Goal: Information Seeking & Learning: Learn about a topic

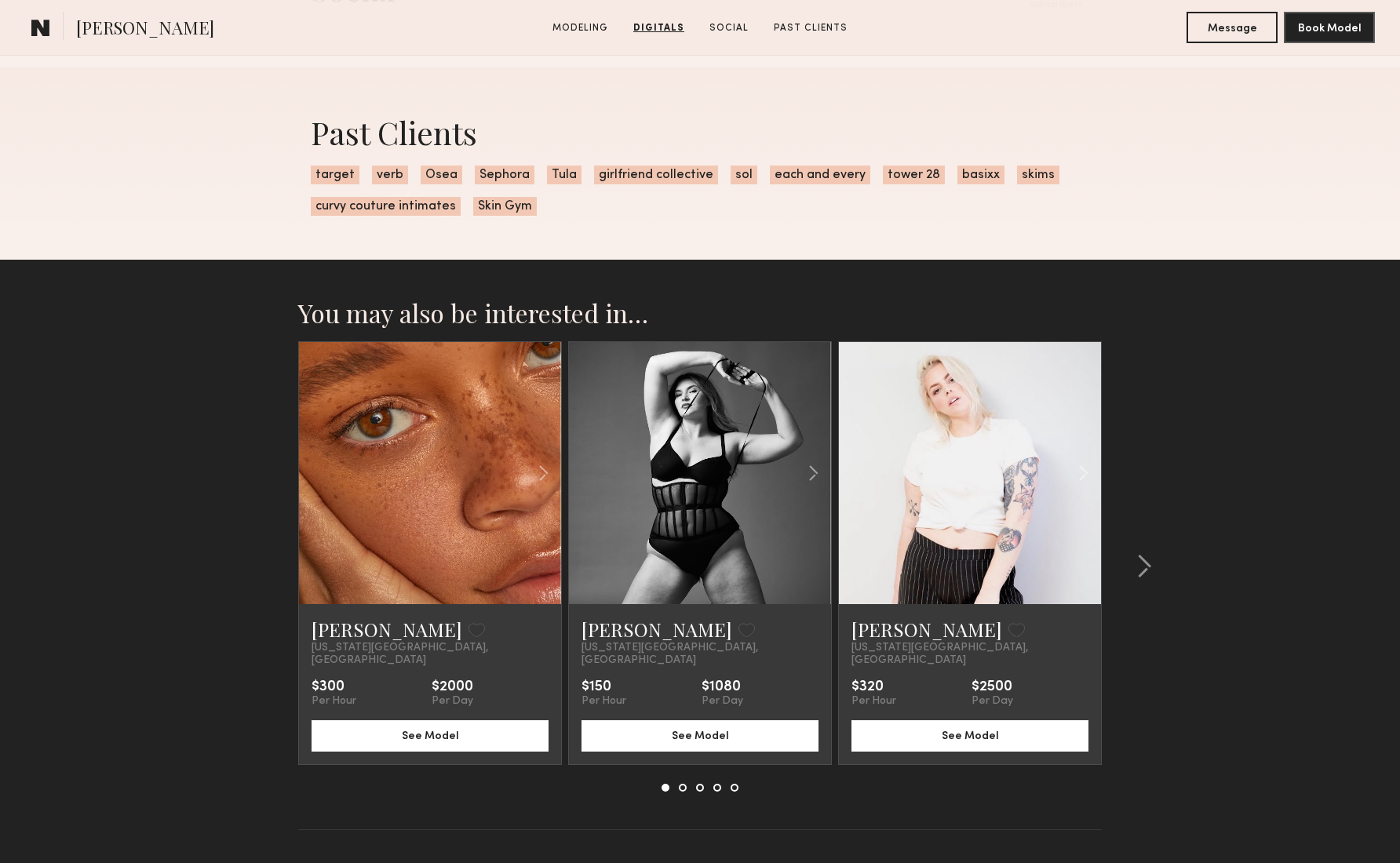
scroll to position [2320, 0]
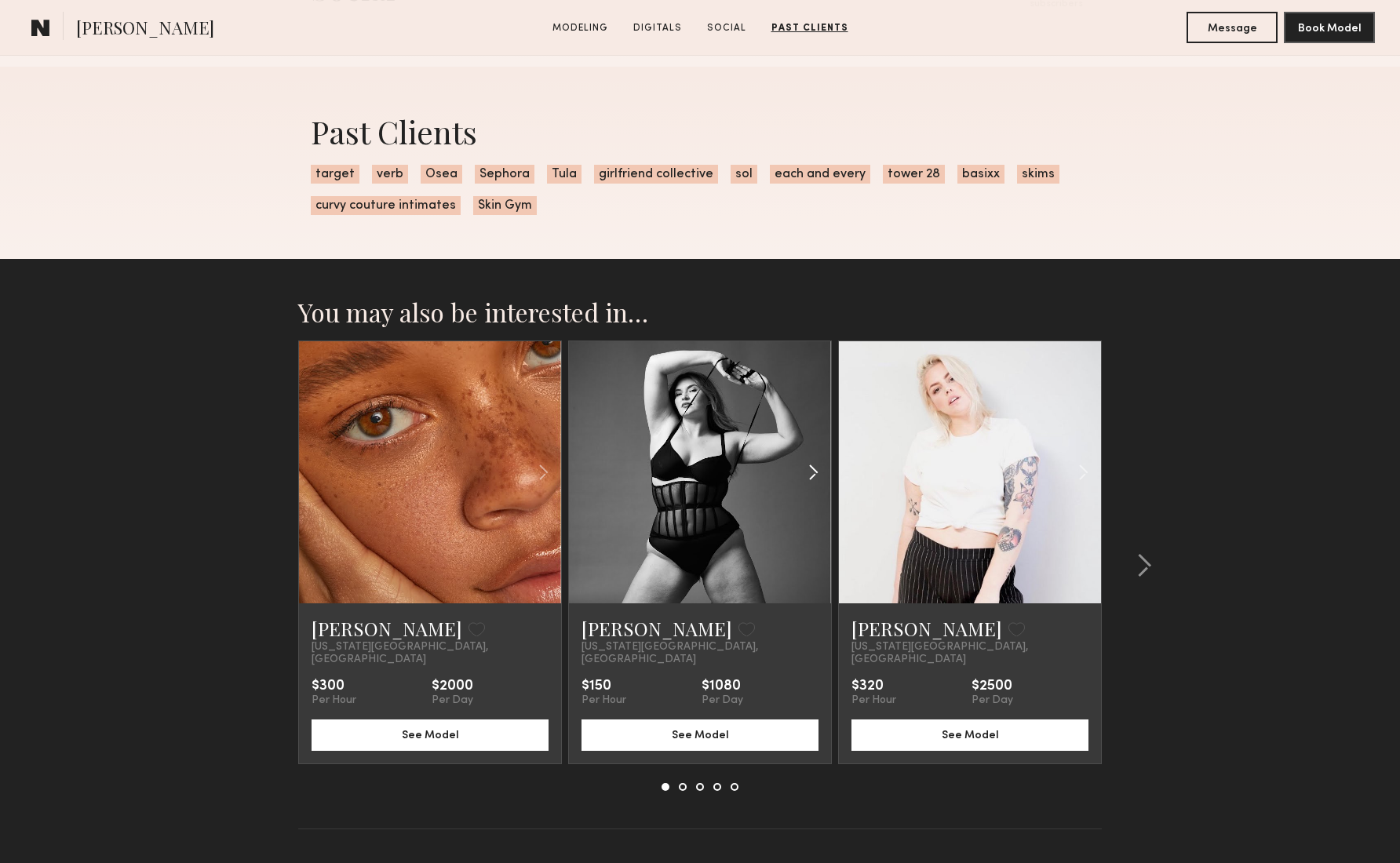
click at [815, 470] on common-icon at bounding box center [813, 472] width 23 height 29
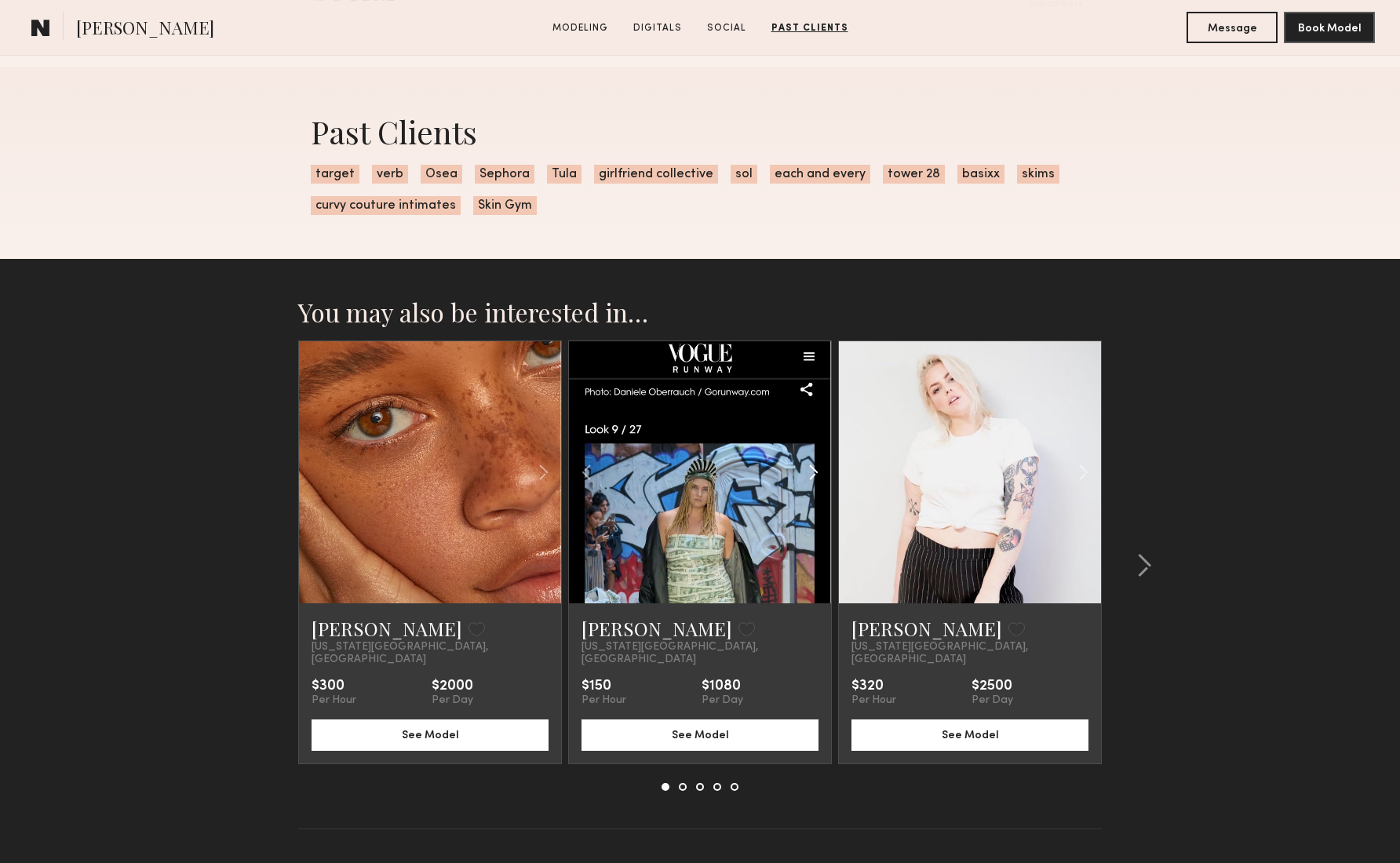
click at [815, 471] on common-icon at bounding box center [813, 472] width 23 height 29
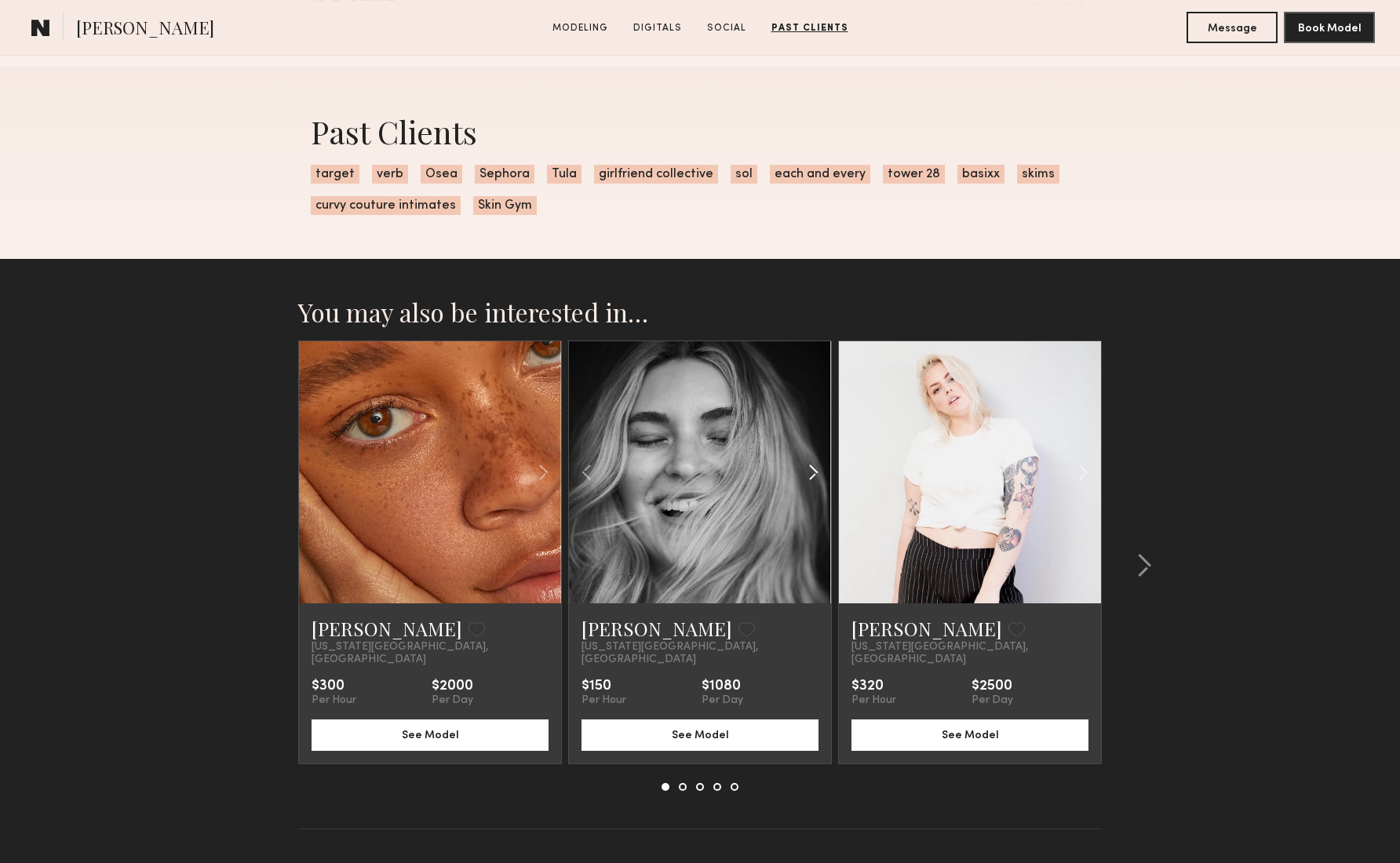
click at [815, 471] on common-icon at bounding box center [813, 472] width 23 height 29
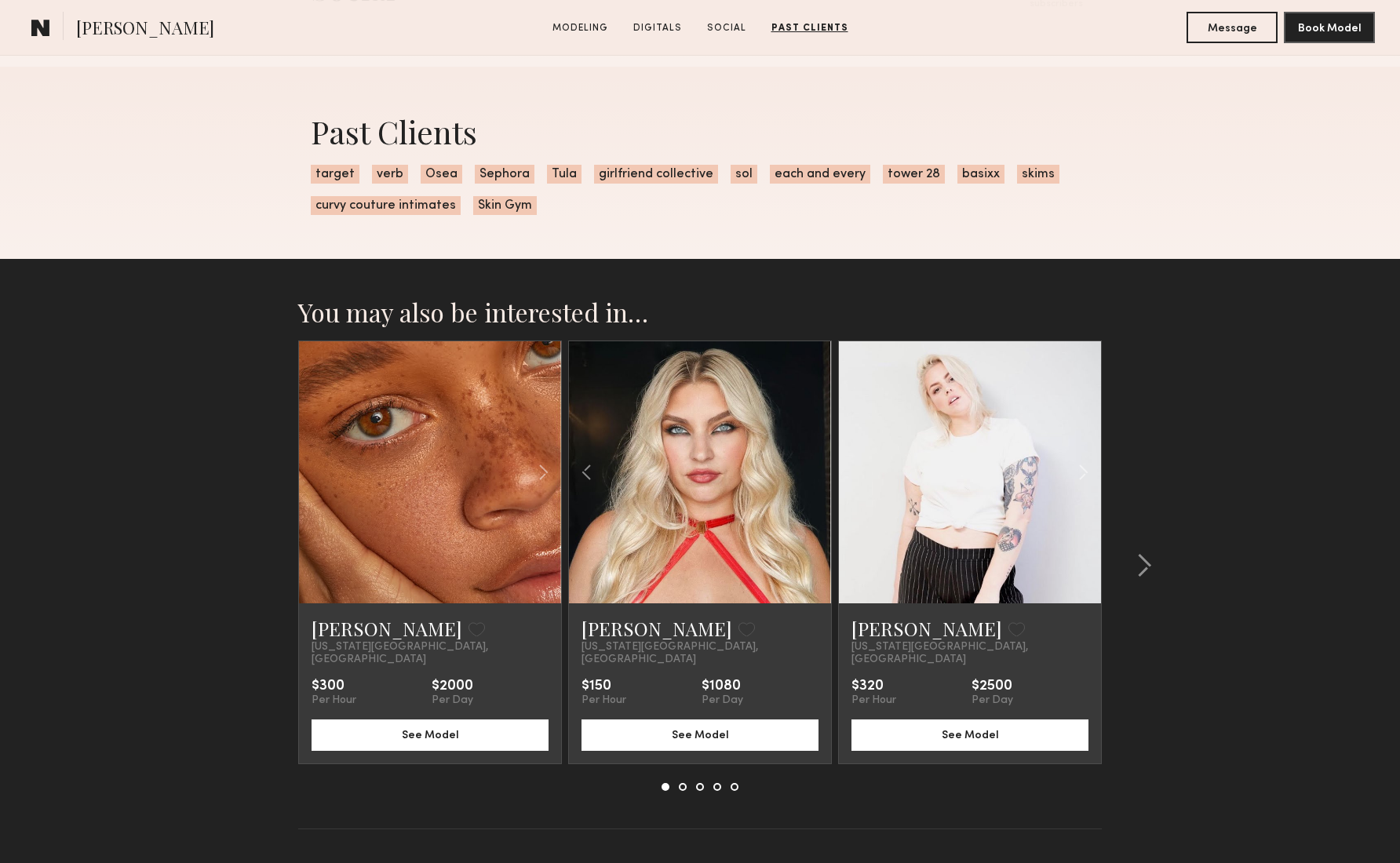
click at [815, 471] on div at bounding box center [700, 472] width 262 height 262
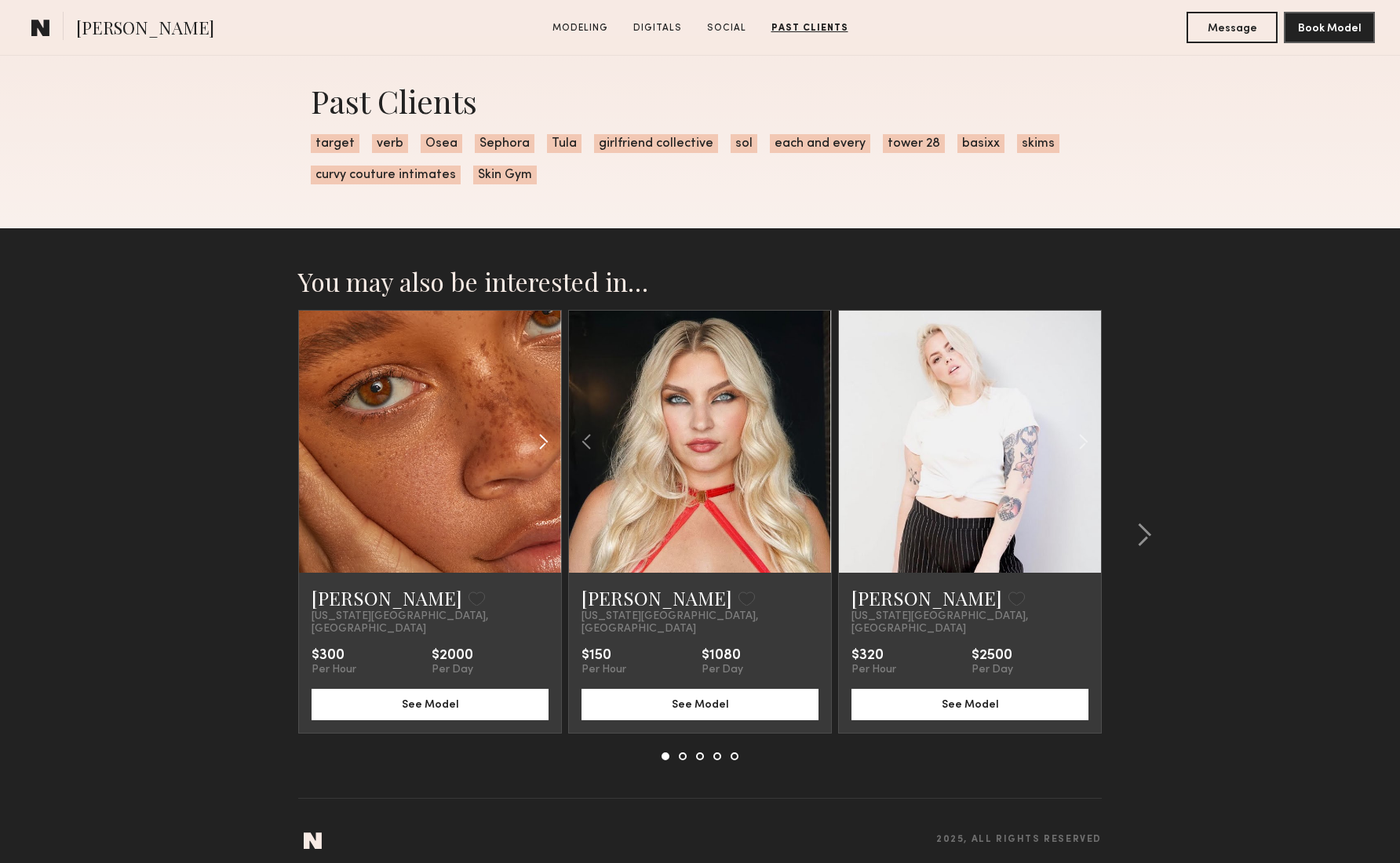
click at [541, 447] on common-icon at bounding box center [543, 442] width 23 height 29
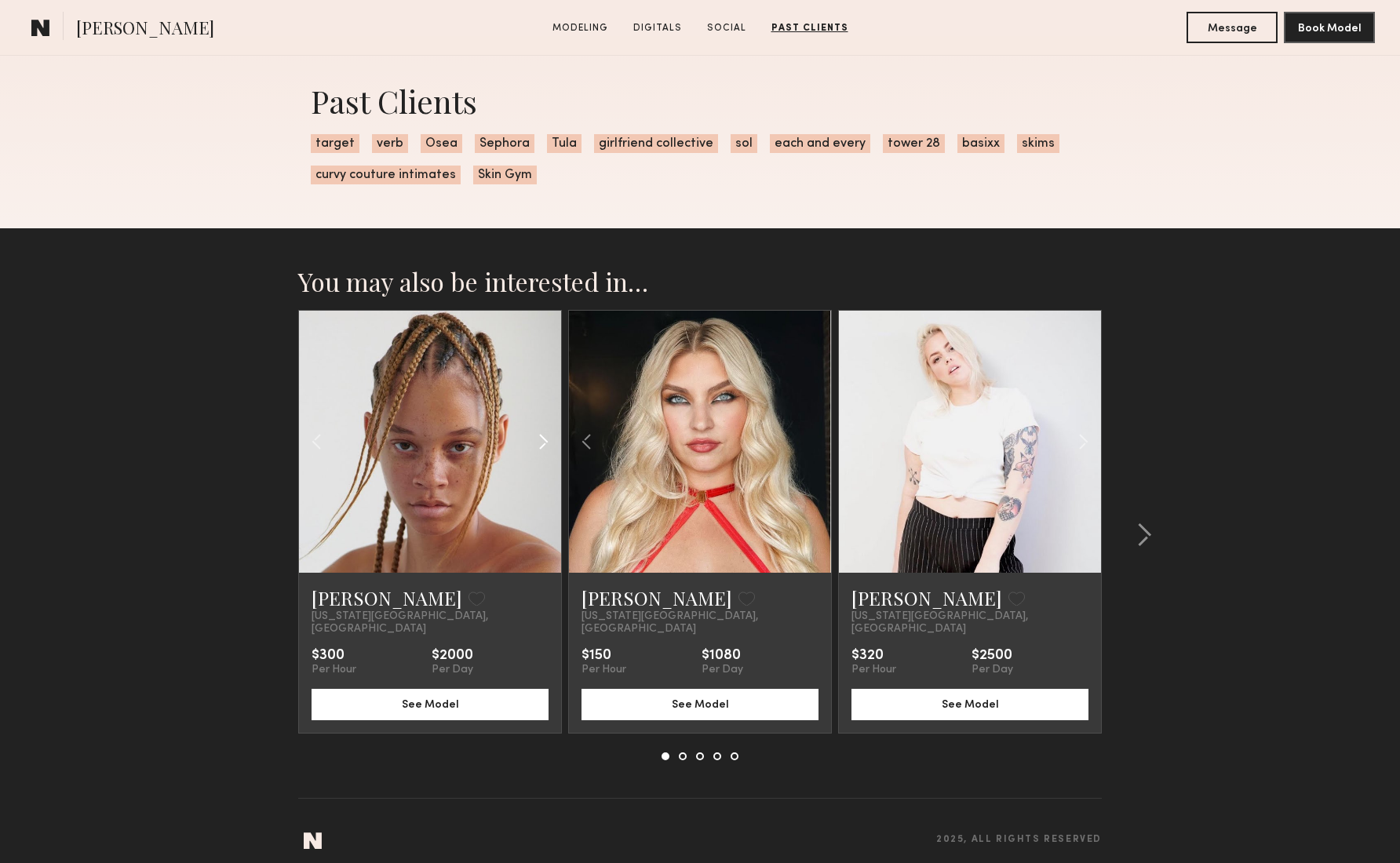
click at [541, 447] on common-icon at bounding box center [543, 442] width 23 height 29
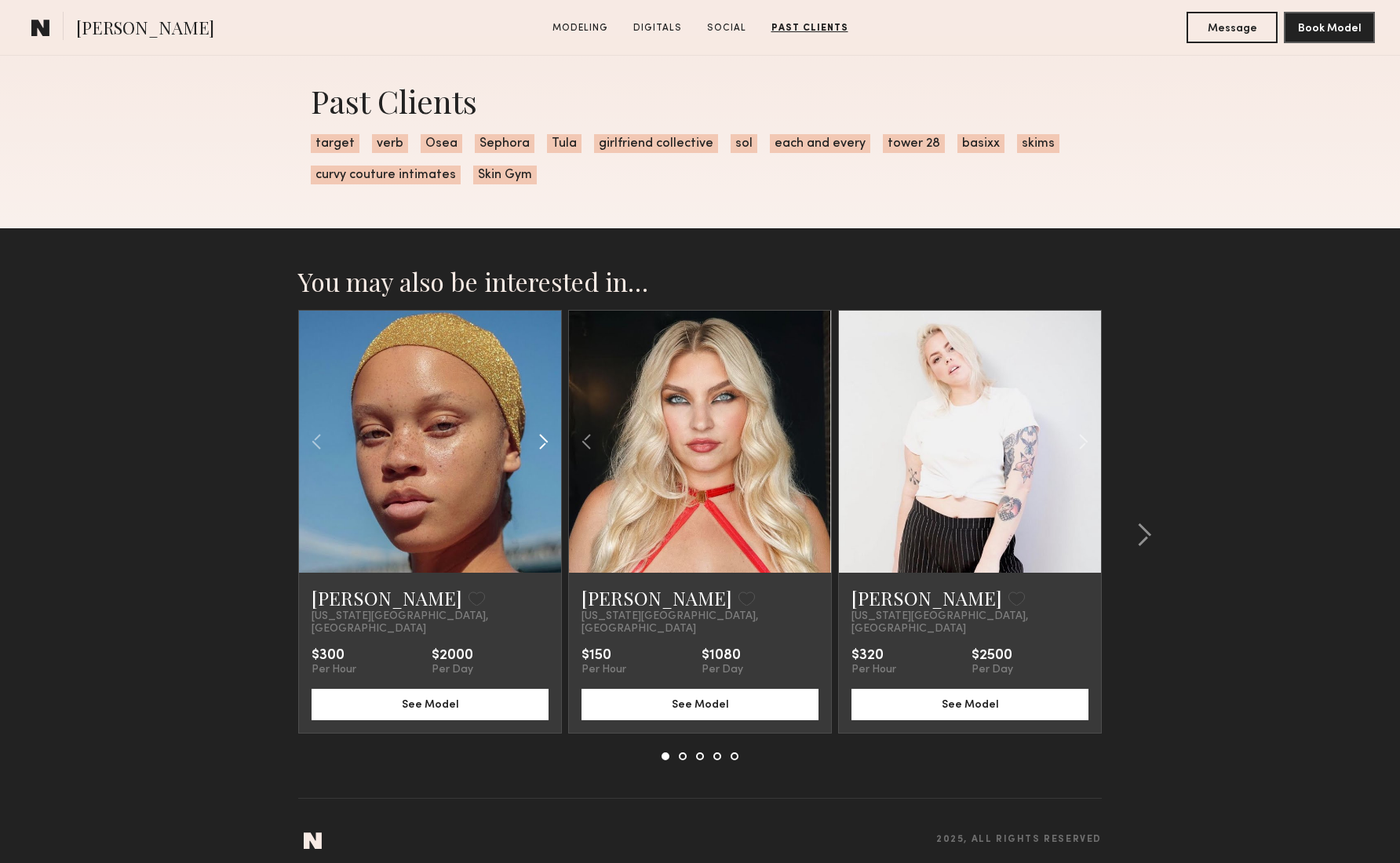
click at [541, 447] on common-icon at bounding box center [543, 442] width 23 height 29
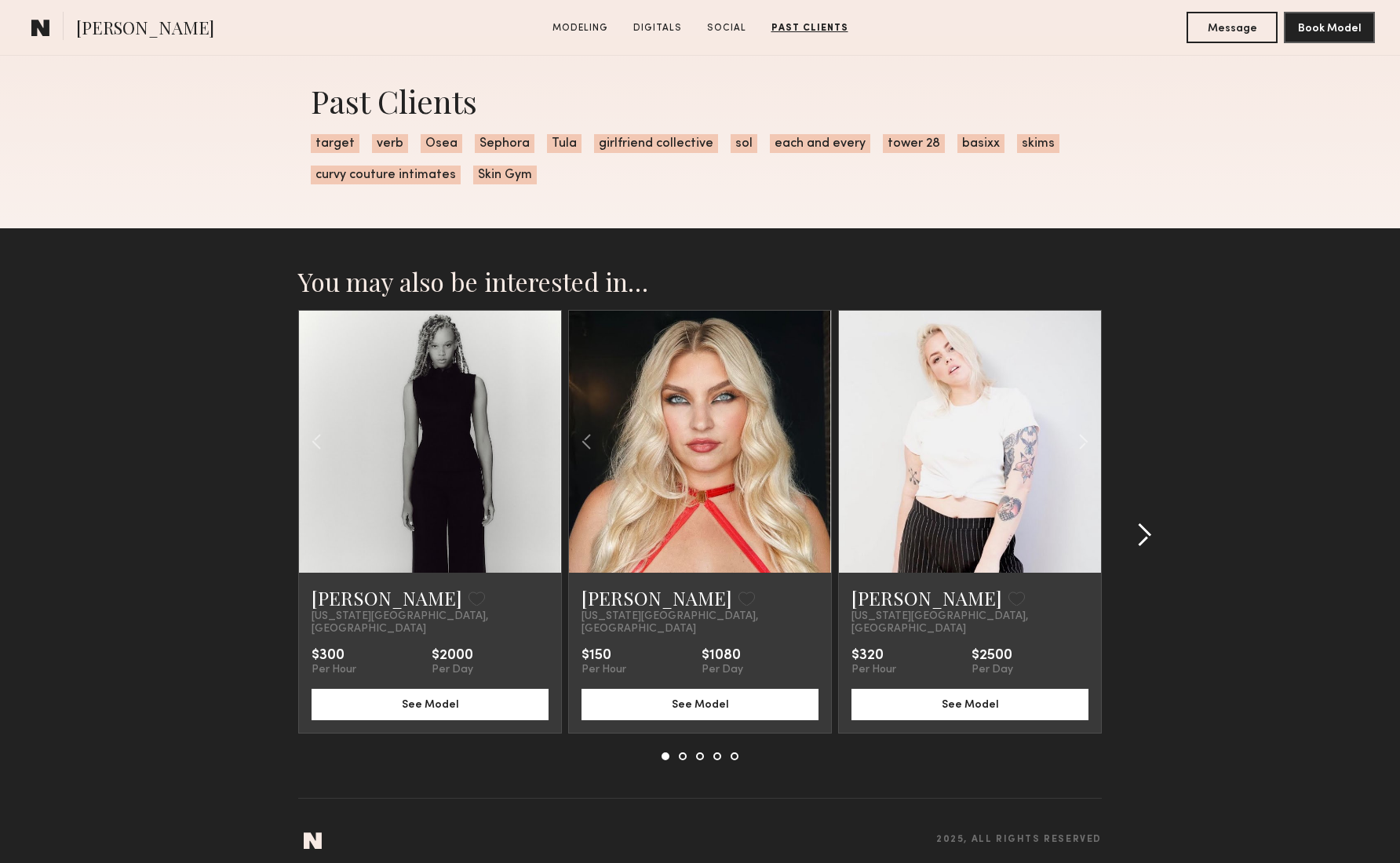
click at [1147, 529] on common-icon at bounding box center [1144, 535] width 16 height 25
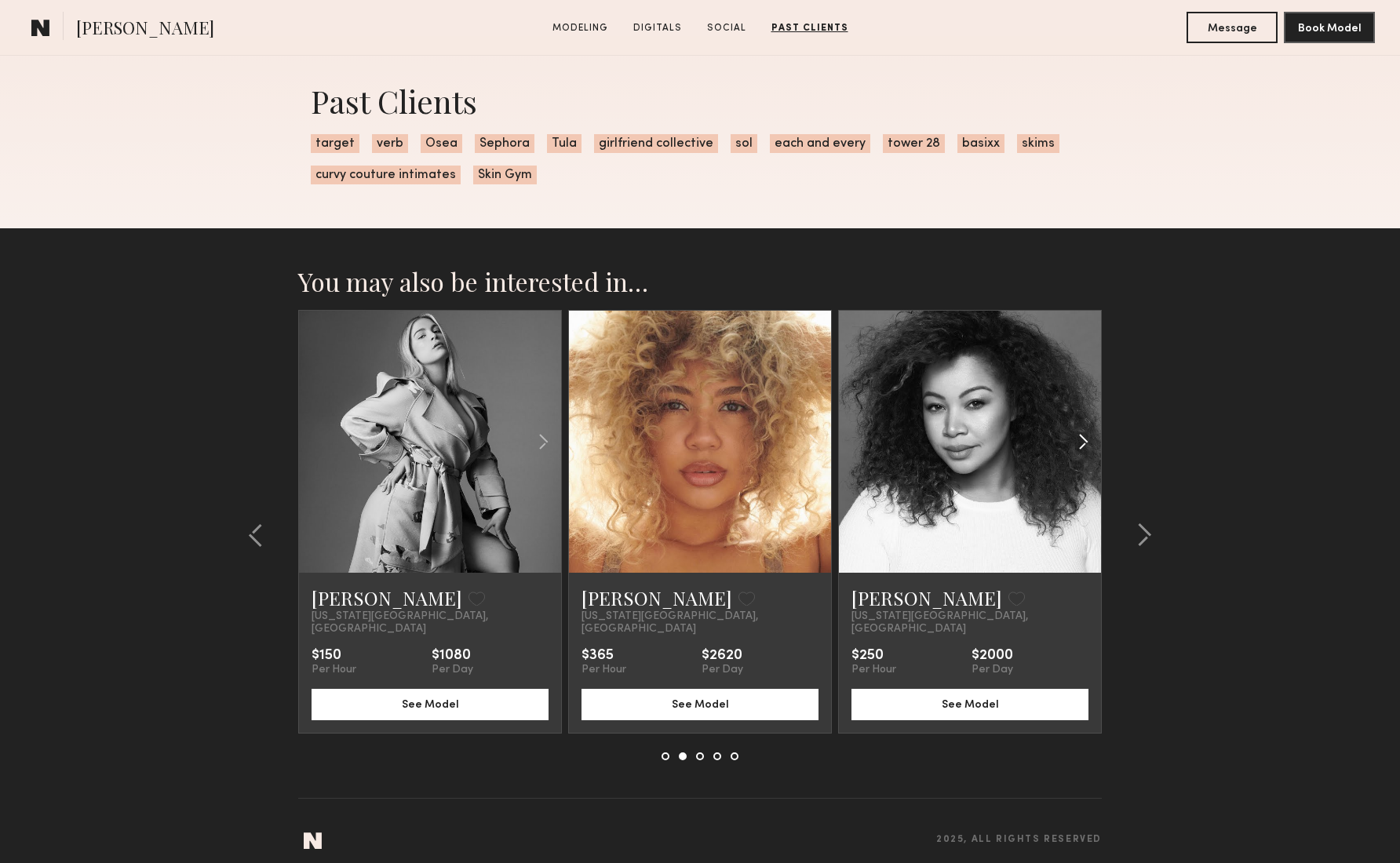
click at [1079, 442] on common-icon at bounding box center [1083, 442] width 23 height 29
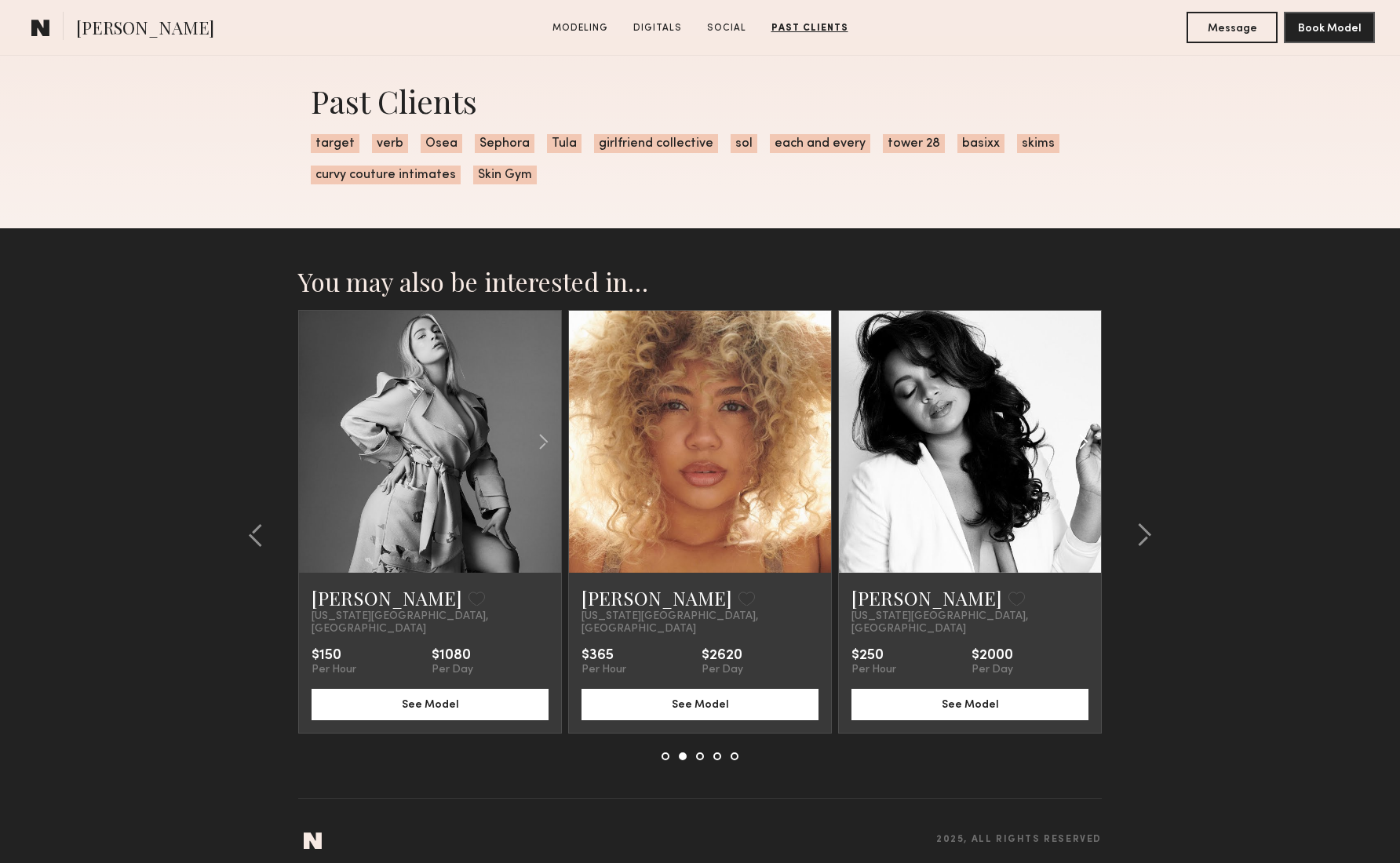
click at [1079, 442] on common-icon at bounding box center [1083, 442] width 23 height 29
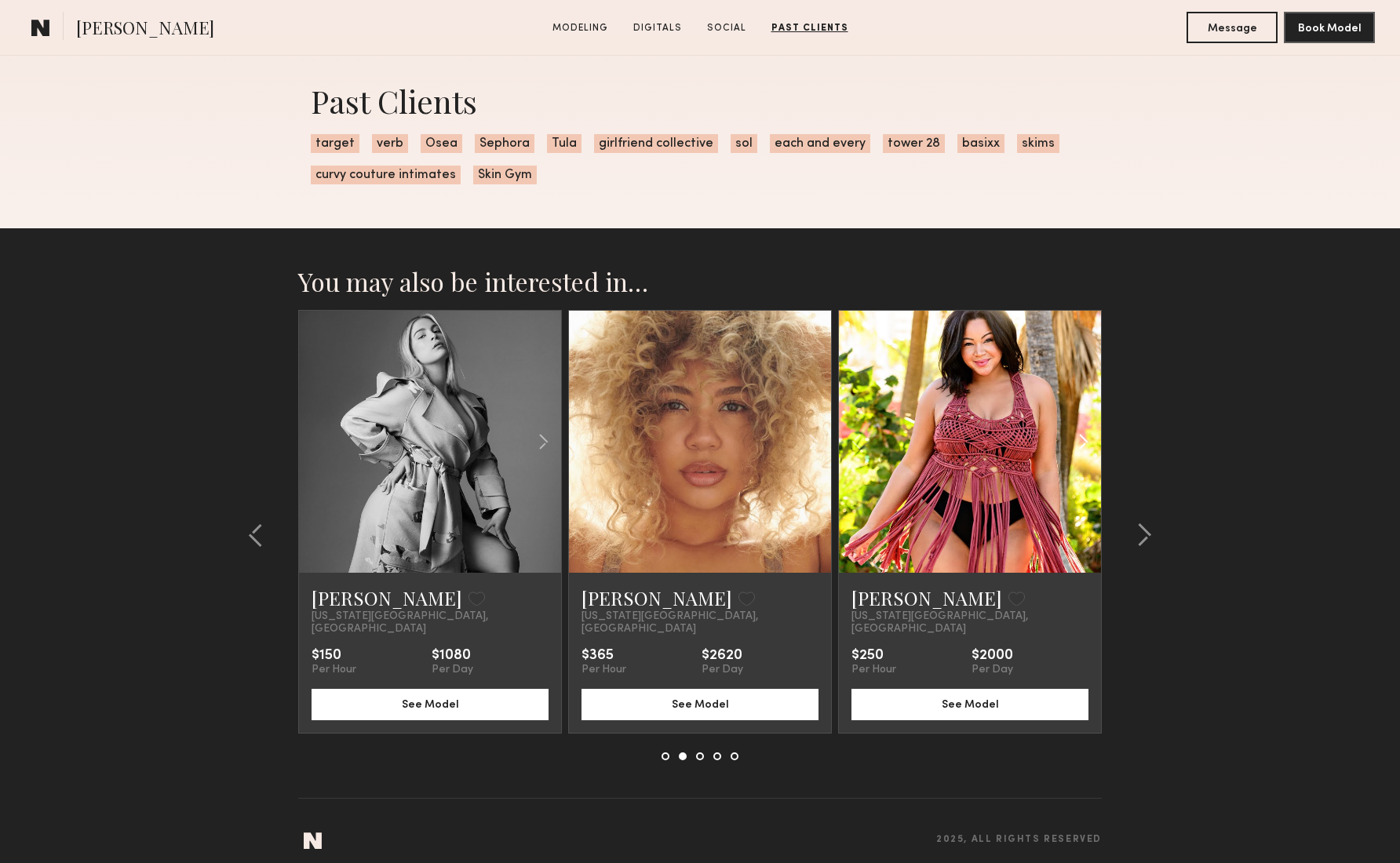
click at [1082, 443] on common-icon at bounding box center [1083, 442] width 23 height 29
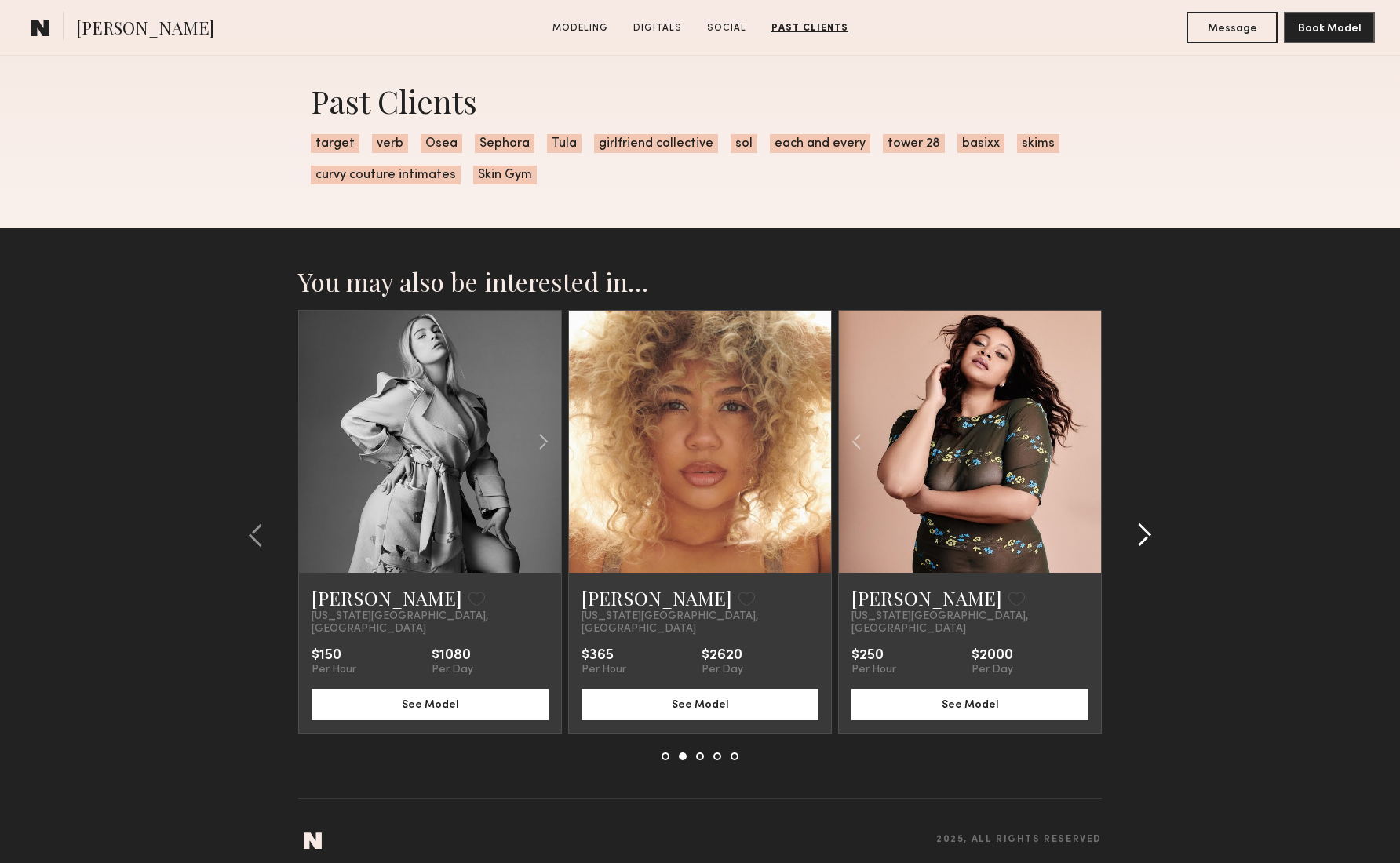
click at [1146, 524] on common-icon at bounding box center [1144, 535] width 16 height 25
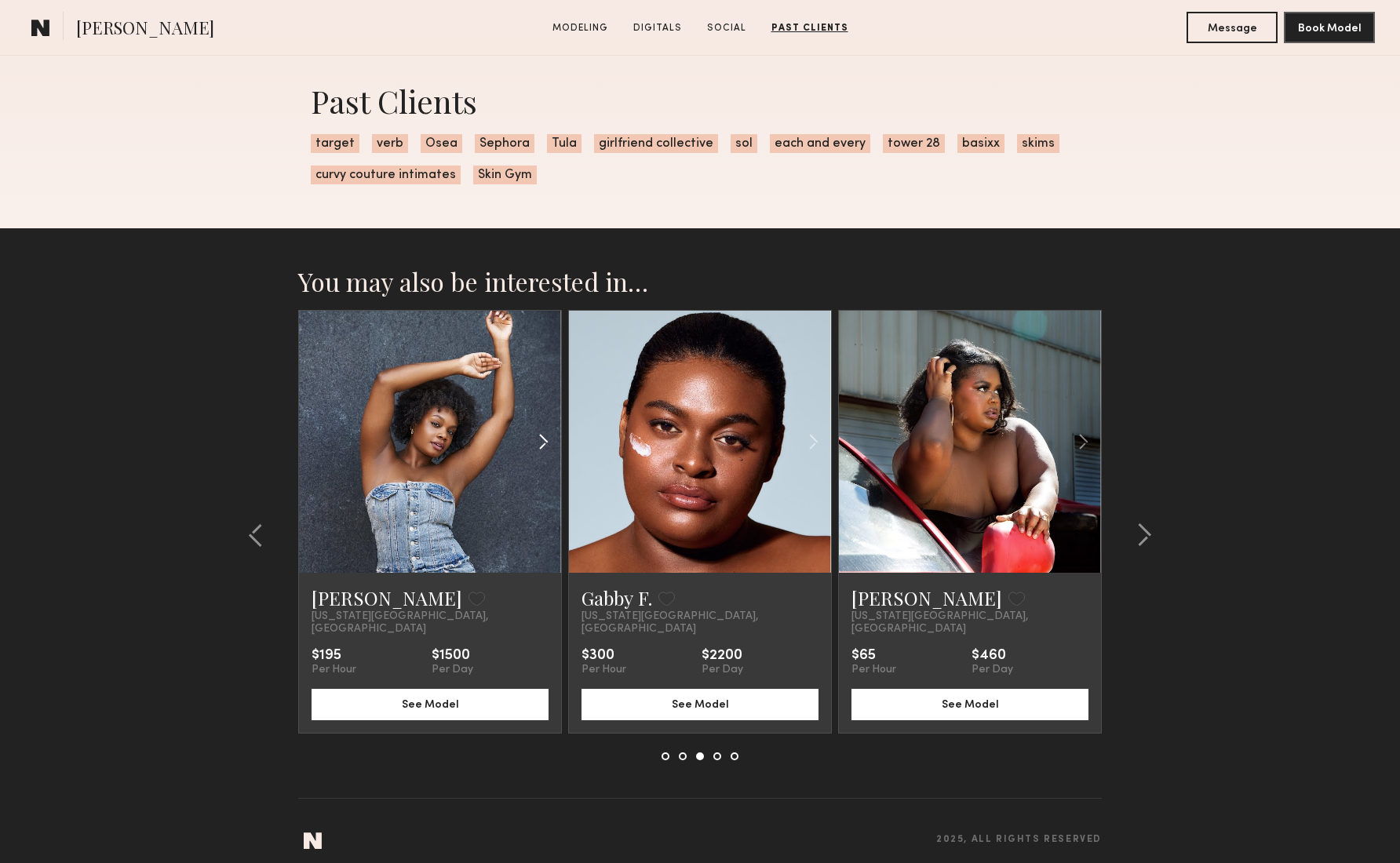
click at [542, 444] on common-icon at bounding box center [543, 442] width 23 height 29
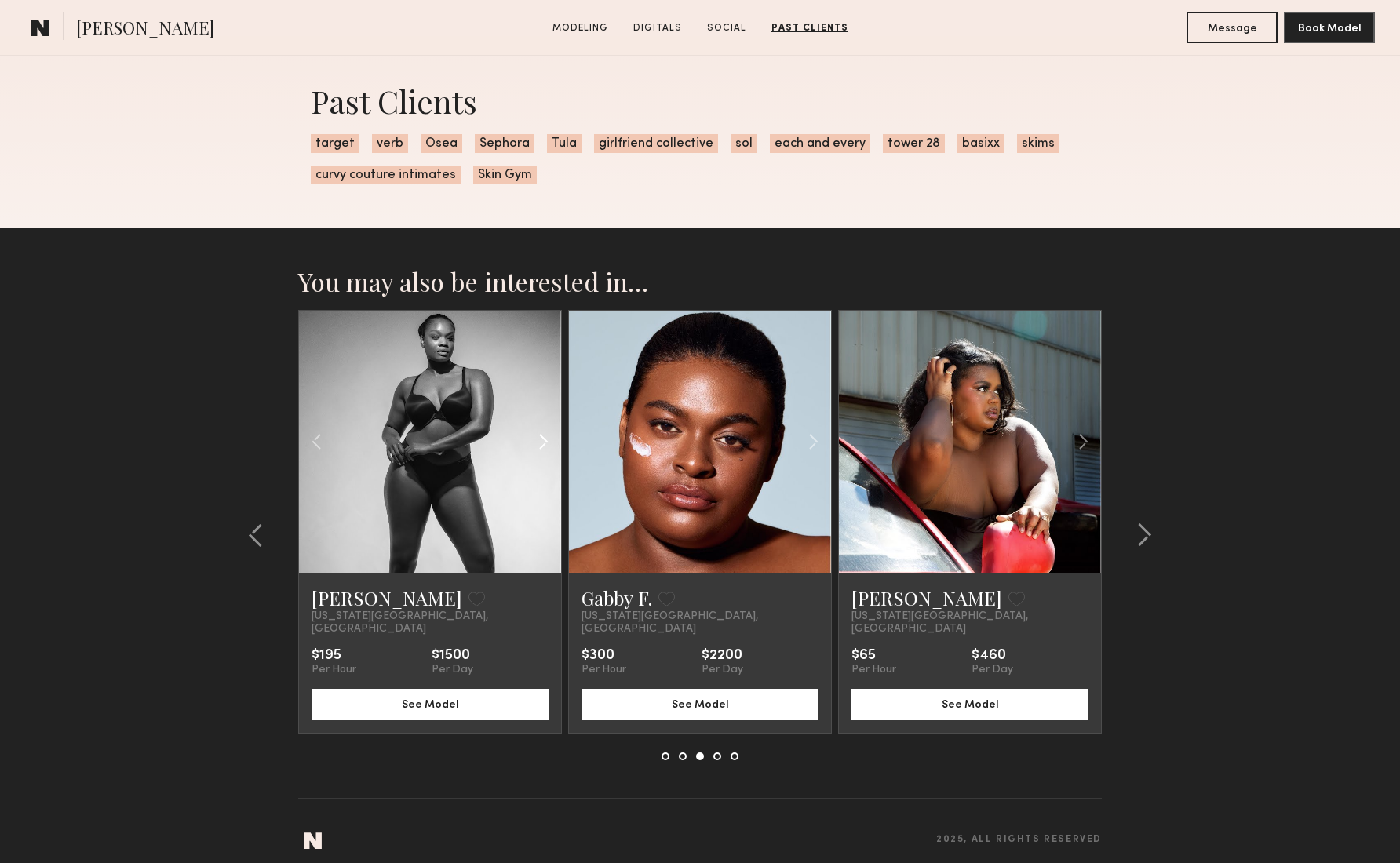
click at [542, 444] on common-icon at bounding box center [543, 442] width 23 height 29
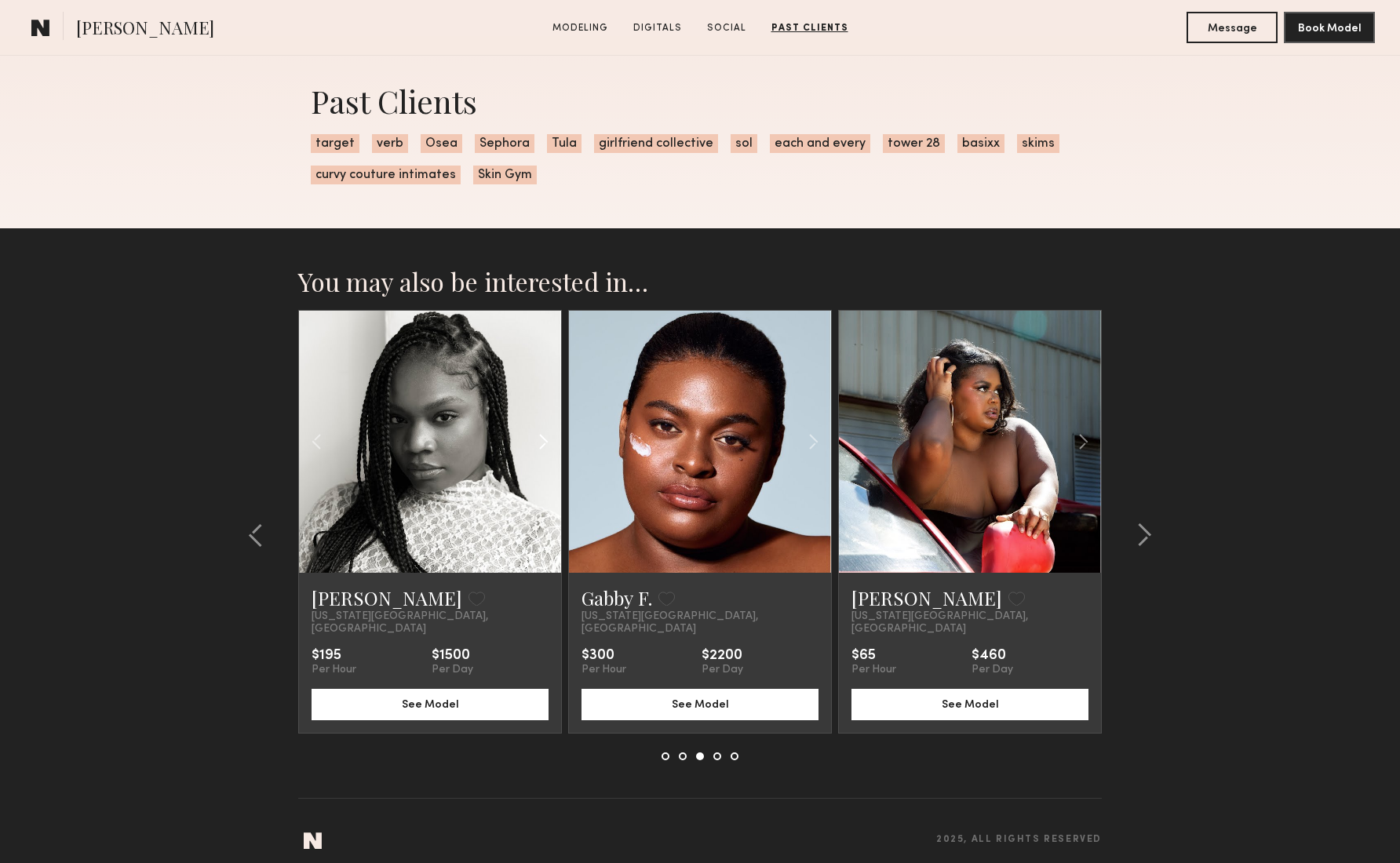
click at [541, 445] on common-icon at bounding box center [543, 442] width 23 height 29
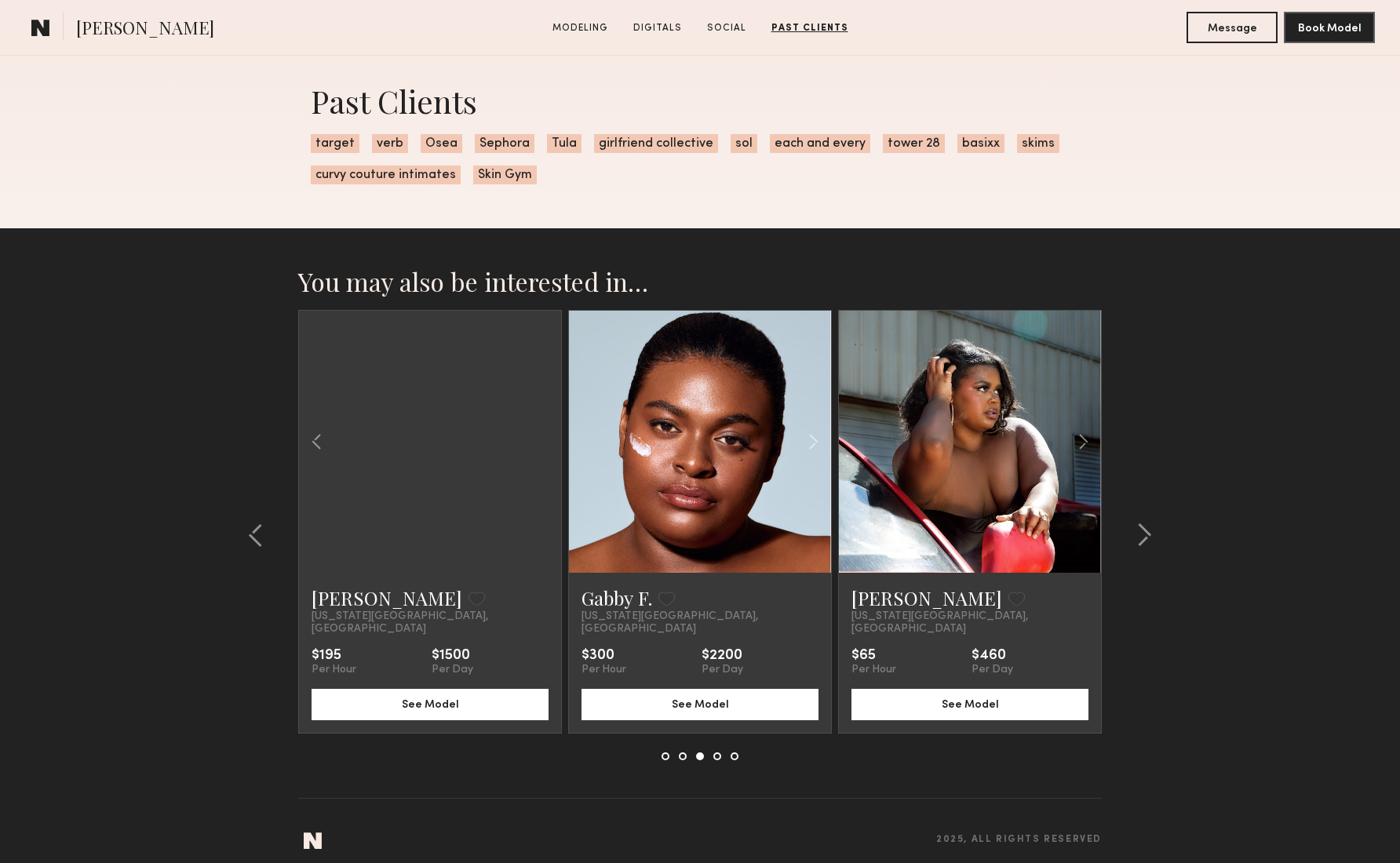
click at [539, 445] on div at bounding box center [430, 442] width 262 height 262
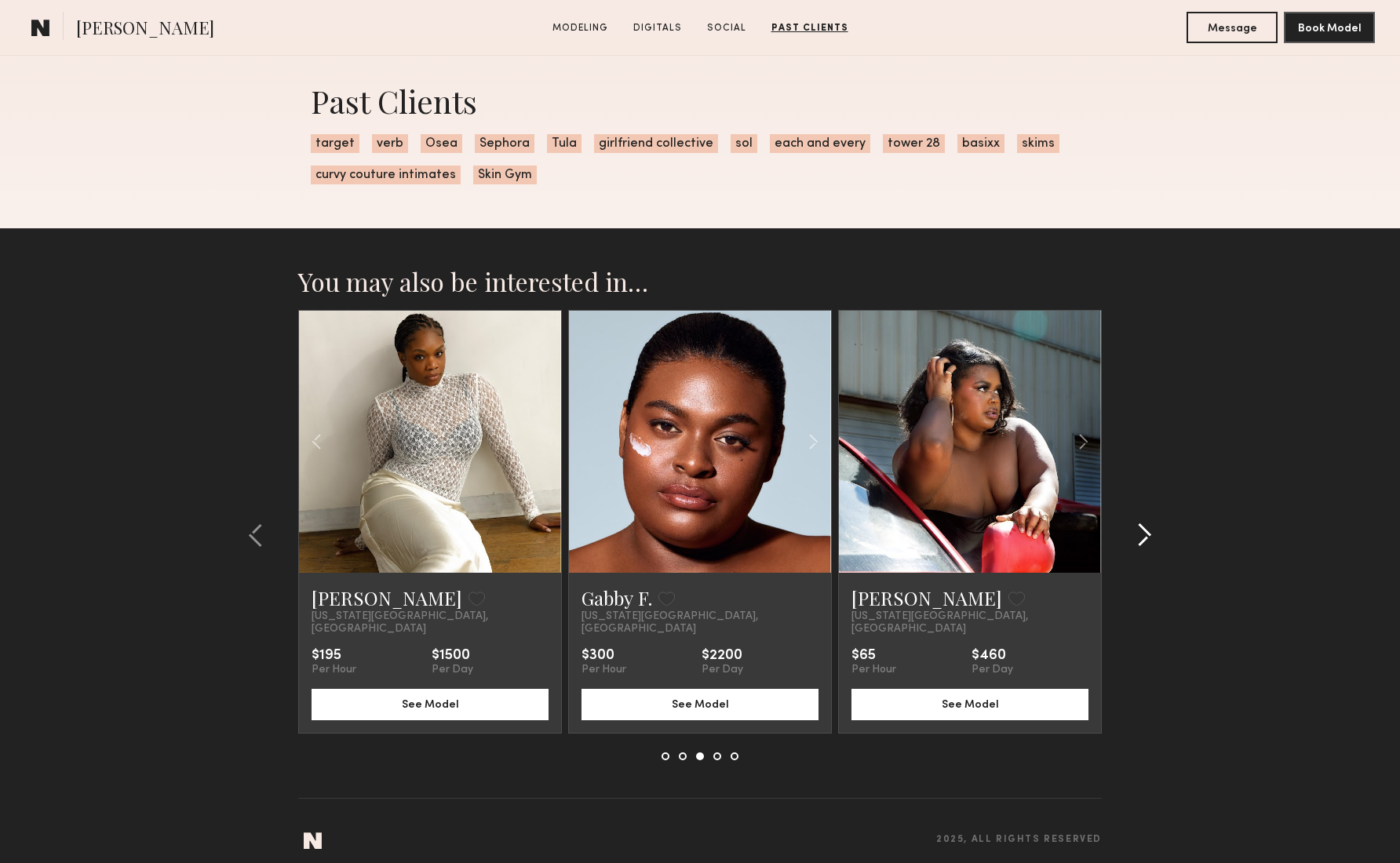
click at [1138, 530] on common-icon at bounding box center [1144, 535] width 16 height 25
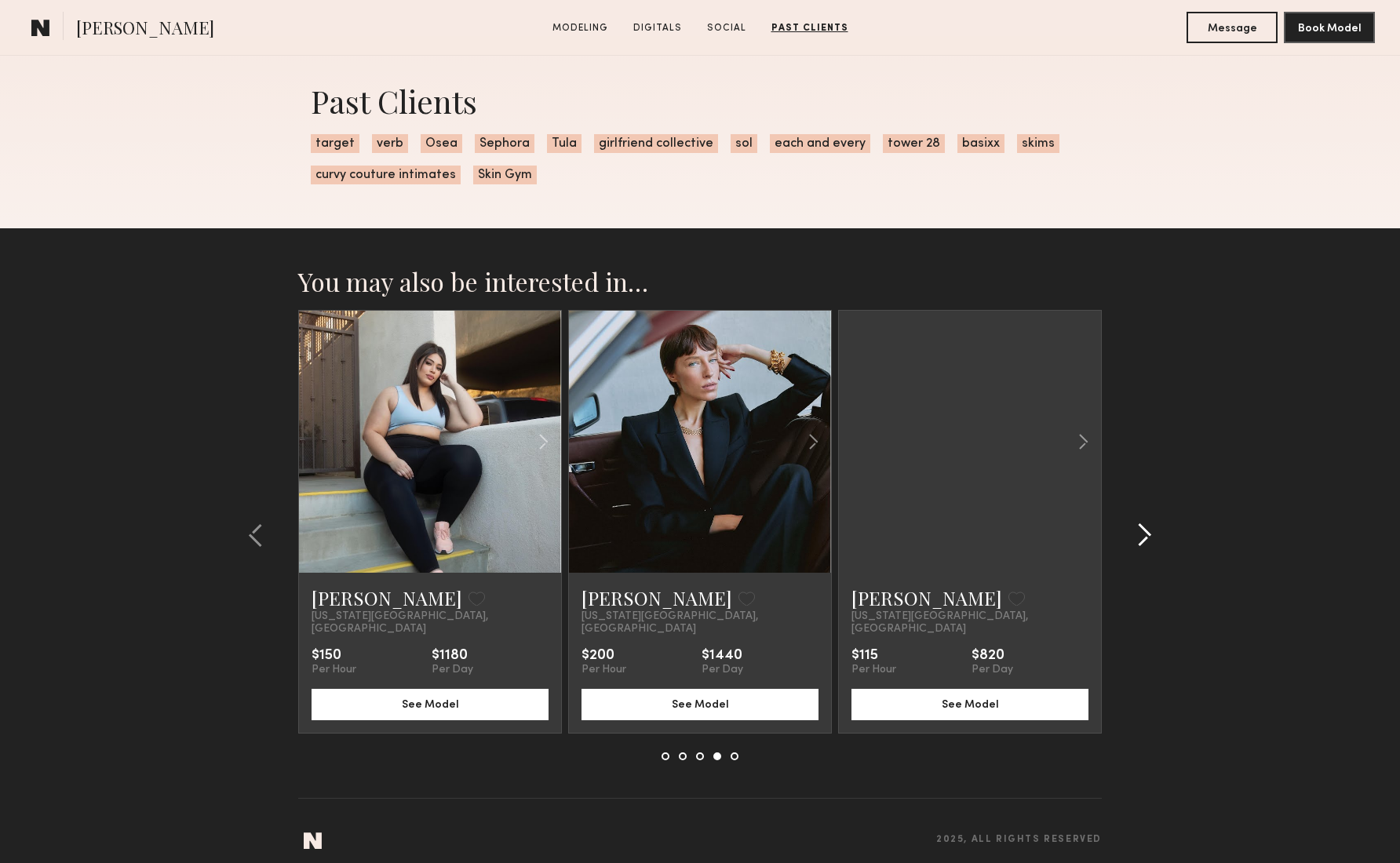
click at [1143, 529] on common-icon at bounding box center [1144, 535] width 16 height 25
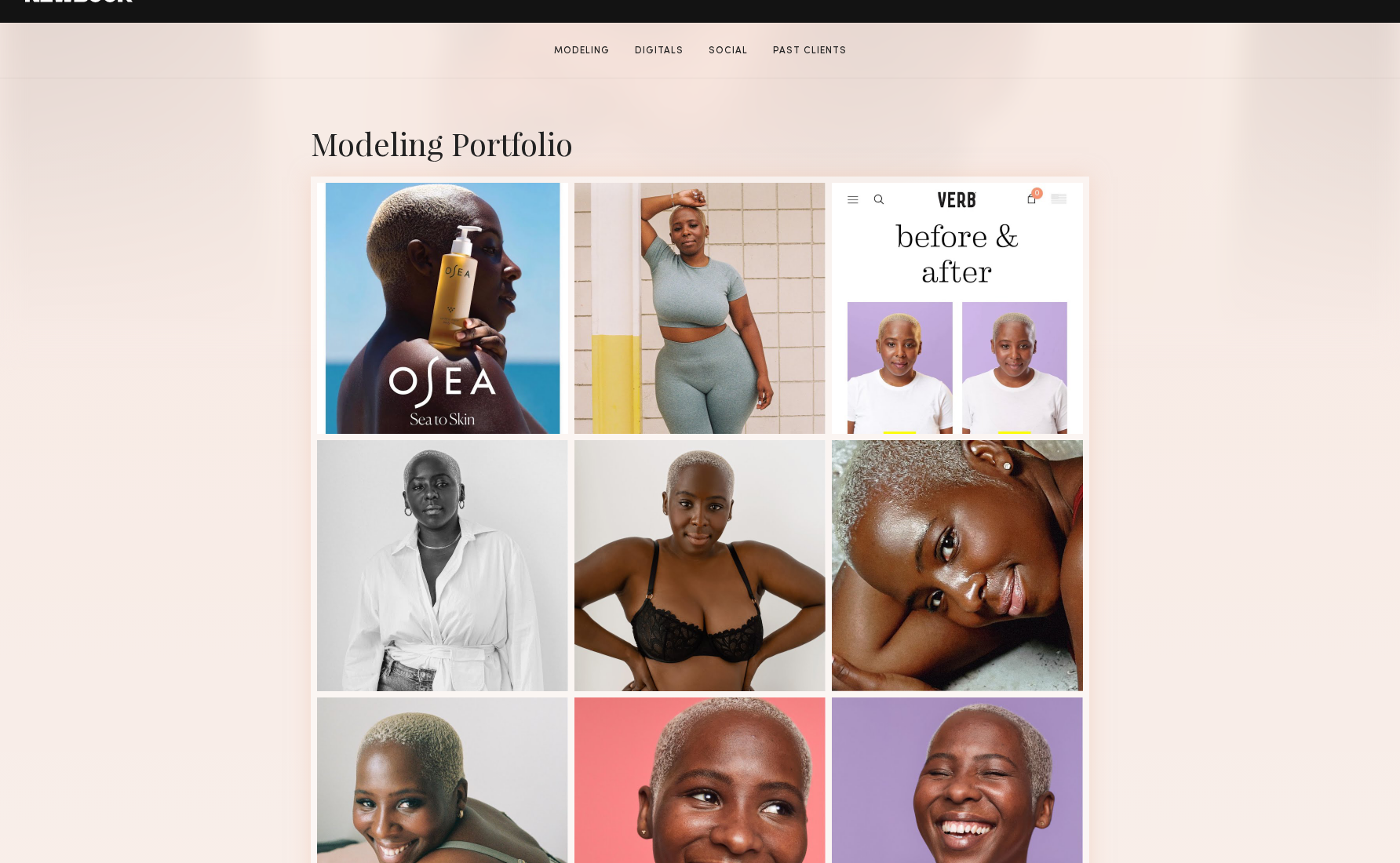
scroll to position [286, 0]
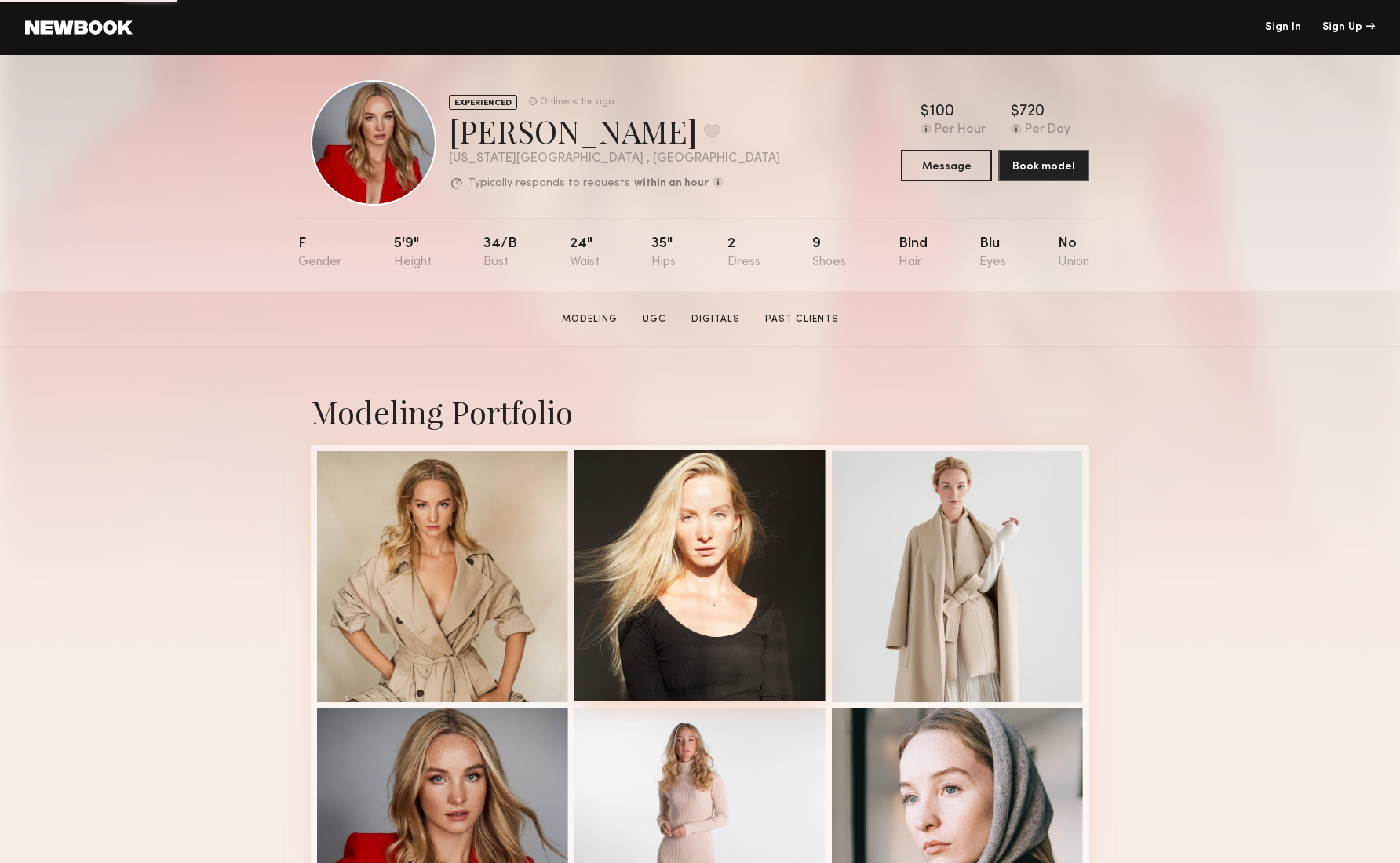
scroll to position [13, 0]
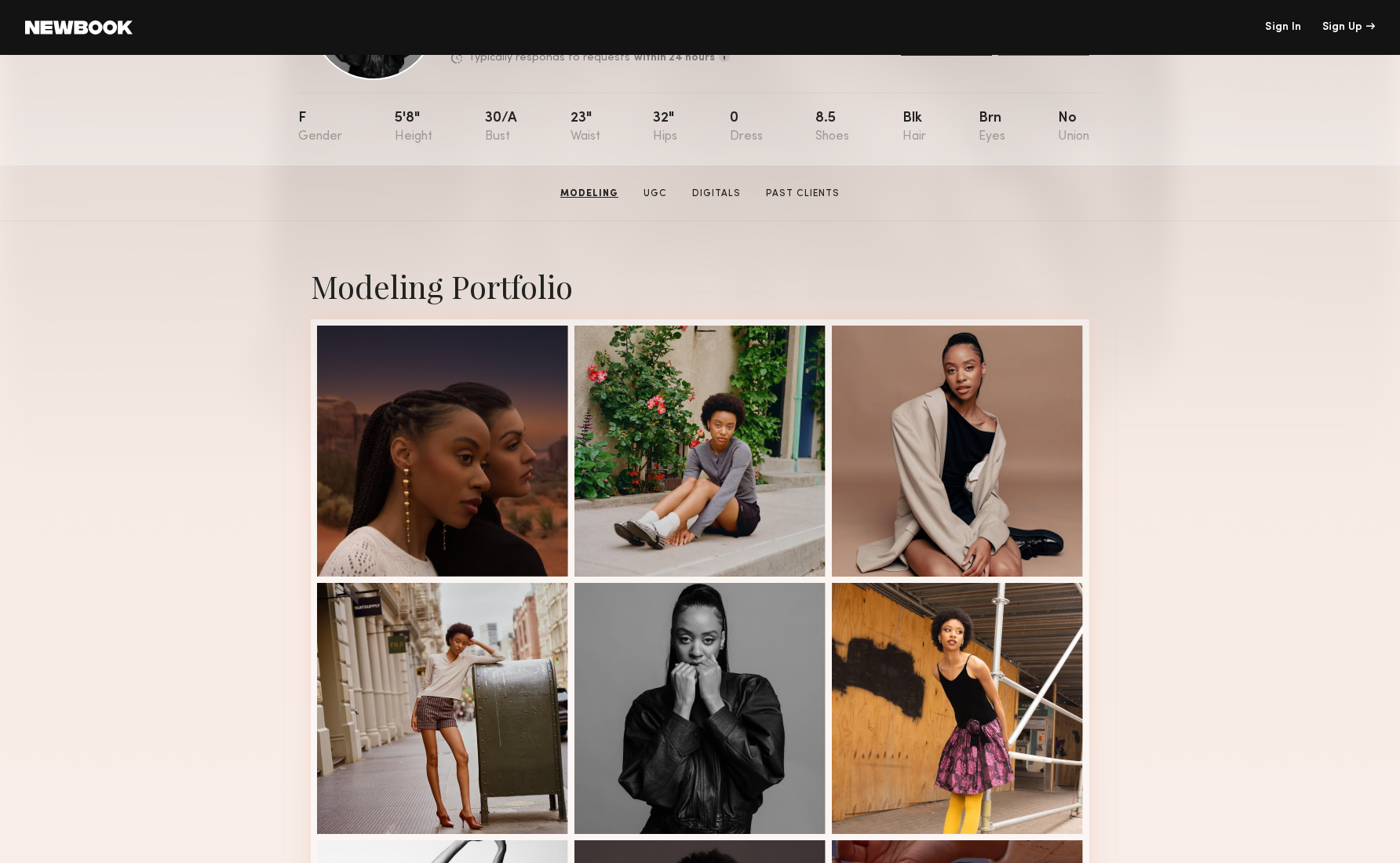
scroll to position [136, 0]
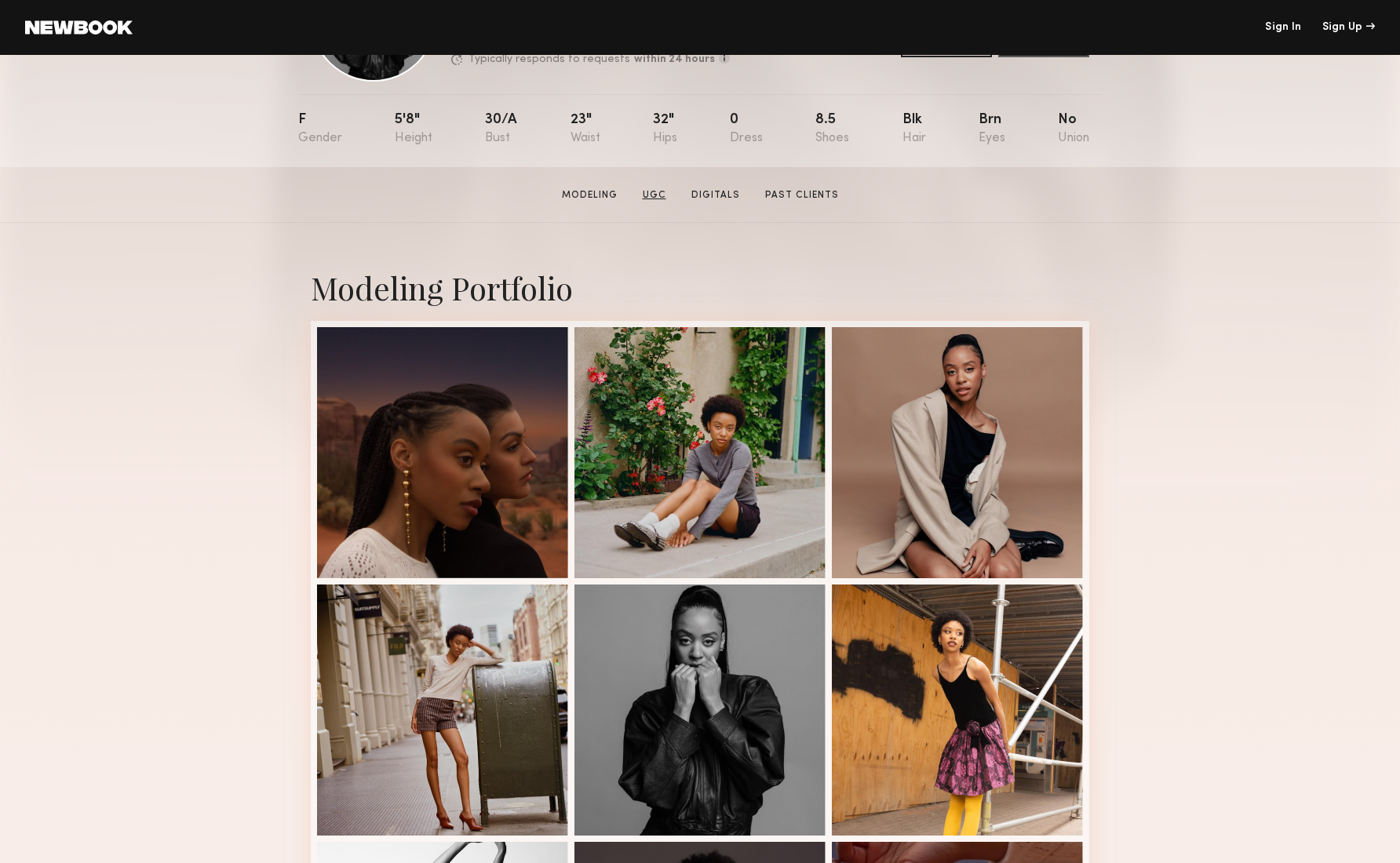
click at [658, 198] on link "UGC" at bounding box center [654, 195] width 36 height 14
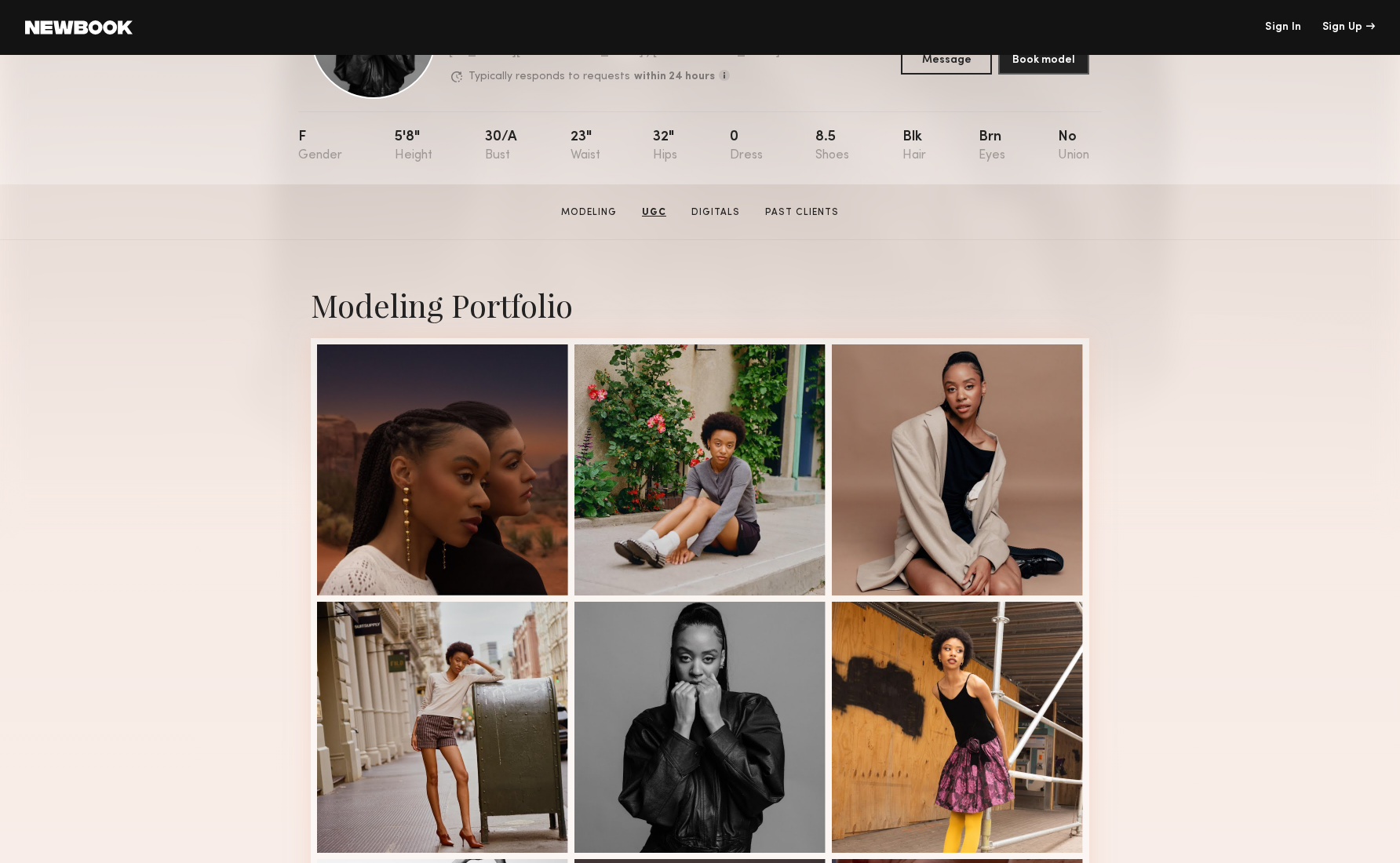
scroll to position [0, 0]
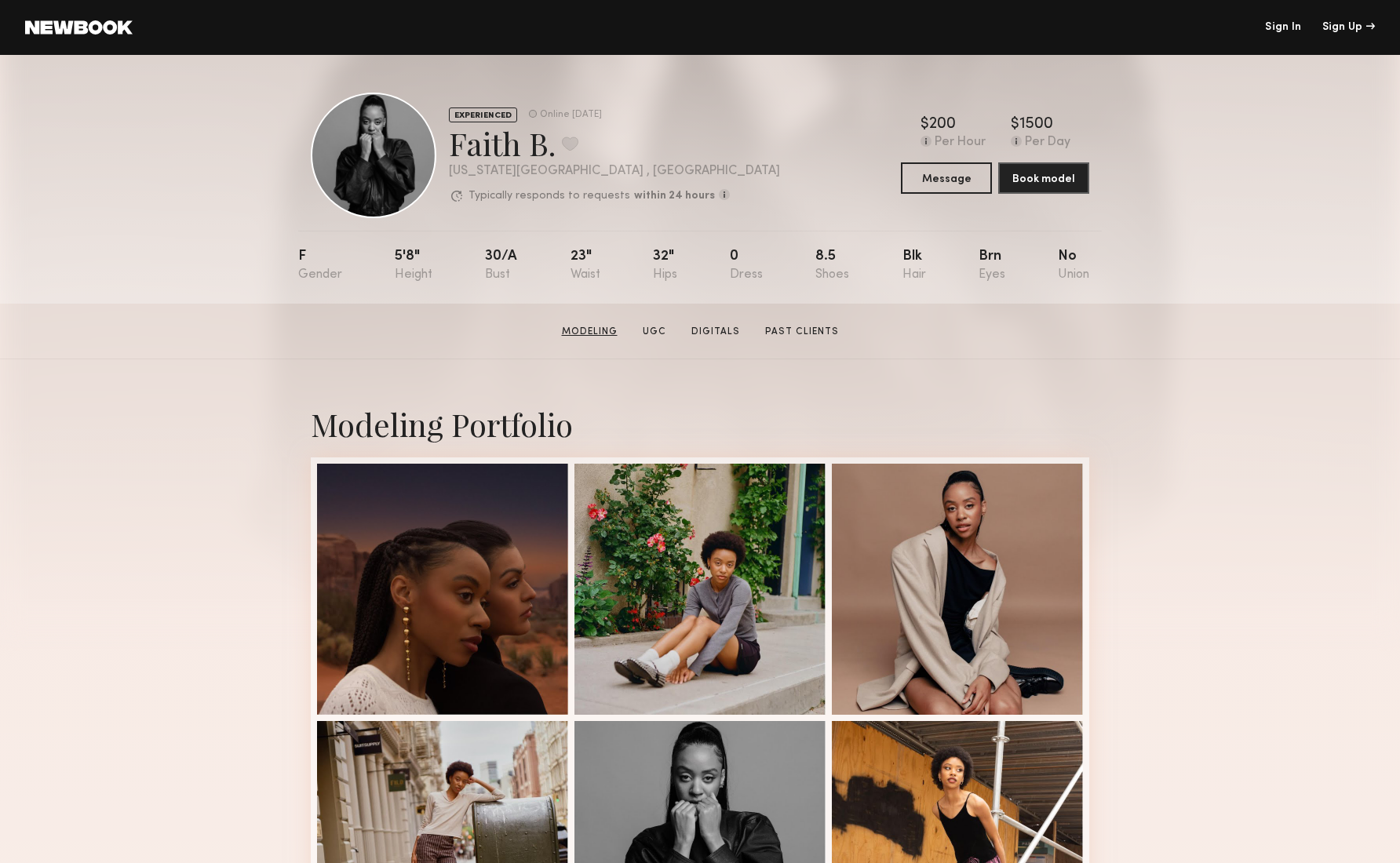
click at [571, 332] on link "Modeling" at bounding box center [590, 331] width 68 height 14
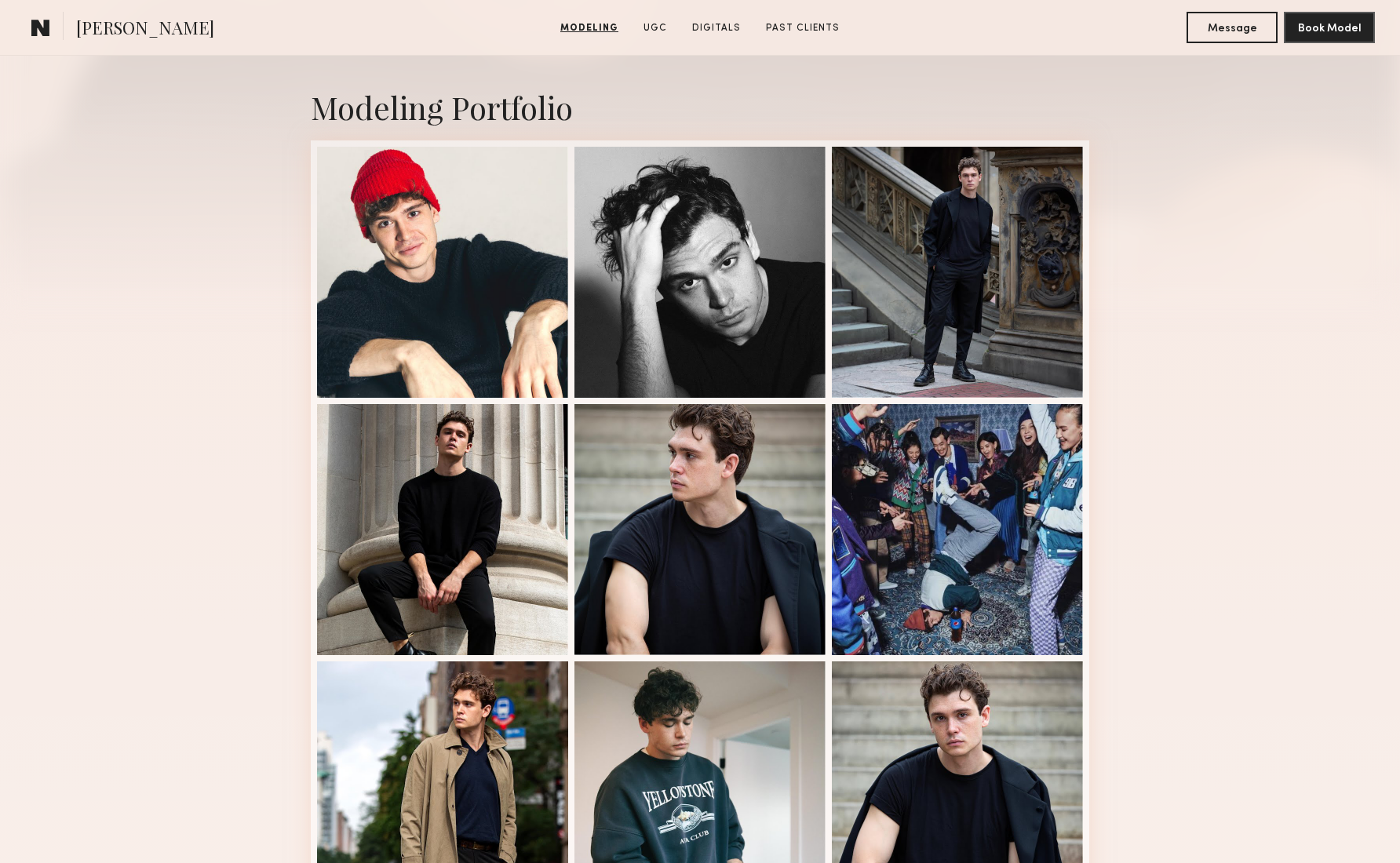
scroll to position [315, 0]
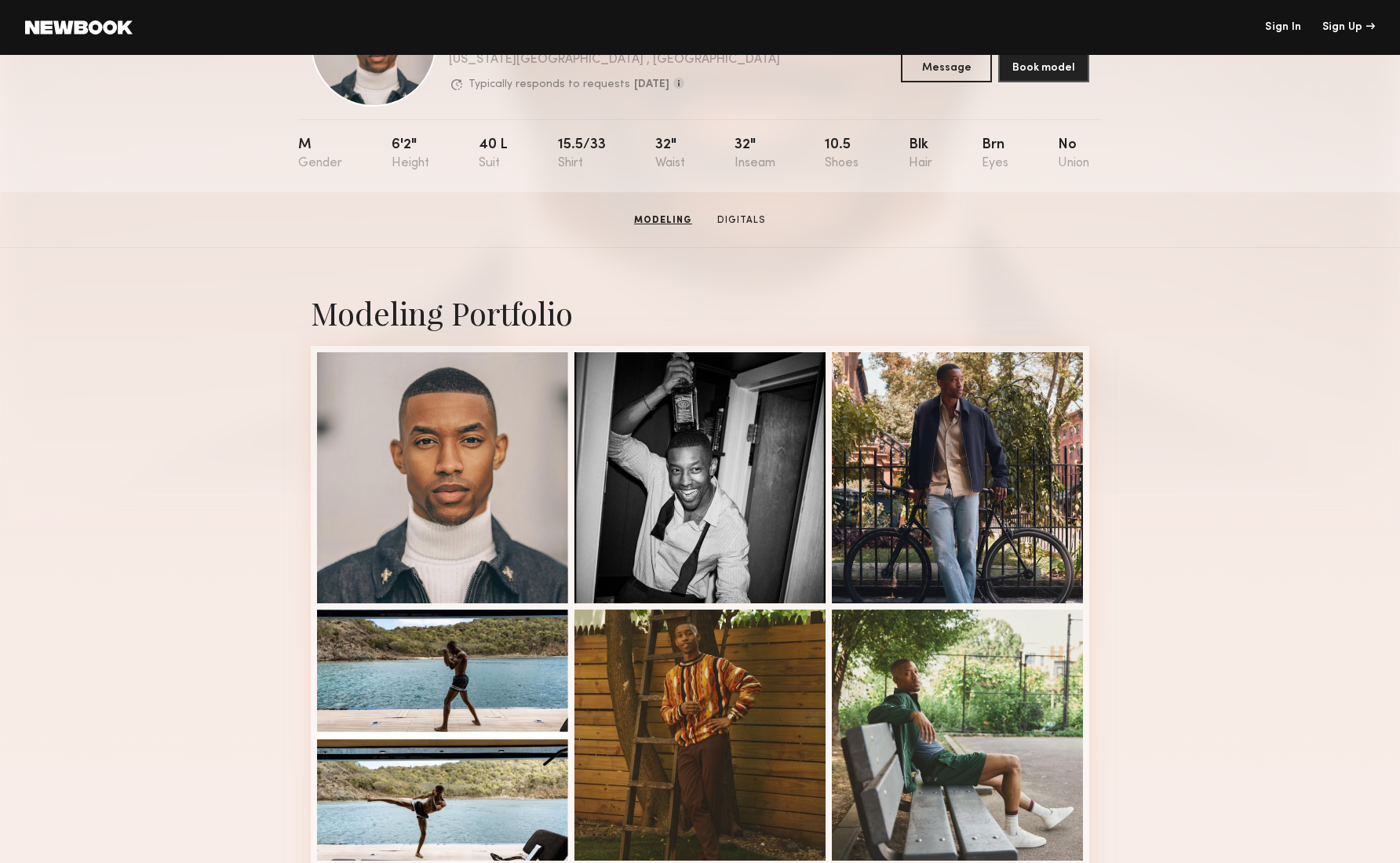
scroll to position [109, 0]
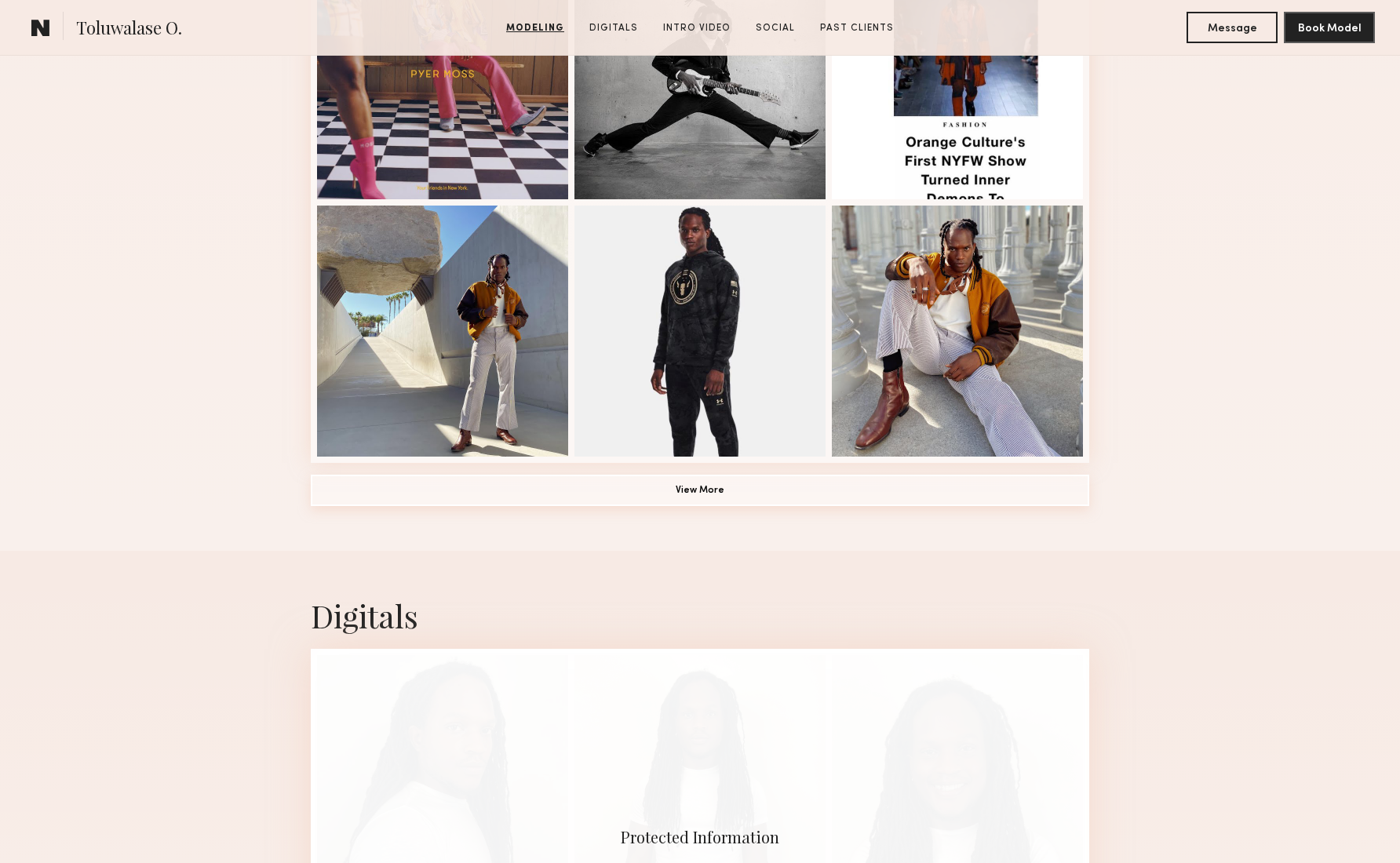
scroll to position [1033, 0]
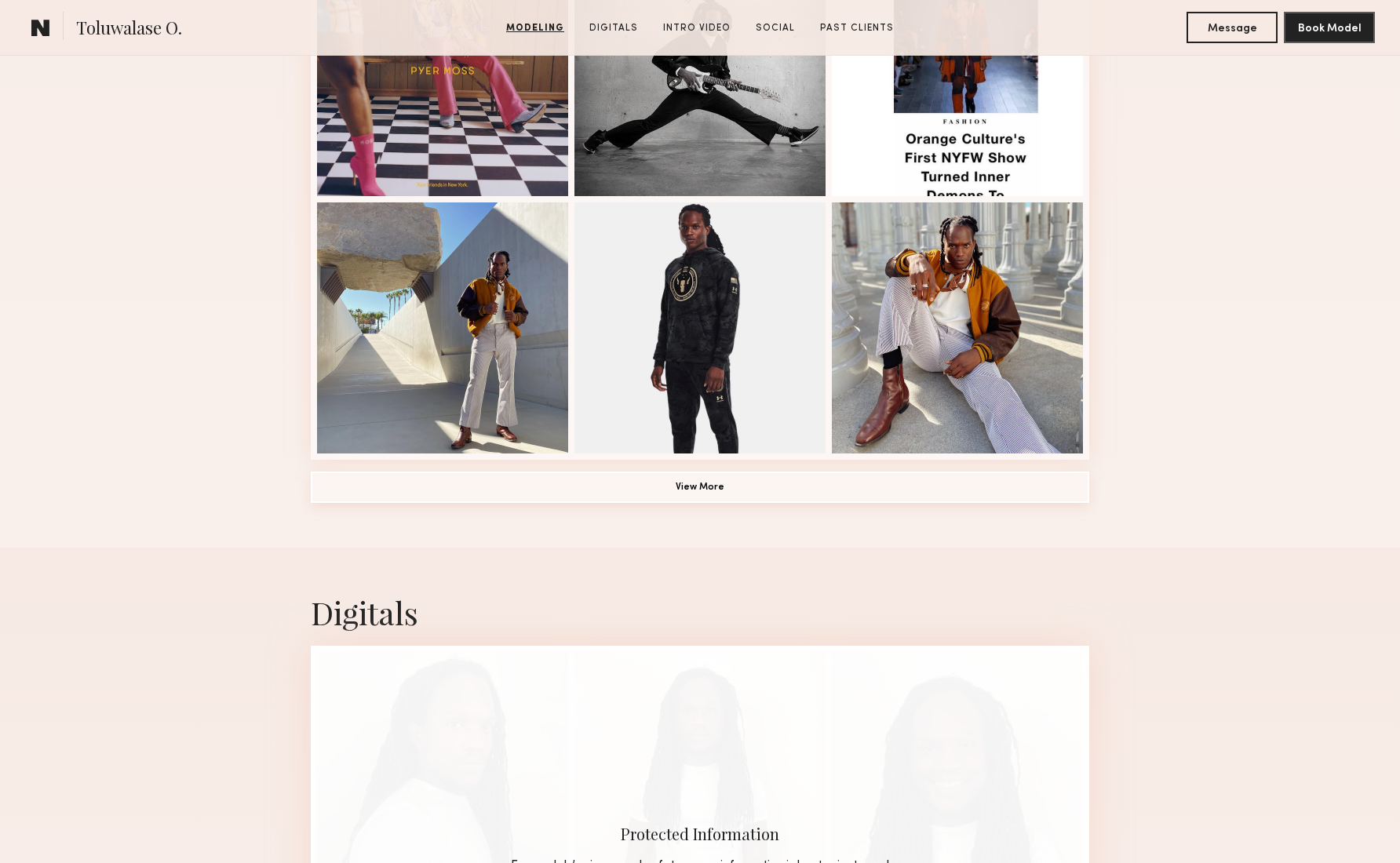
click at [688, 479] on button "View More" at bounding box center [700, 487] width 779 height 31
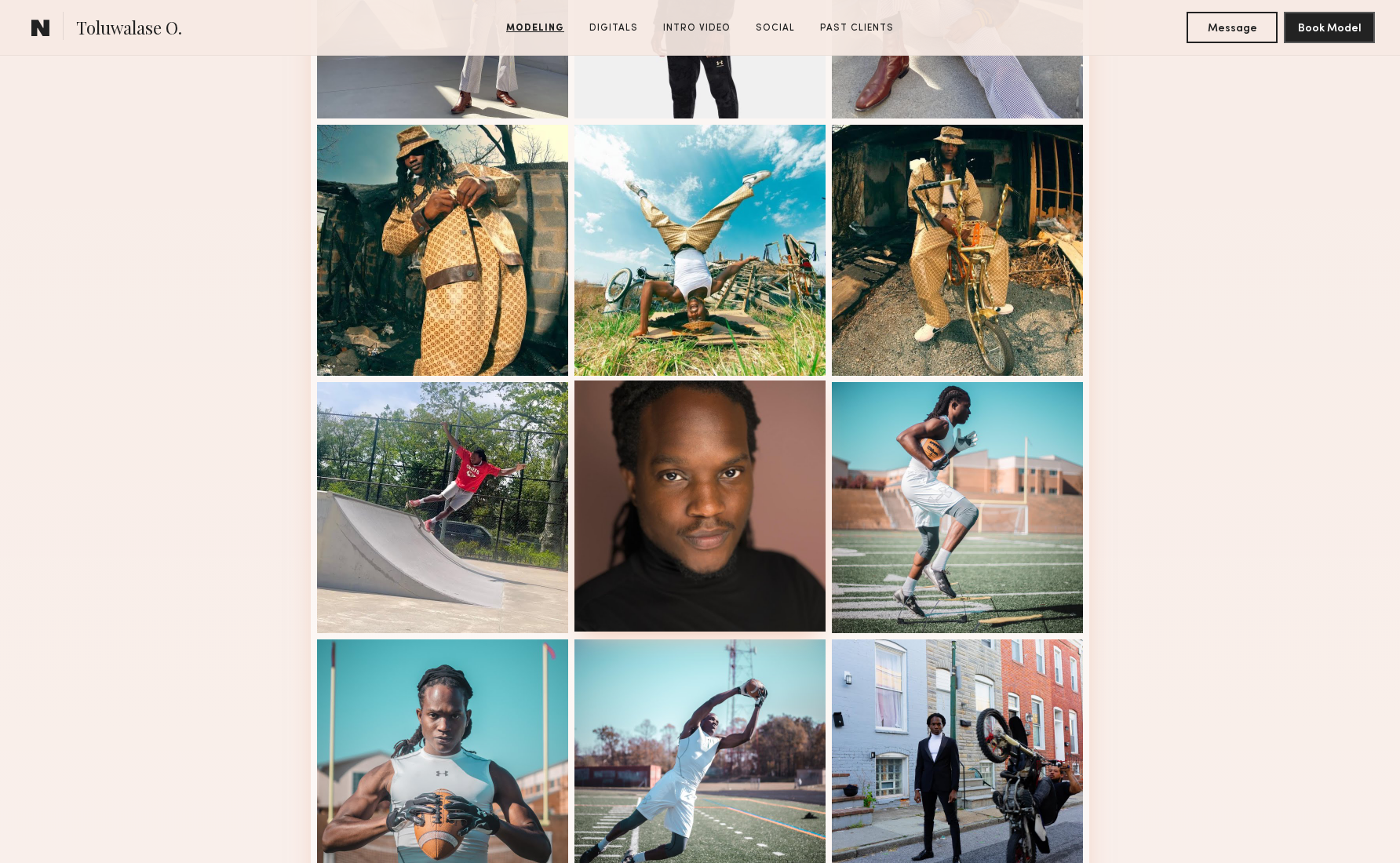
scroll to position [1382, 0]
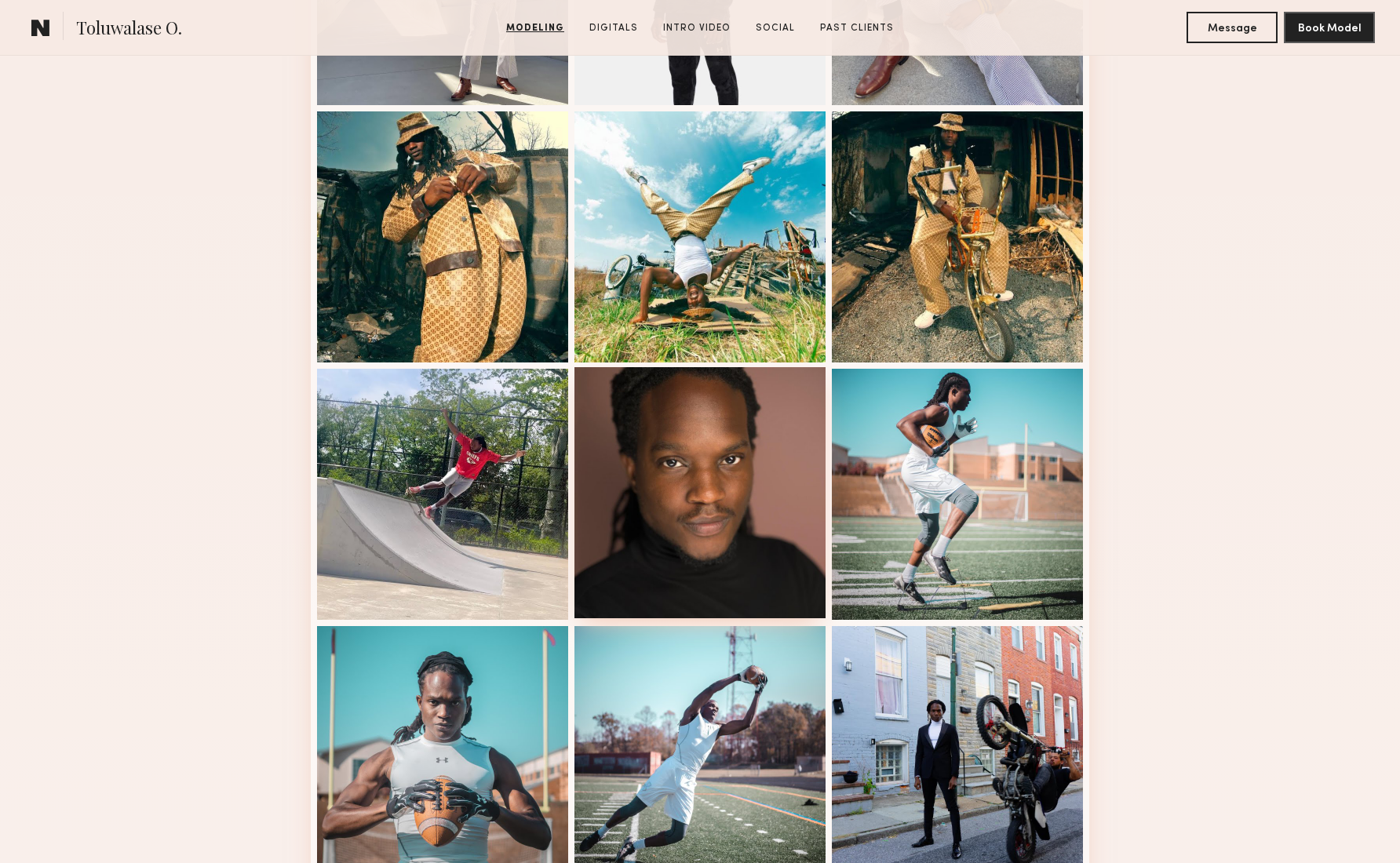
click at [733, 466] on div at bounding box center [700, 492] width 251 height 251
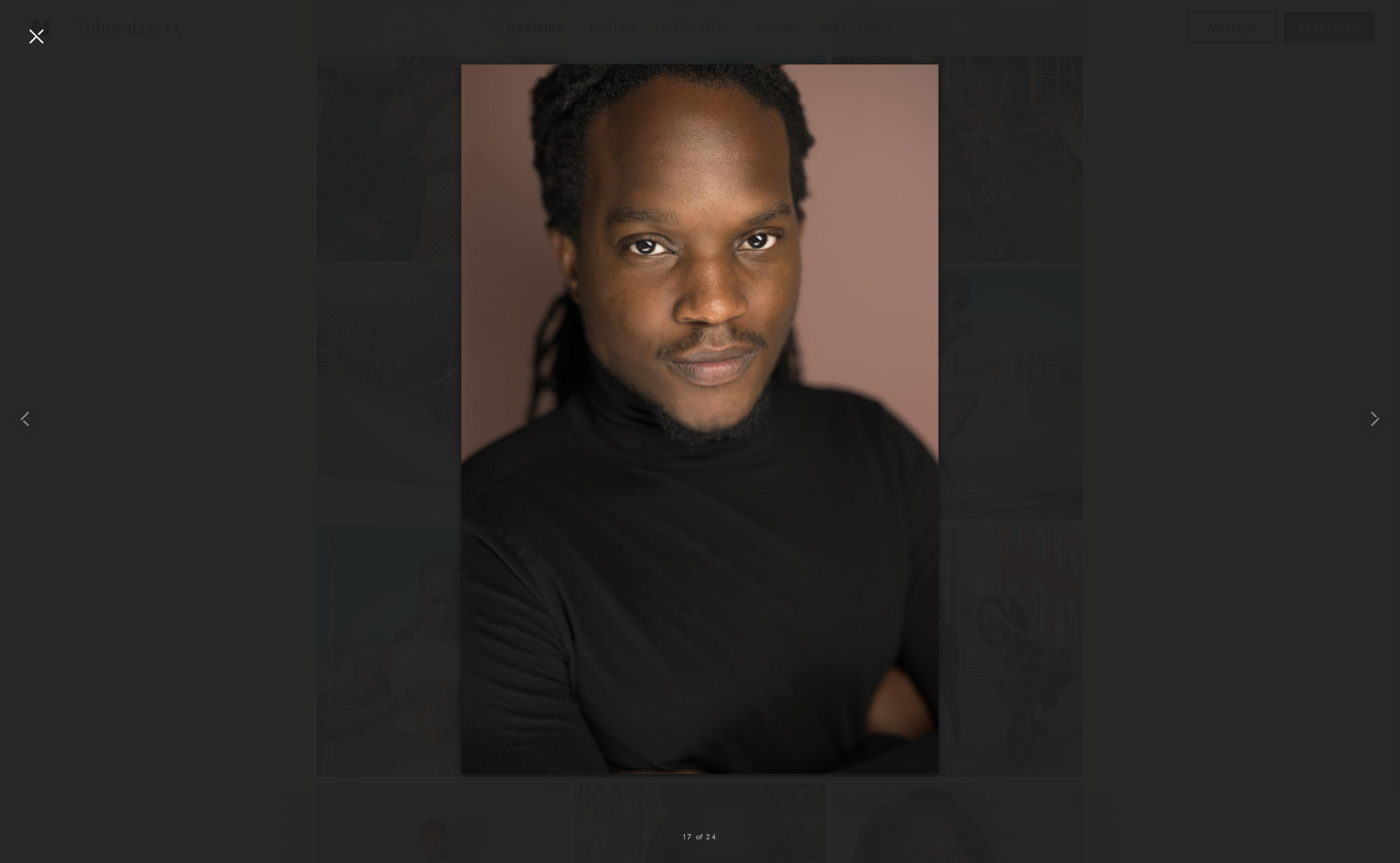
scroll to position [1501, 0]
click at [1376, 415] on common-icon at bounding box center [1374, 419] width 25 height 25
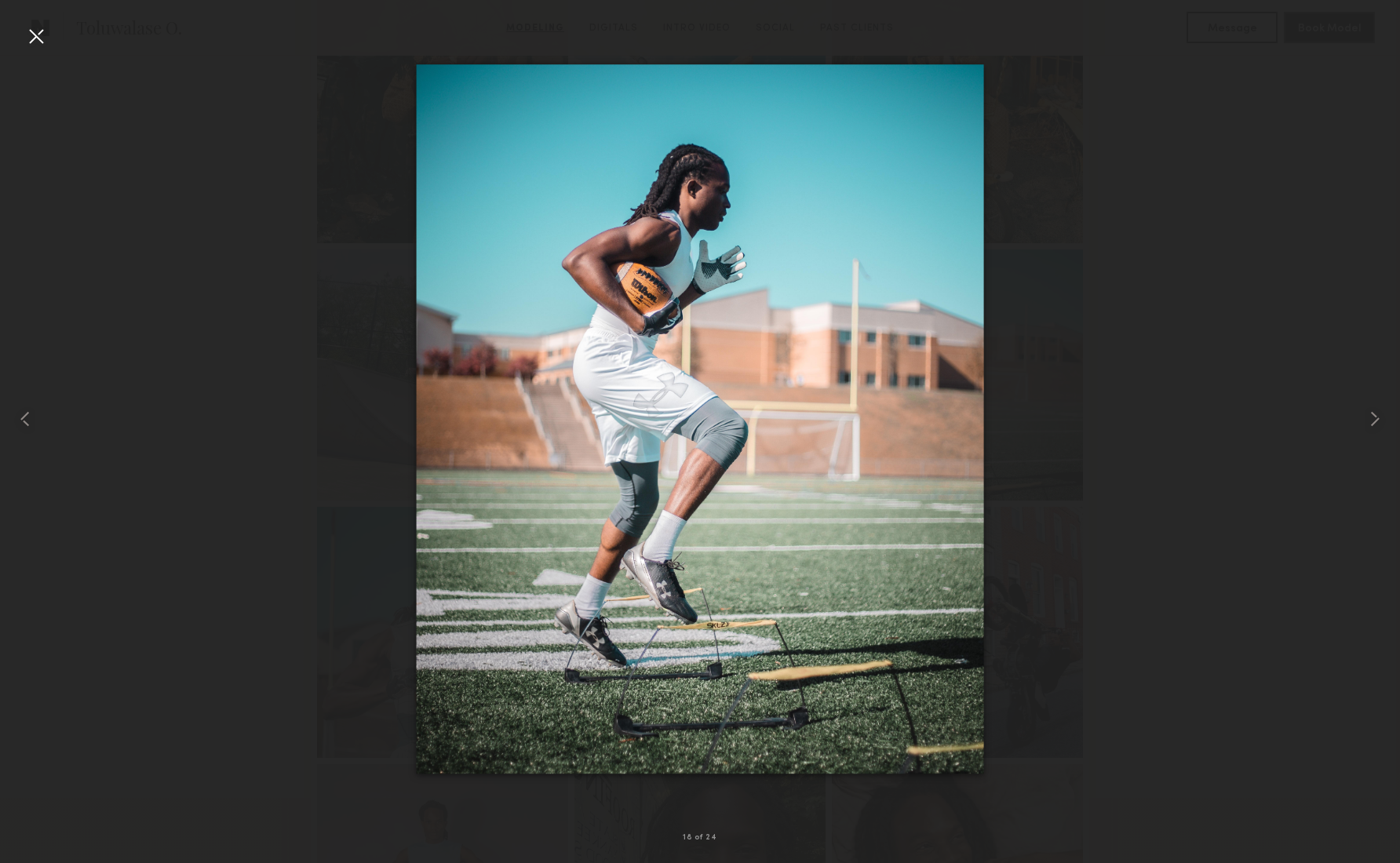
click at [1214, 435] on div at bounding box center [700, 419] width 1400 height 788
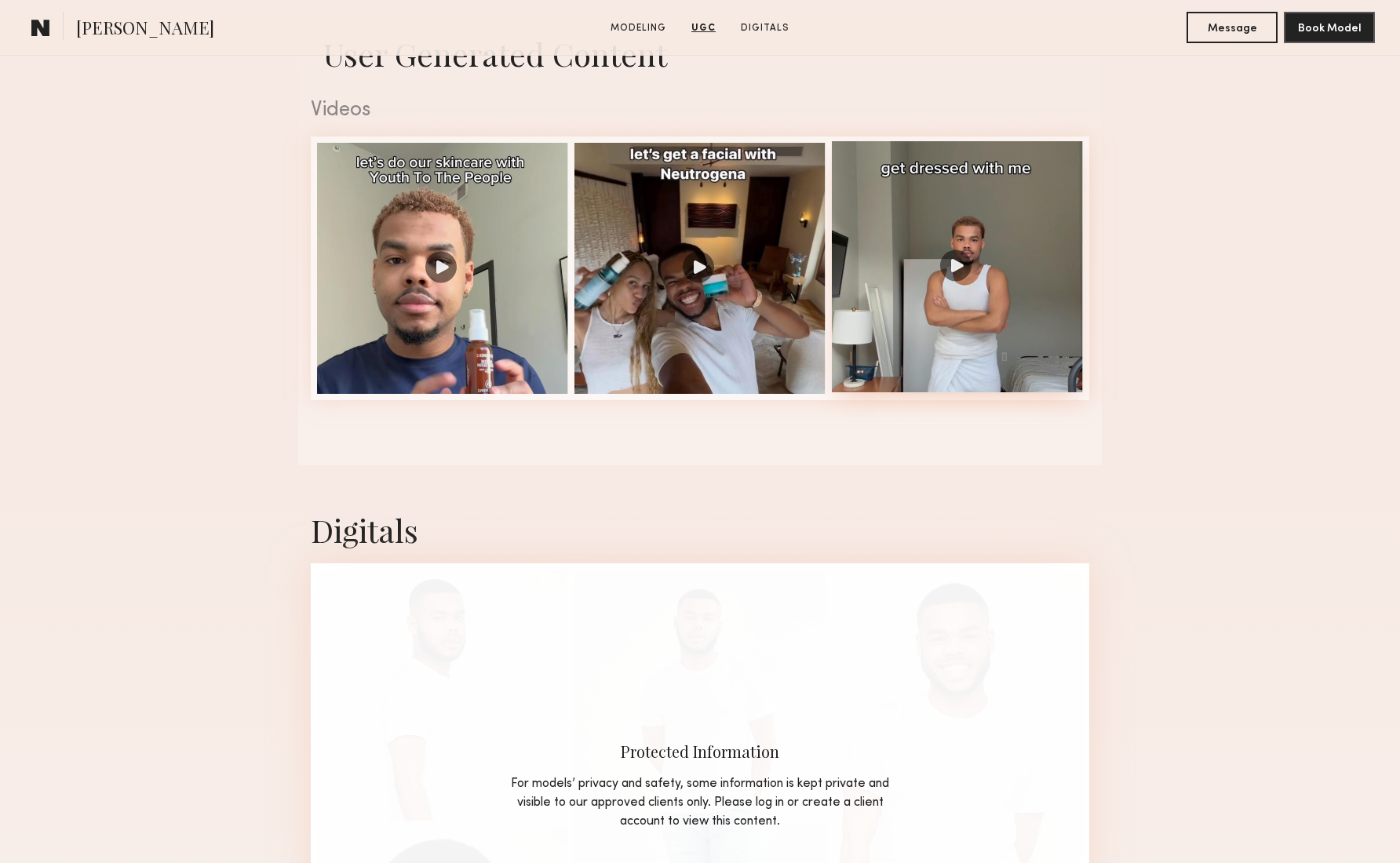
scroll to position [1260, 0]
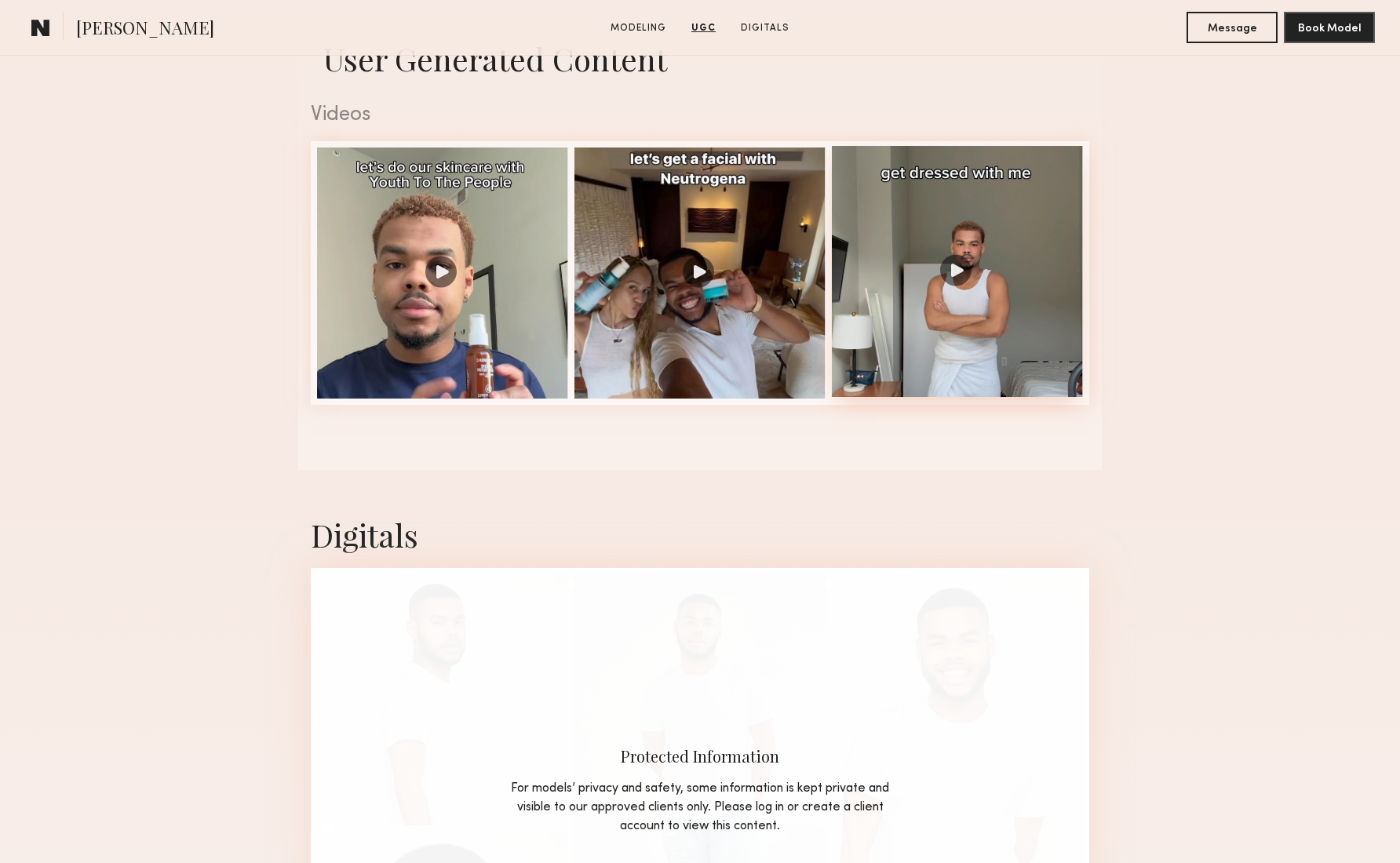
click at [960, 274] on div at bounding box center [957, 271] width 251 height 251
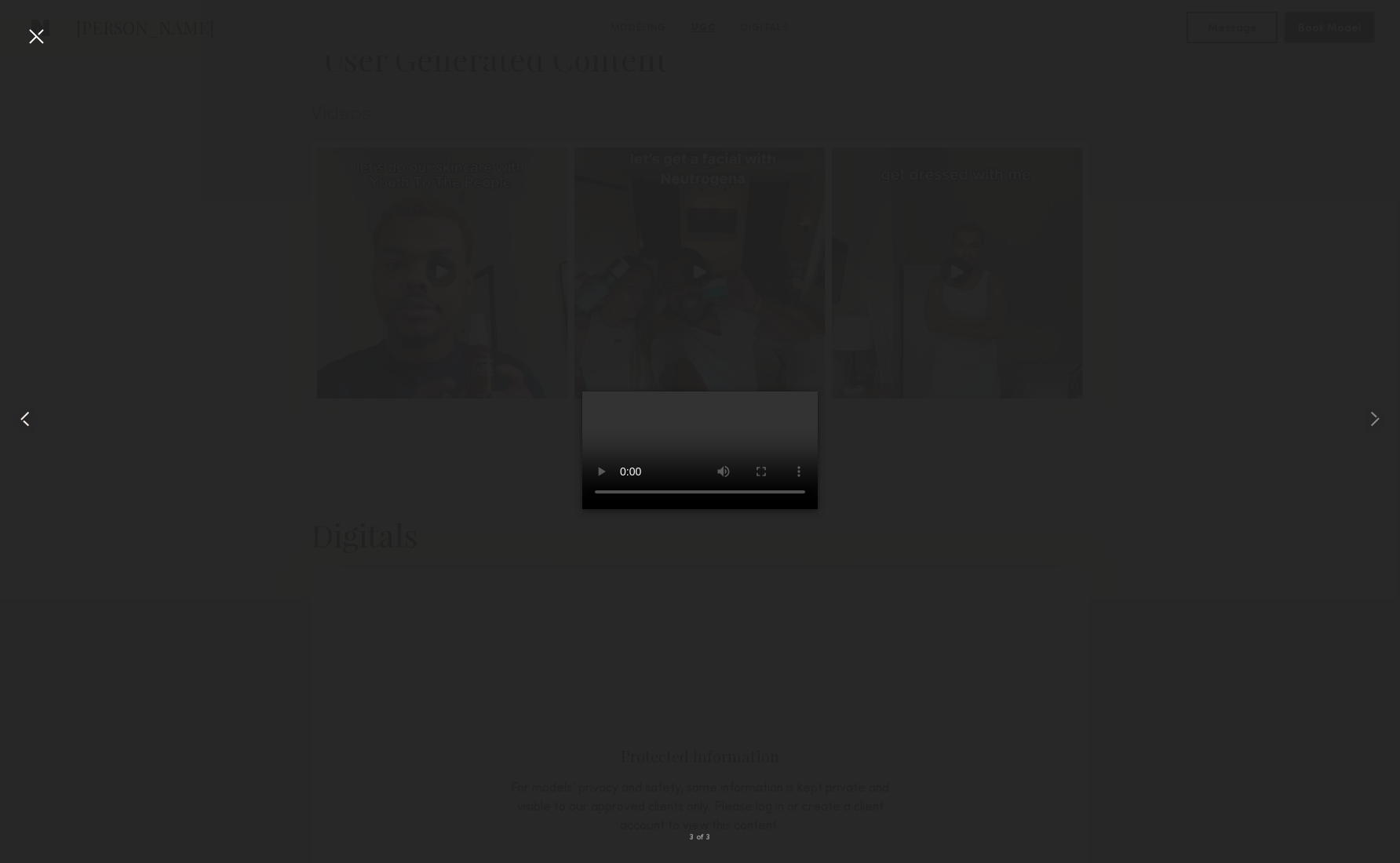
click at [40, 39] on div at bounding box center [36, 36] width 25 height 25
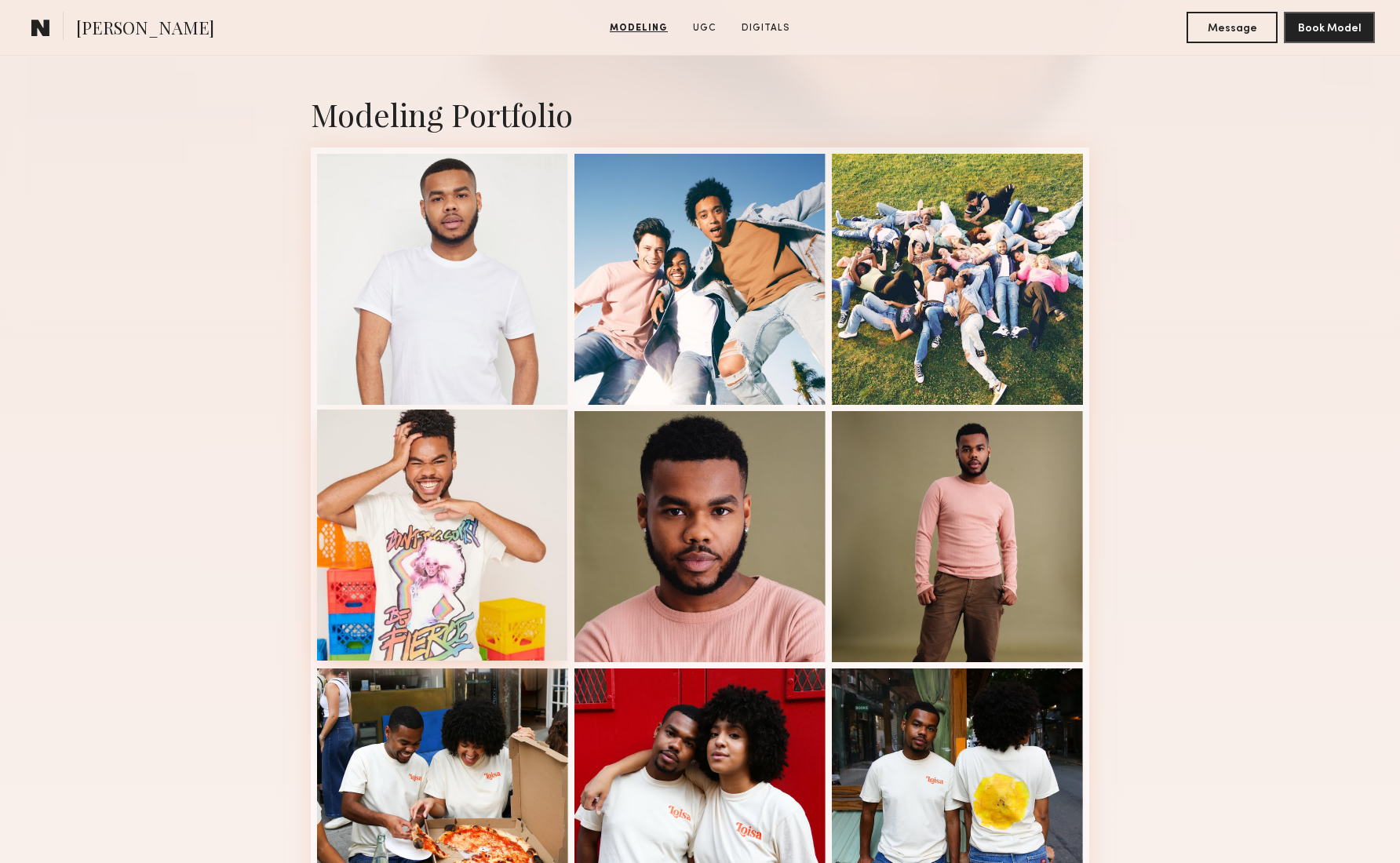
scroll to position [320, 0]
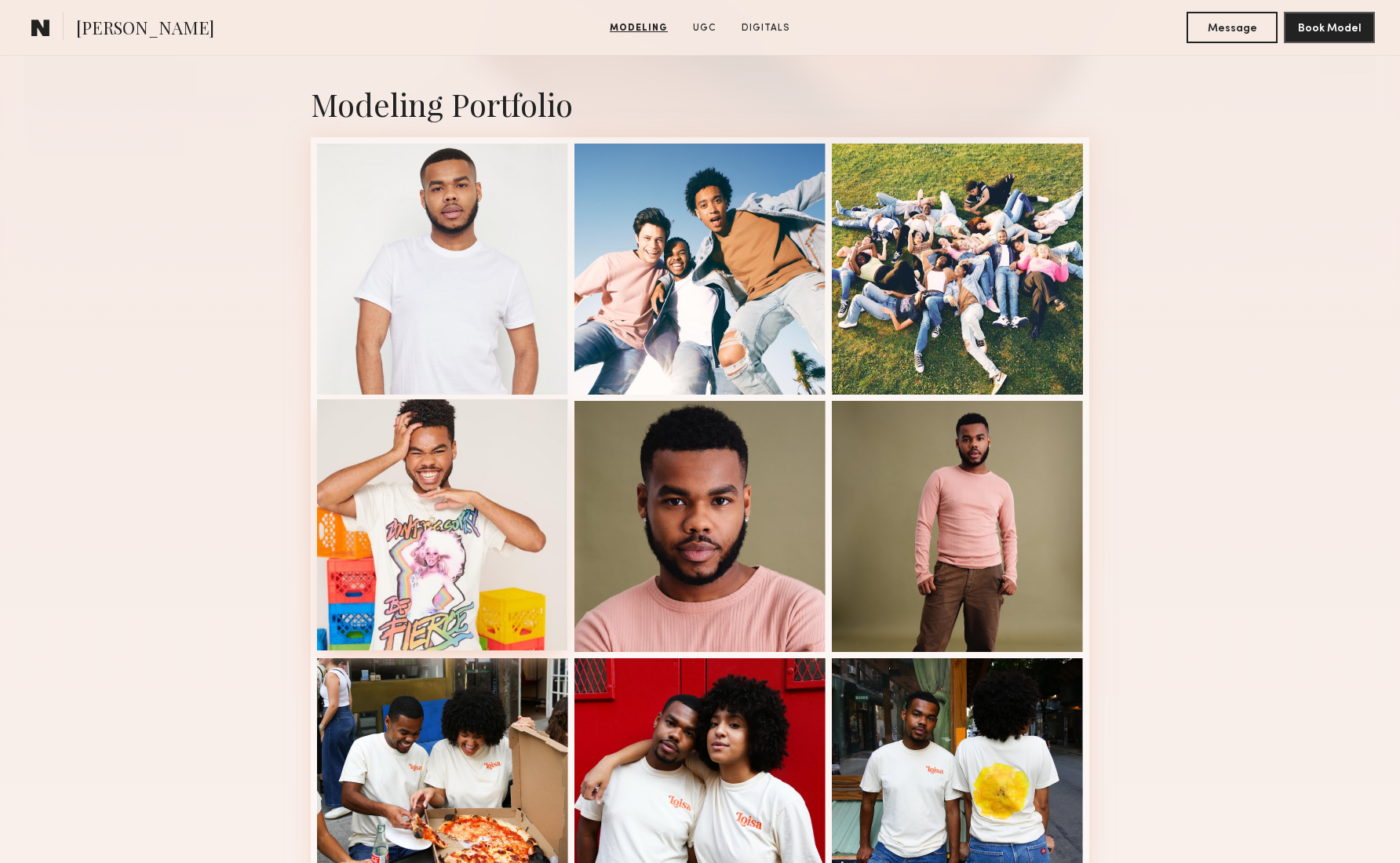
click at [456, 514] on div at bounding box center [442, 524] width 251 height 251
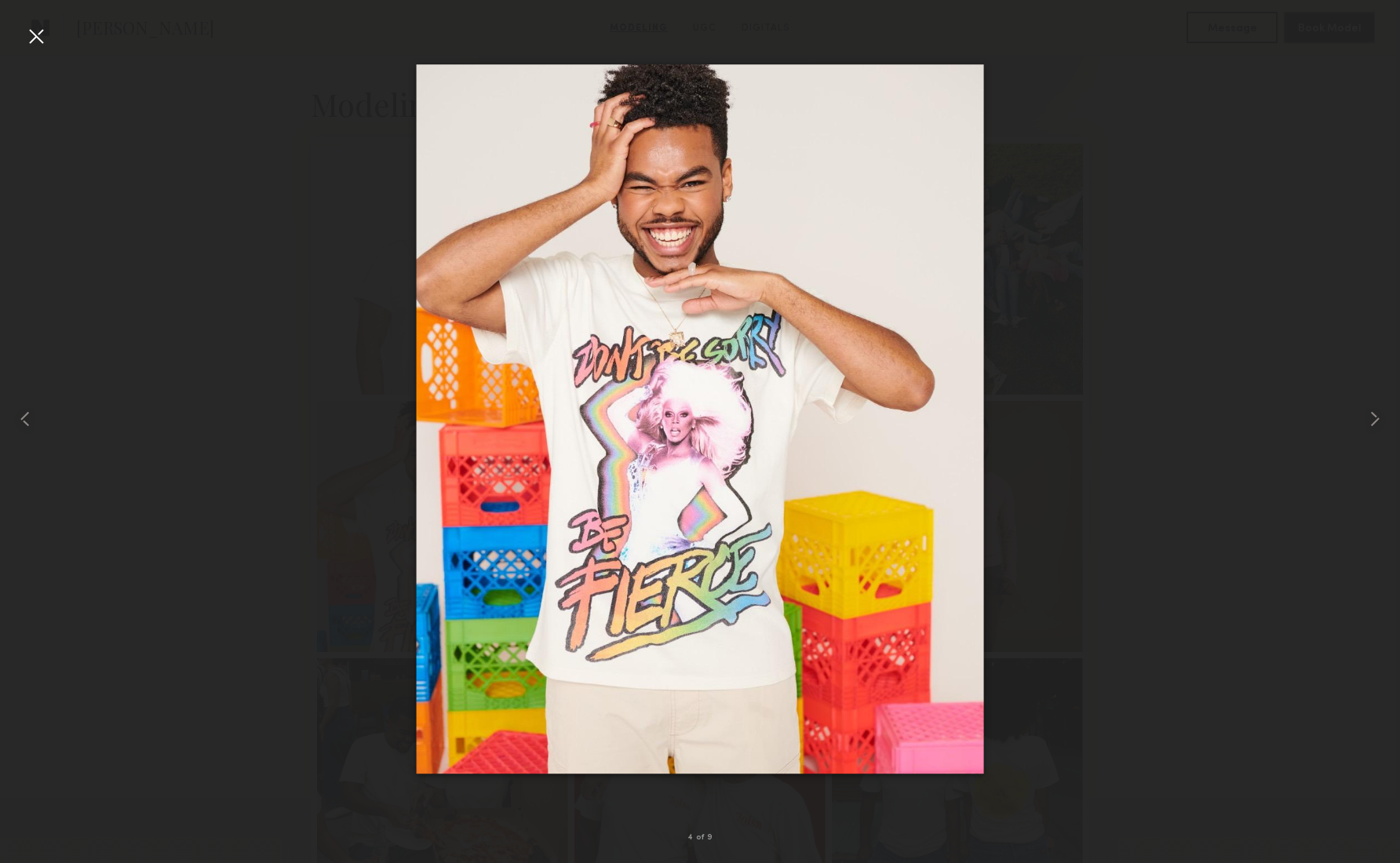
scroll to position [328, 0]
click at [1368, 417] on common-icon at bounding box center [1374, 419] width 25 height 25
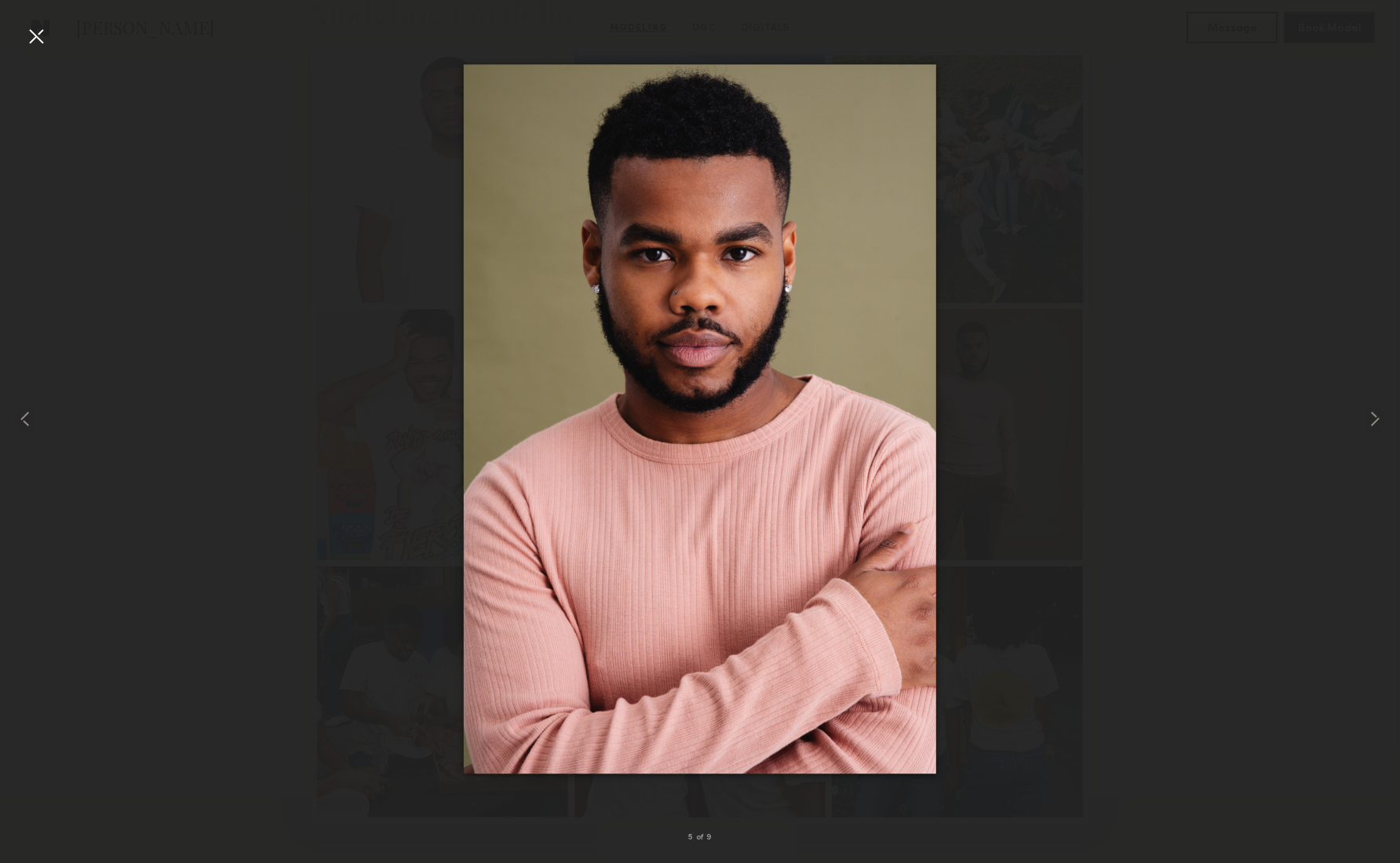
scroll to position [414, 0]
click at [1107, 465] on div at bounding box center [700, 419] width 1400 height 788
click at [44, 37] on div at bounding box center [36, 36] width 25 height 25
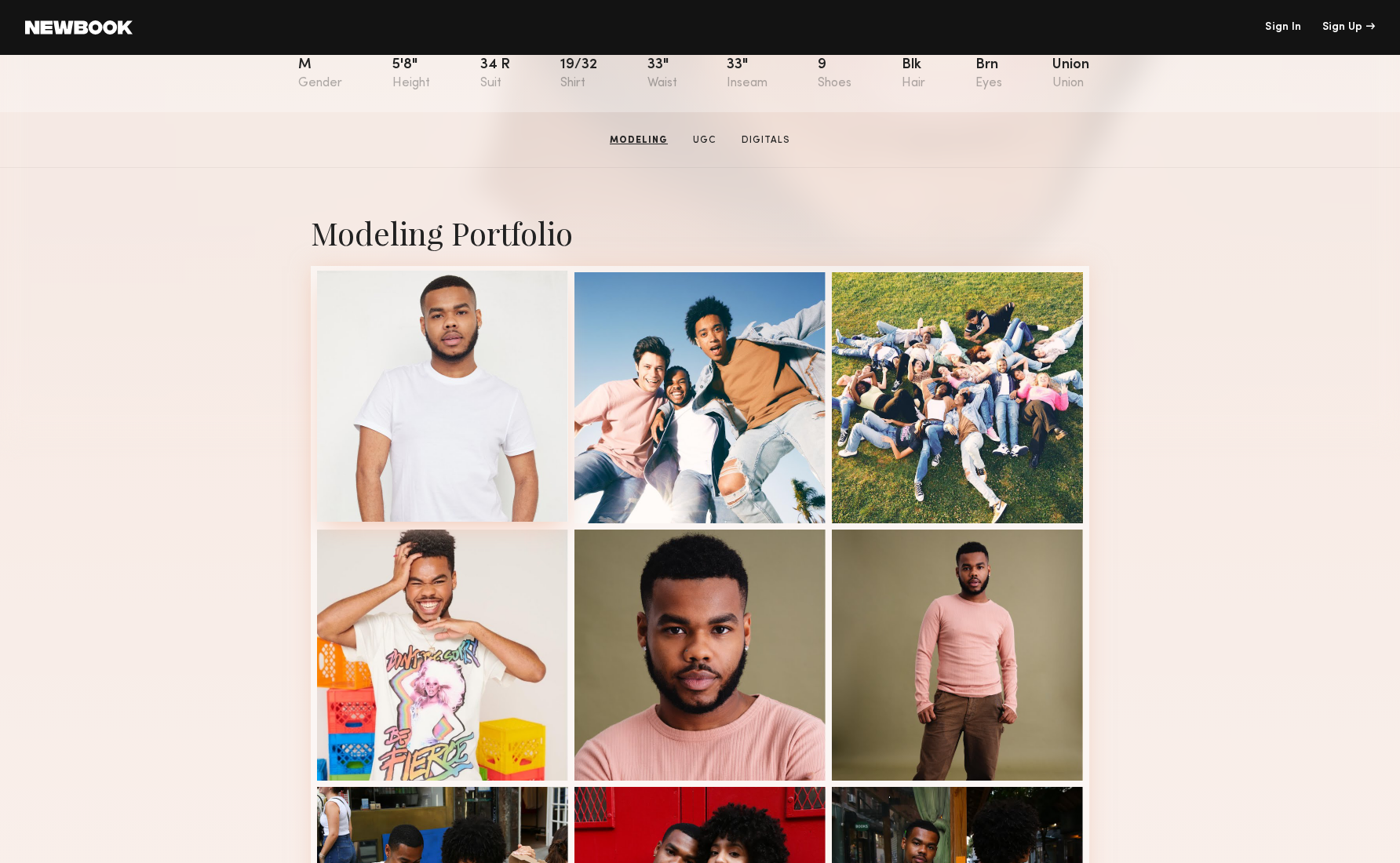
scroll to position [0, 0]
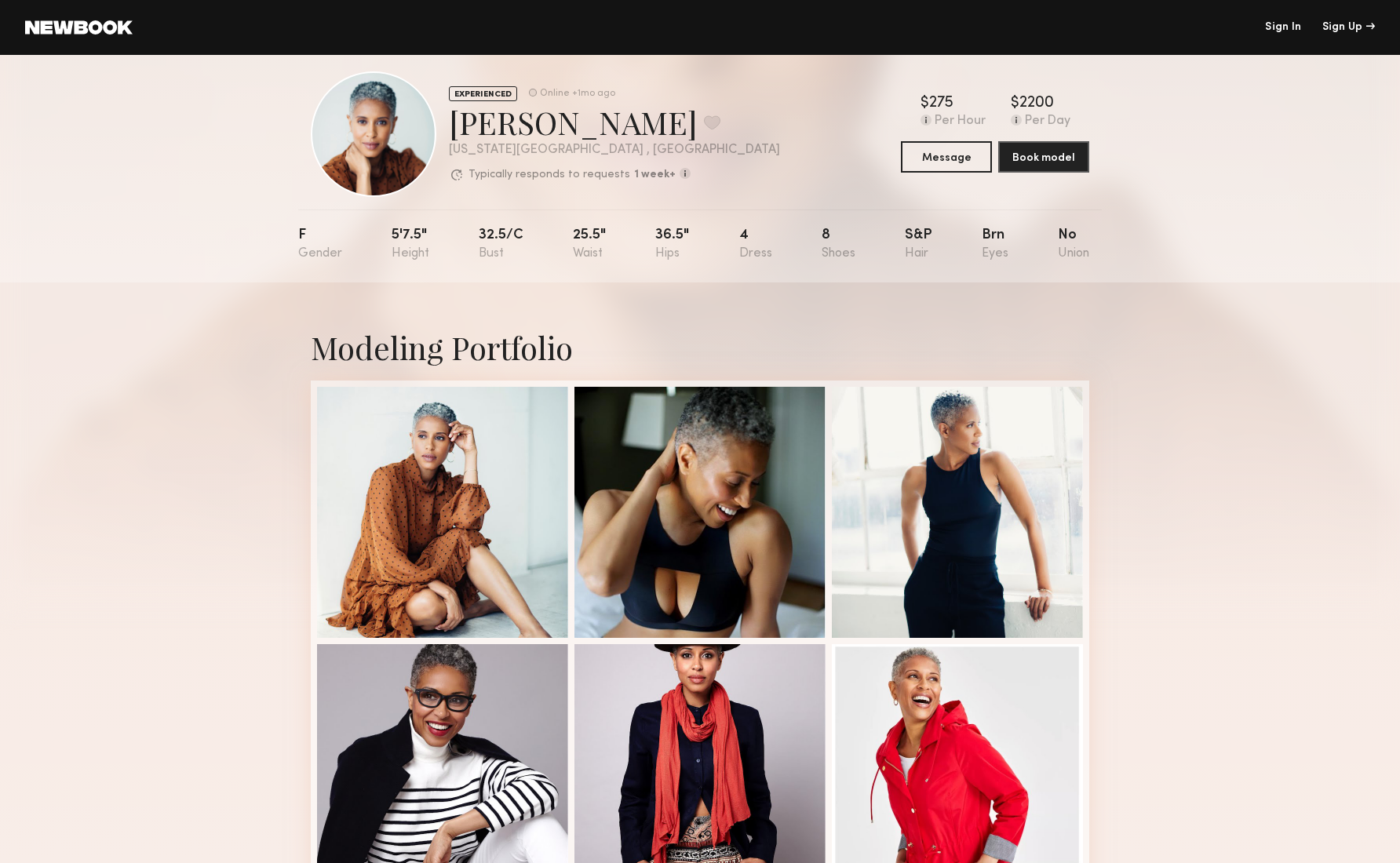
scroll to position [19, 0]
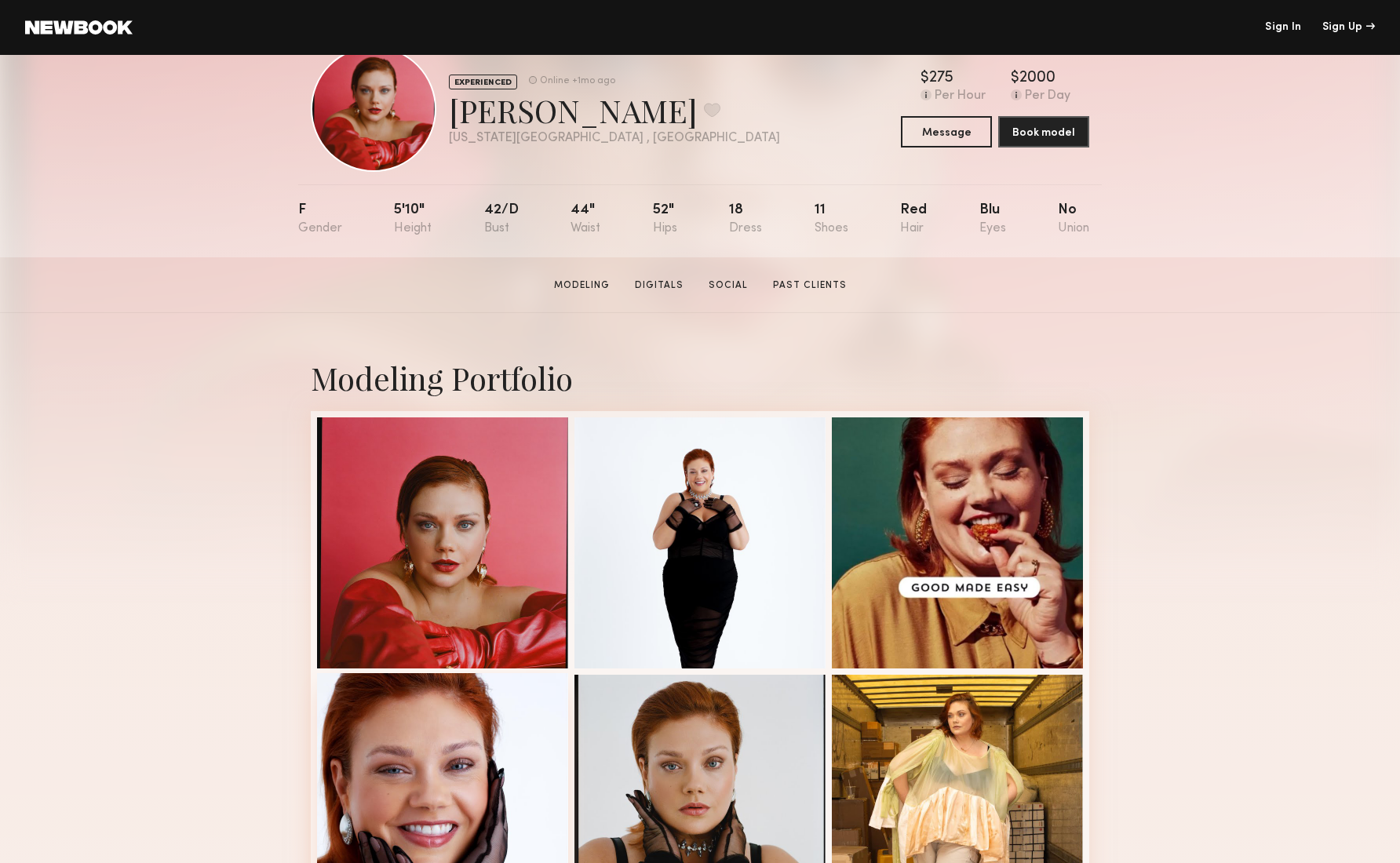
scroll to position [45, 0]
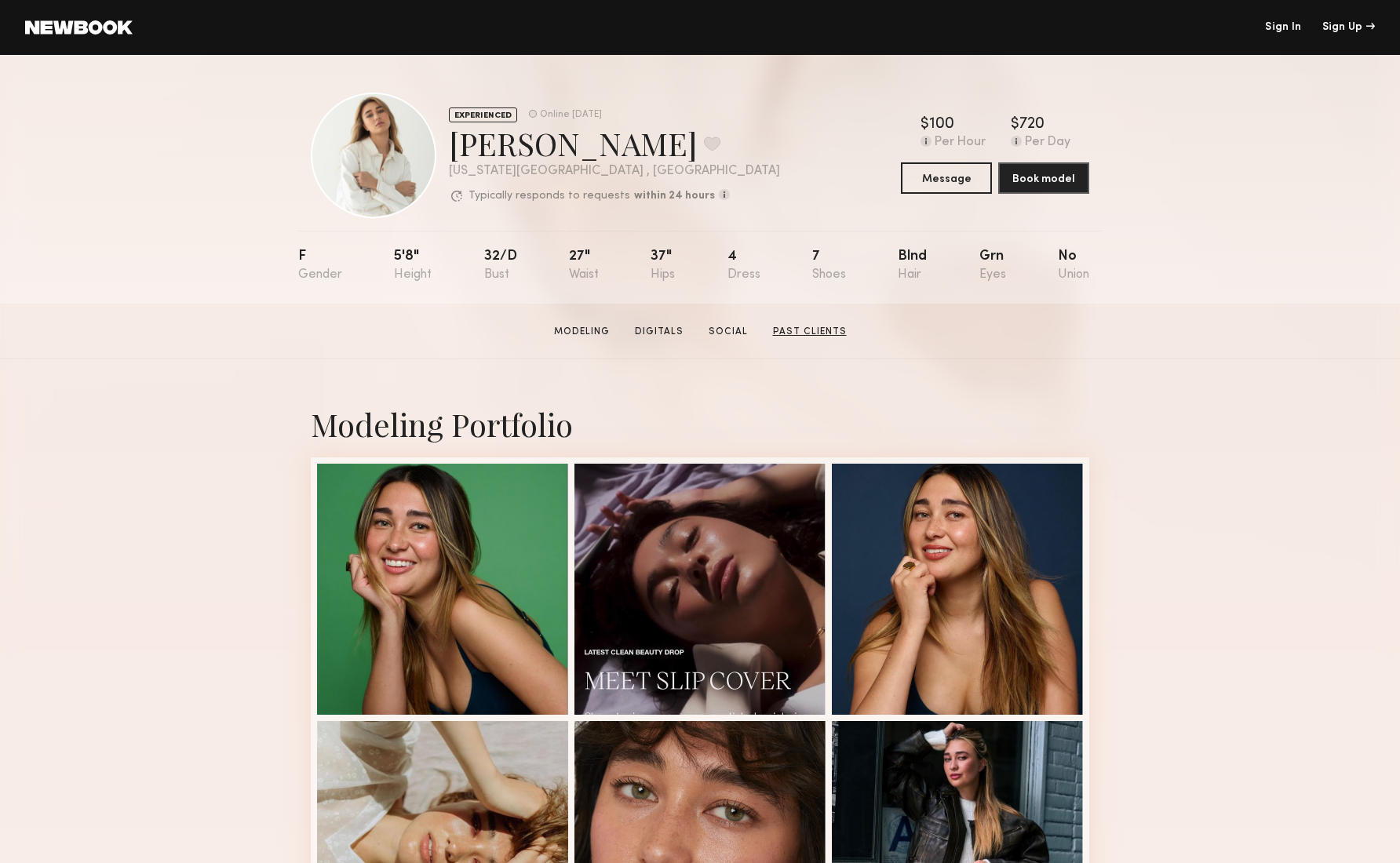
click at [816, 335] on link "Past Clients" at bounding box center [810, 331] width 87 height 14
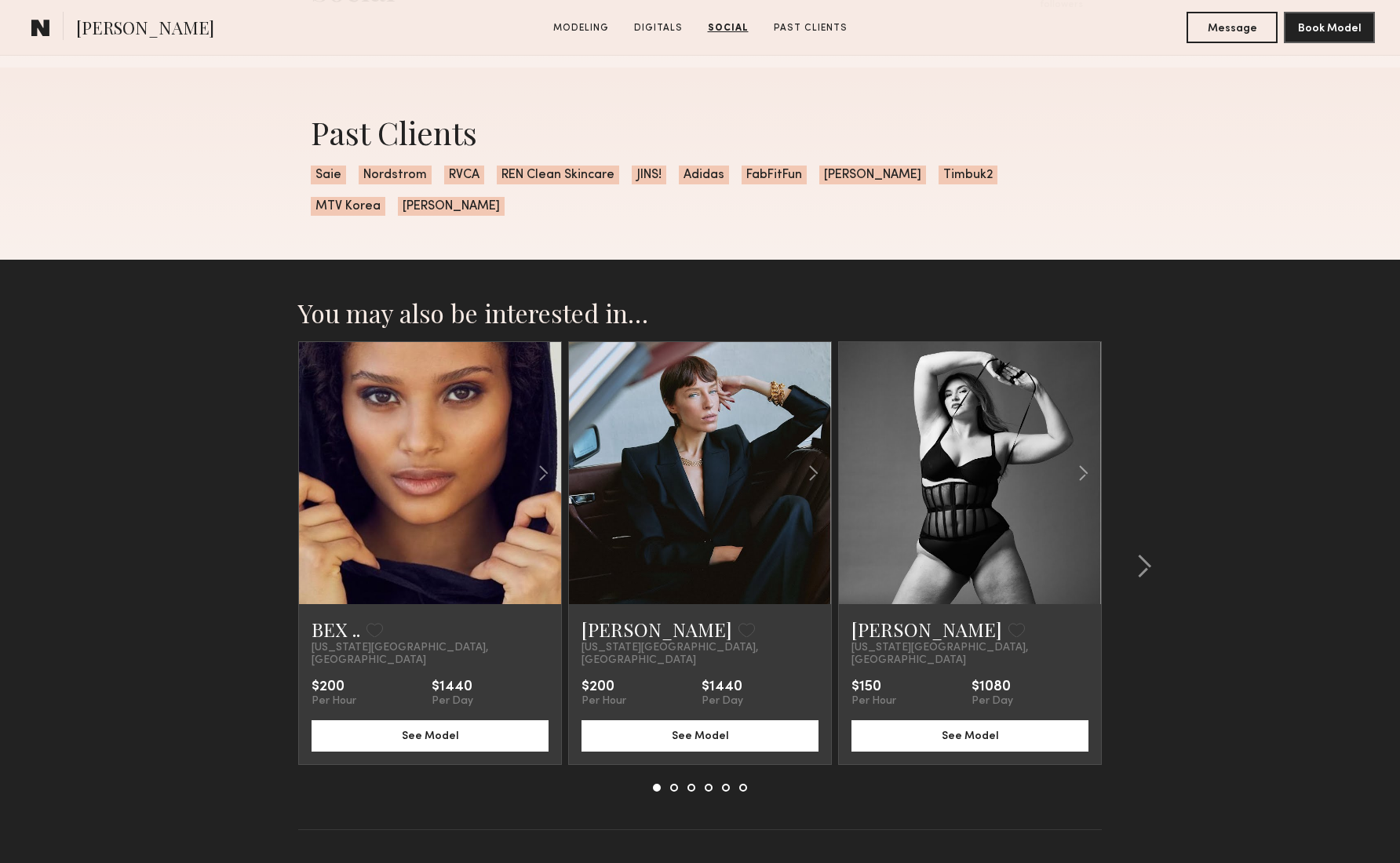
scroll to position [2276, 0]
click at [1143, 554] on common-icon at bounding box center [1144, 566] width 16 height 25
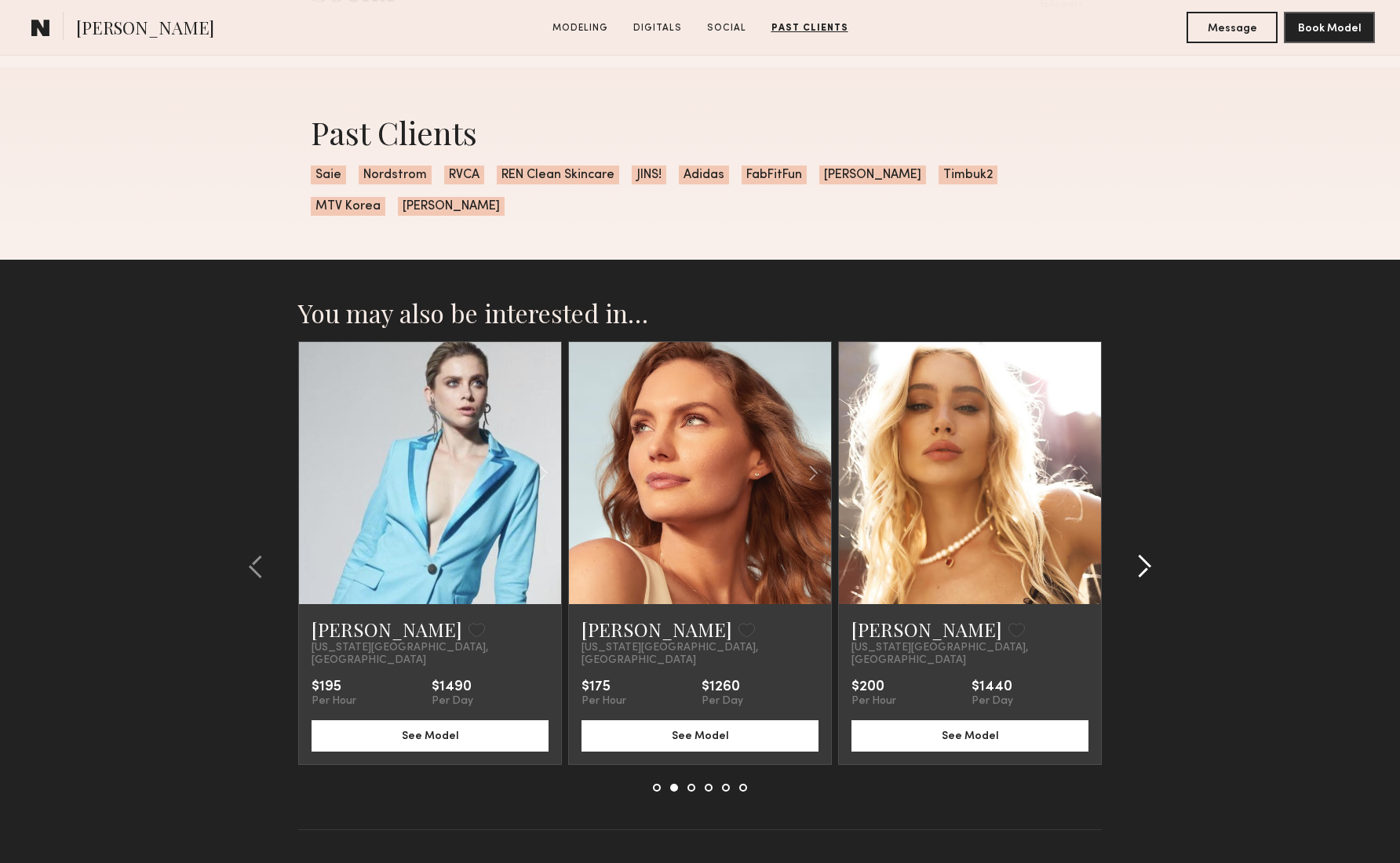
click at [1142, 554] on common-icon at bounding box center [1144, 566] width 16 height 25
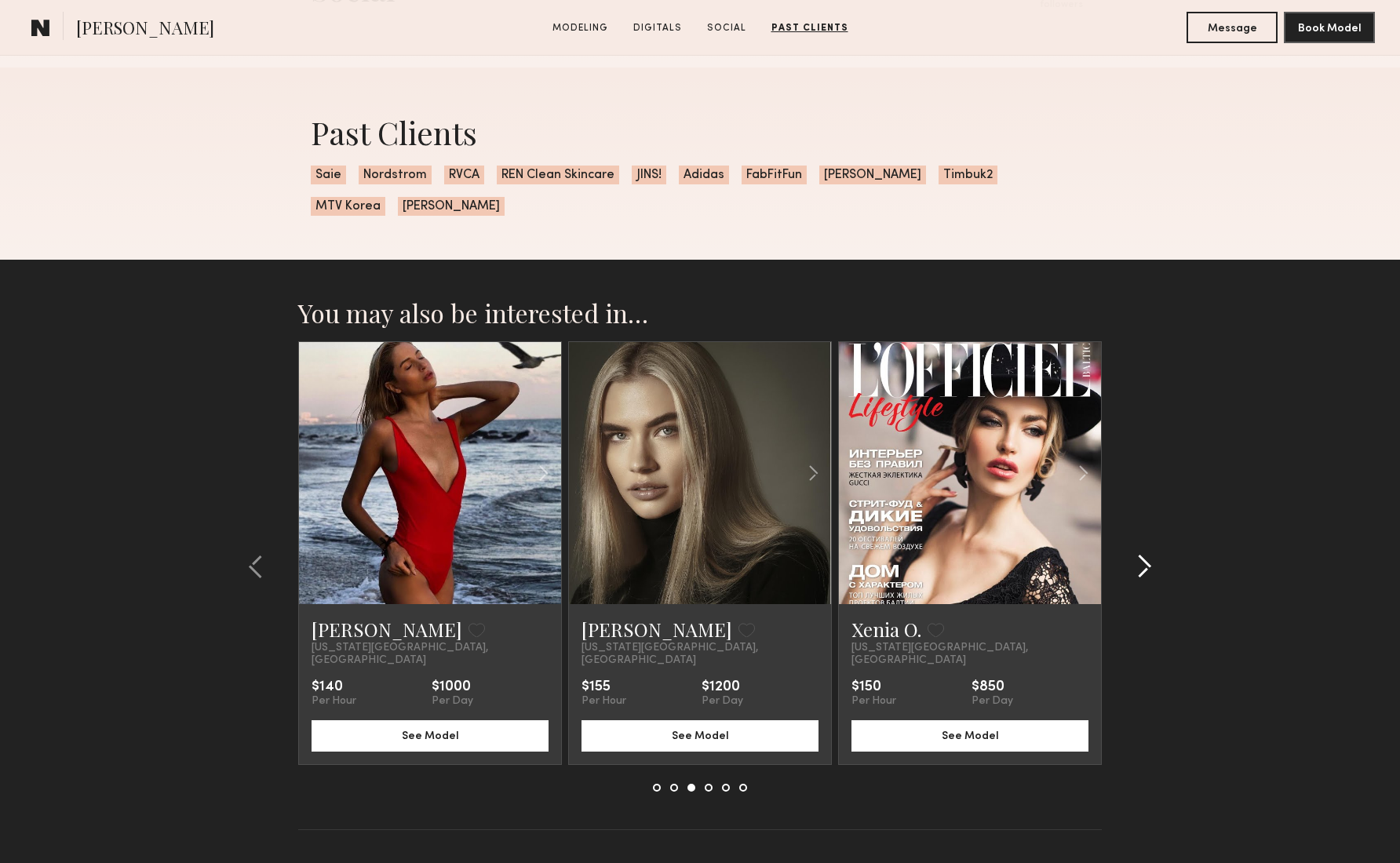
click at [1142, 554] on common-icon at bounding box center [1144, 566] width 16 height 25
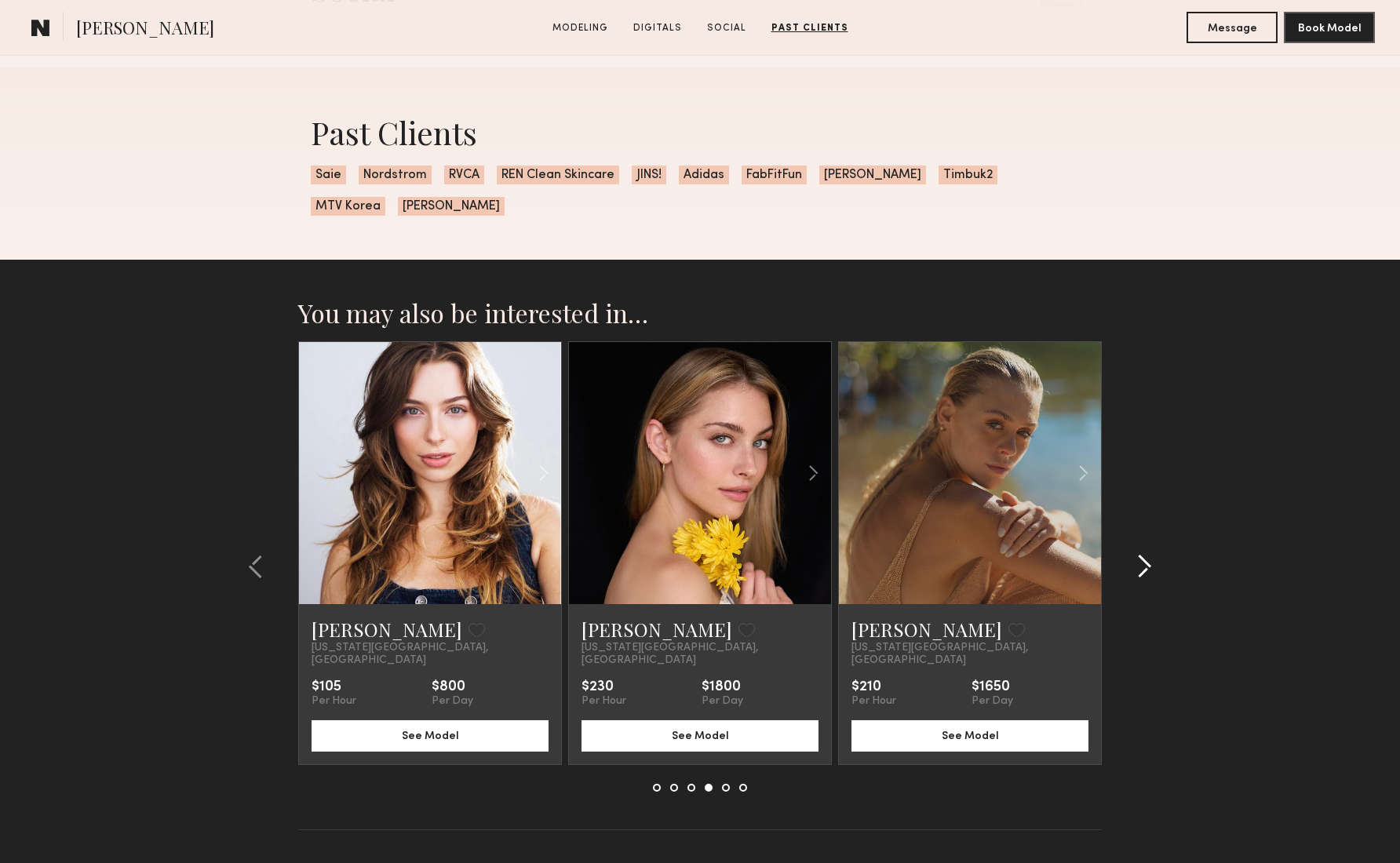
click at [1142, 554] on common-icon at bounding box center [1144, 566] width 16 height 25
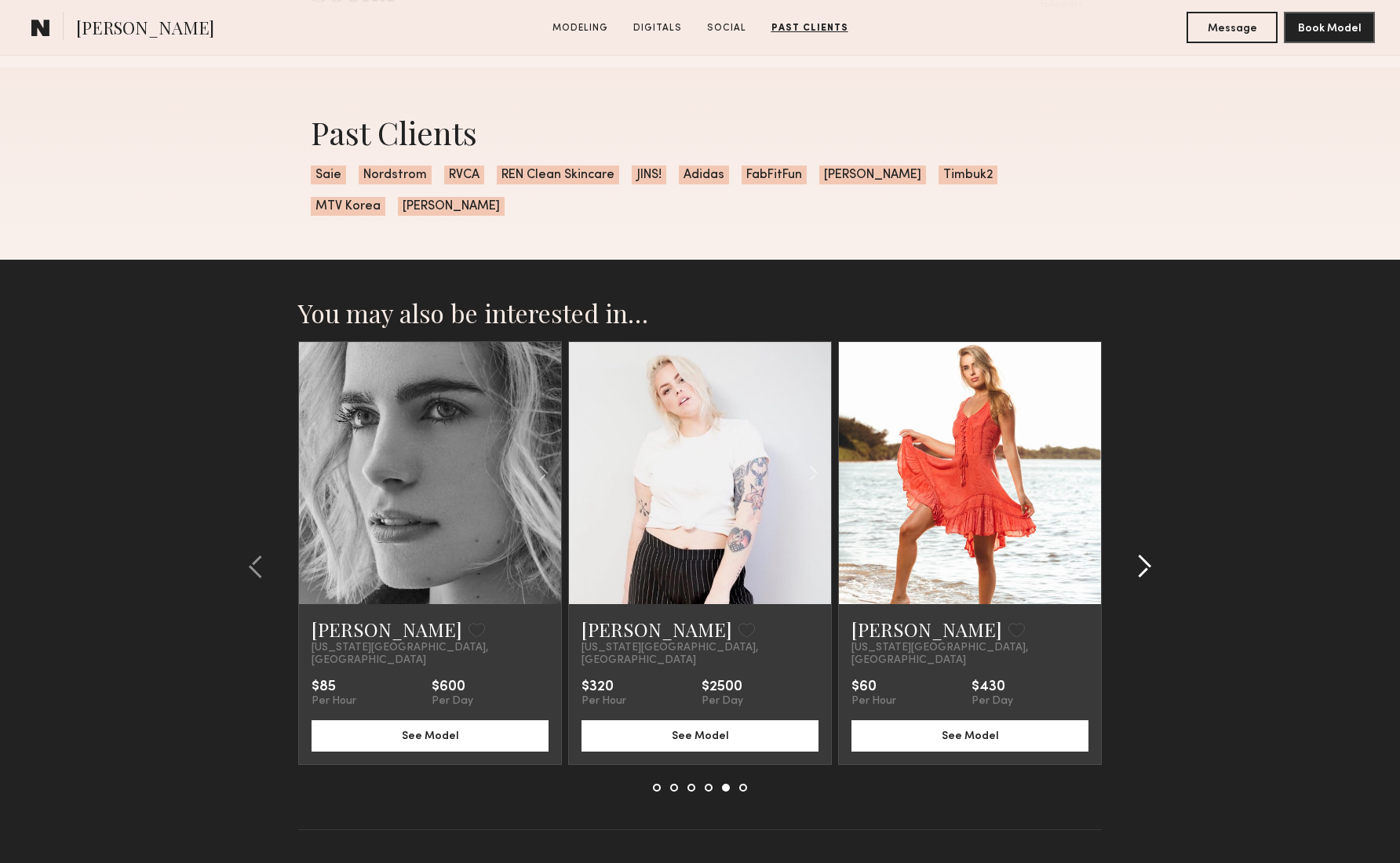
click at [1142, 554] on common-icon at bounding box center [1144, 566] width 16 height 25
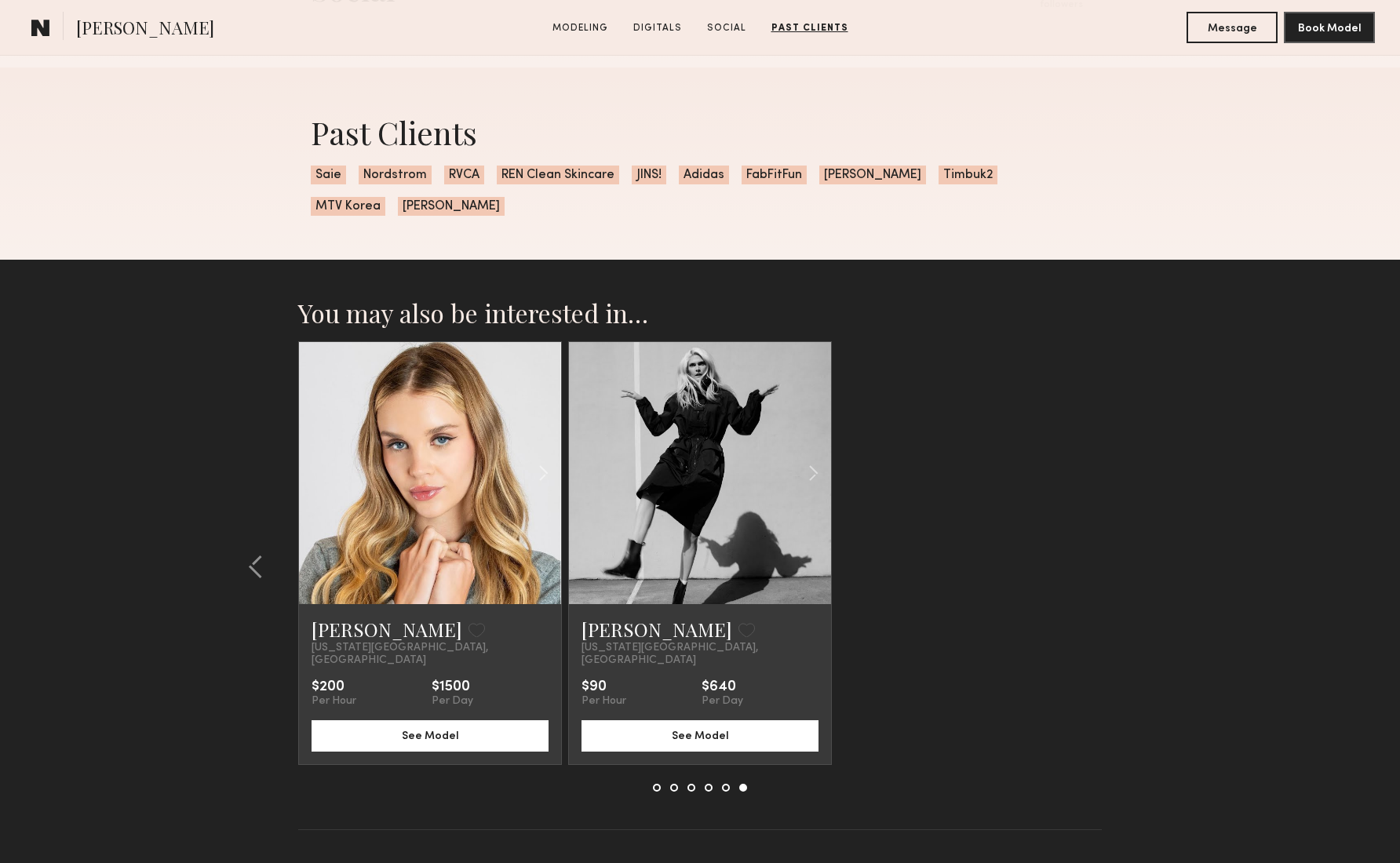
click at [1142, 529] on section "You may also be interested in… BEX .. Favorite New York City, NY $200 Per Hour …" at bounding box center [700, 582] width 1400 height 647
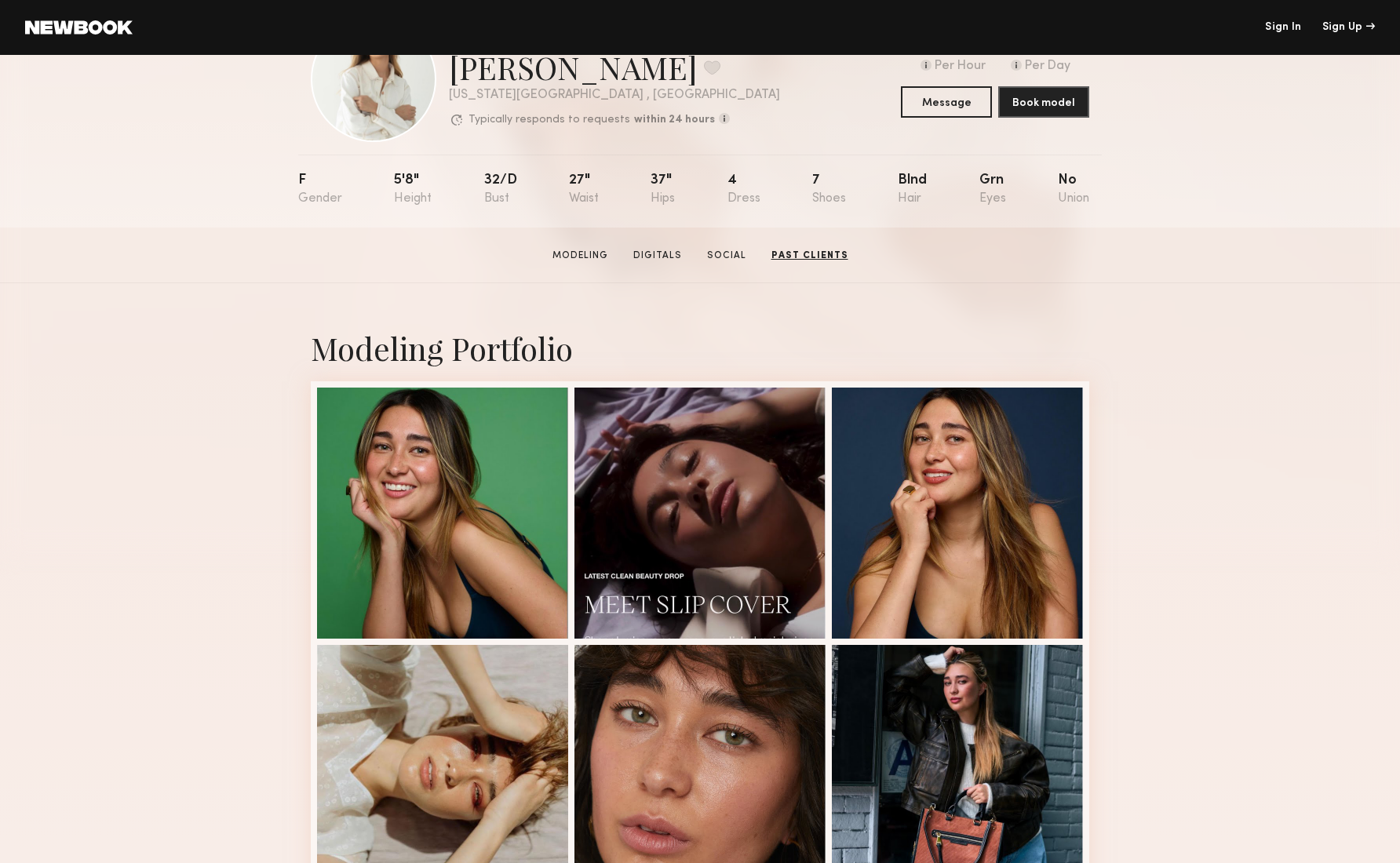
scroll to position [0, 0]
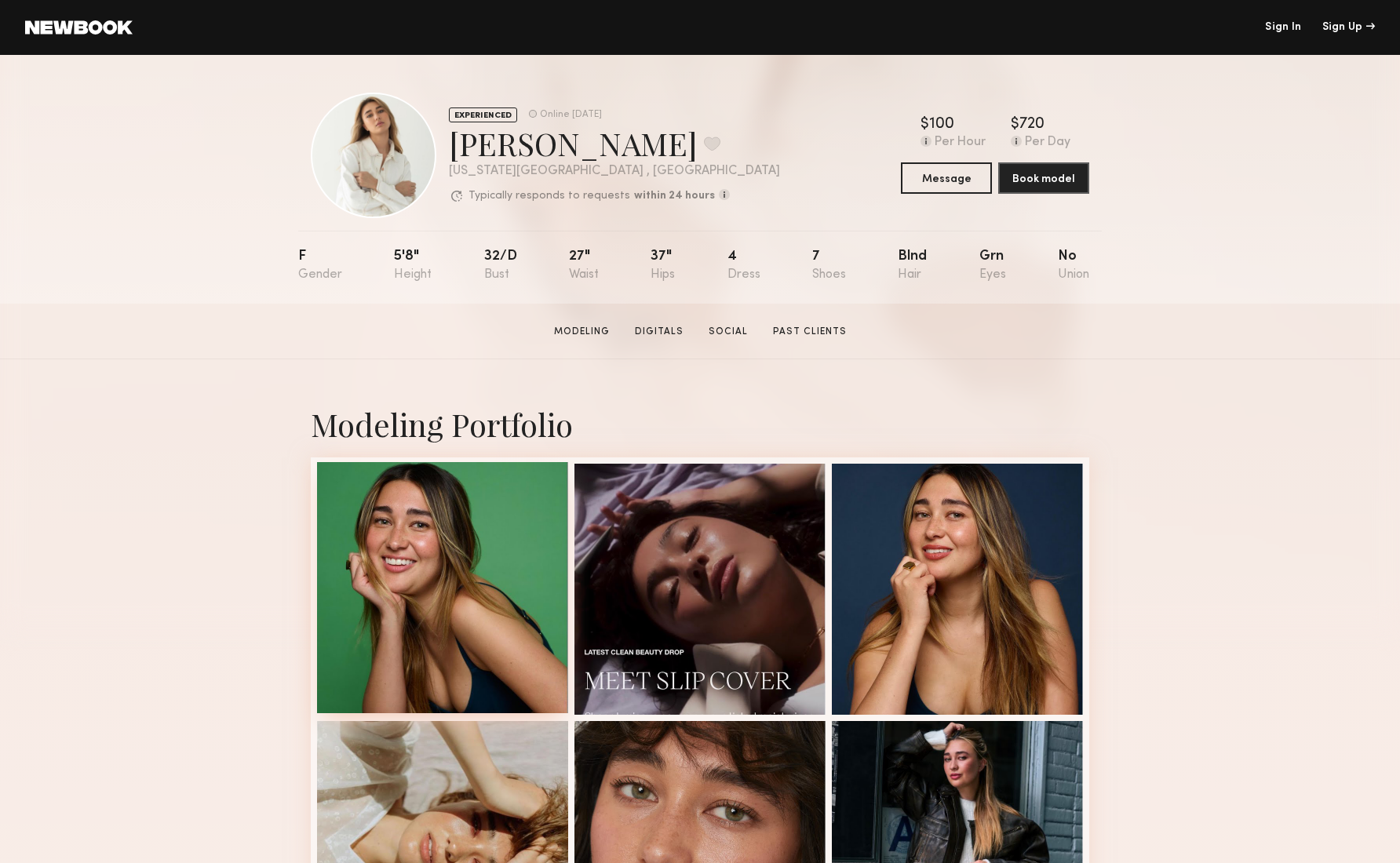
click at [435, 579] on div at bounding box center [442, 587] width 251 height 251
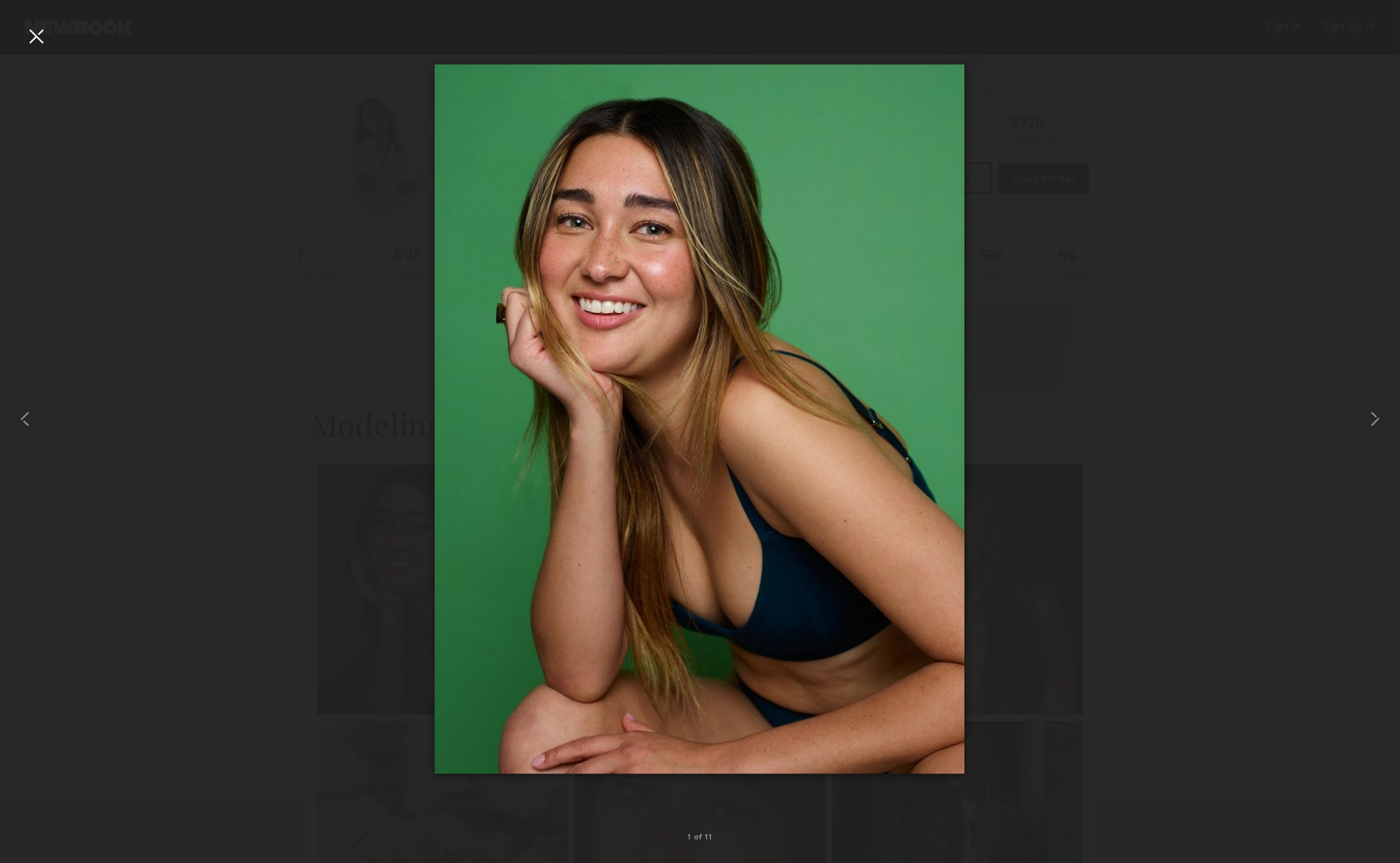
click at [1143, 524] on div at bounding box center [700, 419] width 1400 height 788
click at [41, 39] on div at bounding box center [36, 36] width 25 height 25
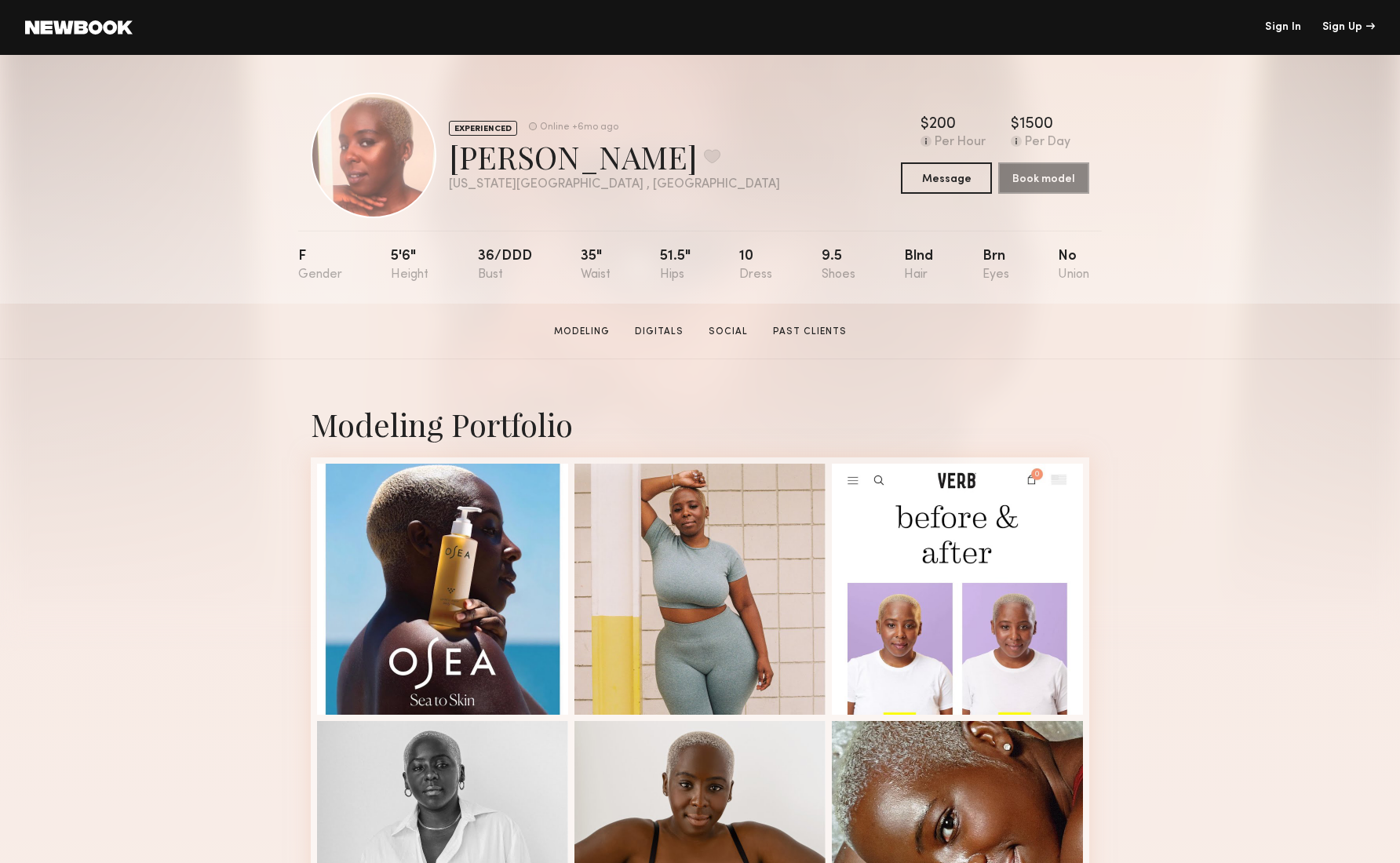
click at [106, 26] on link at bounding box center [78, 27] width 108 height 14
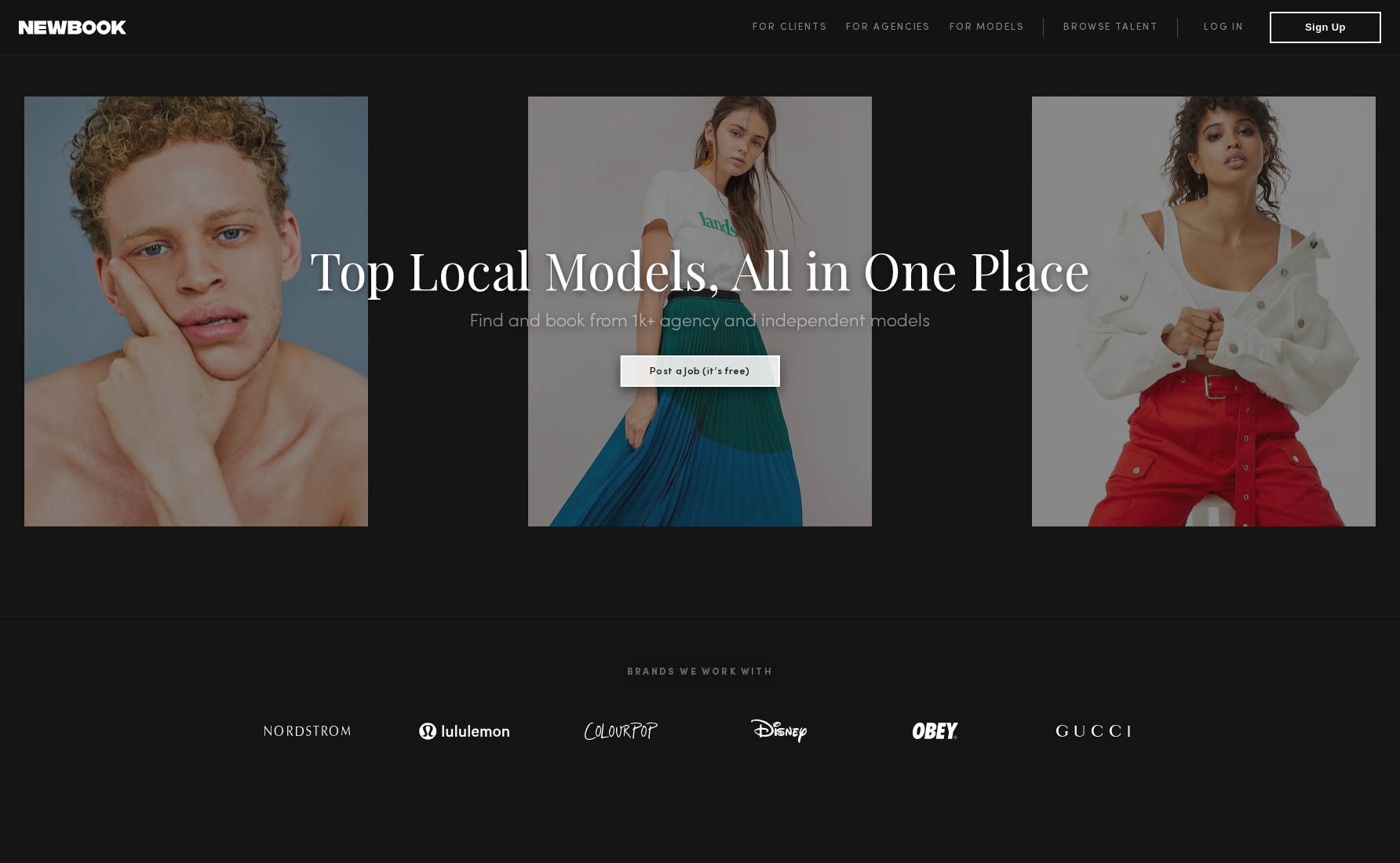
click at [696, 374] on button "Post a Job (it’s free)" at bounding box center [700, 371] width 159 height 31
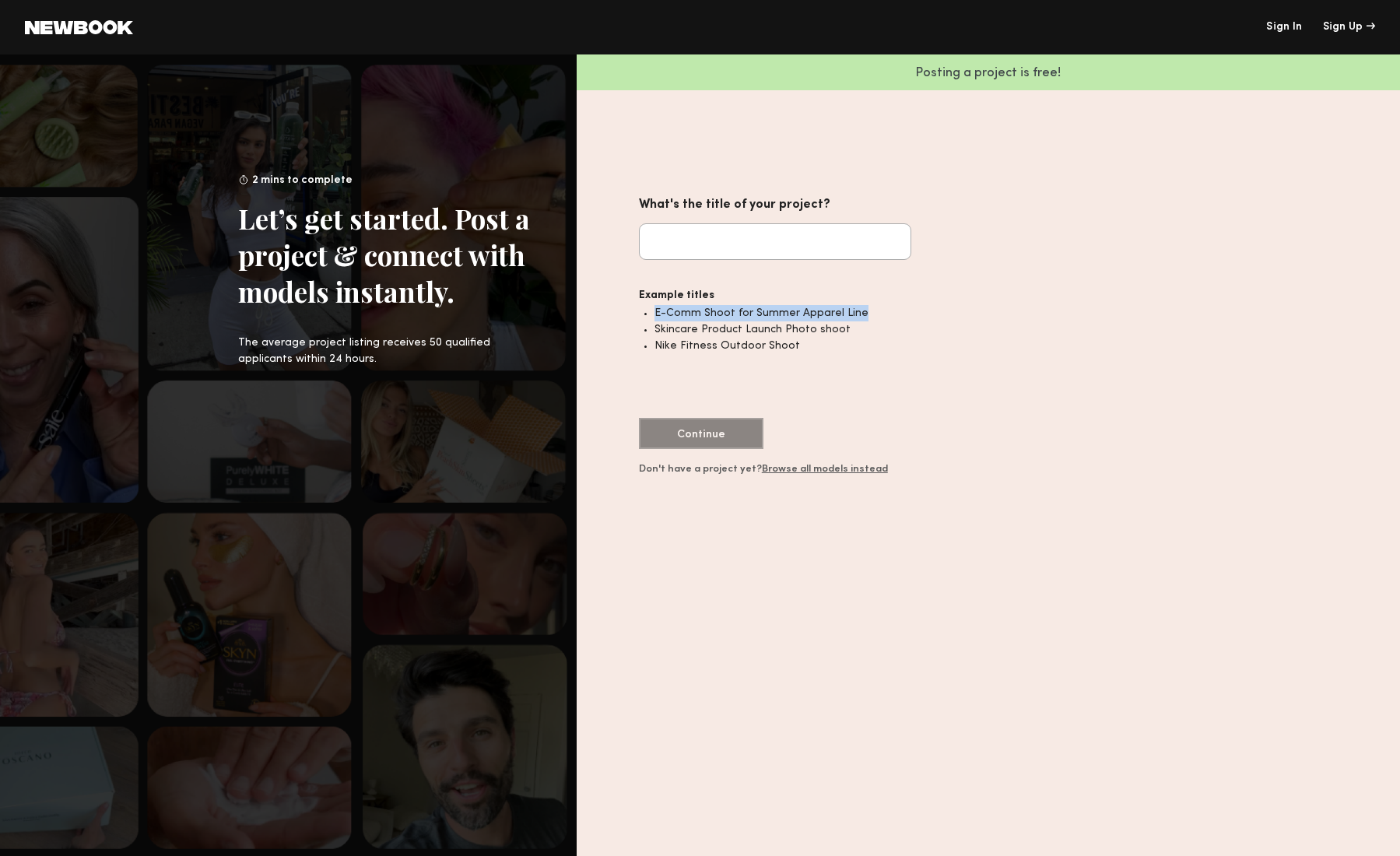
drag, startPoint x: 654, startPoint y: 309, endPoint x: 881, endPoint y: 321, distance: 227.3
click at [876, 309] on li "E-Comm Shoot for Summer Apparel Line" at bounding box center [782, 313] width 256 height 16
drag, startPoint x: 872, startPoint y: 339, endPoint x: 852, endPoint y: 334, distance: 20.6
click at [864, 336] on ul "E-Comm Shoot for Summer Apparel Line Skincare Product Launch Photo shoot Nike F…" at bounding box center [782, 361] width 256 height 113
click at [874, 351] on li "Nike Fitness Outdoor Shoot" at bounding box center [782, 346] width 256 height 16
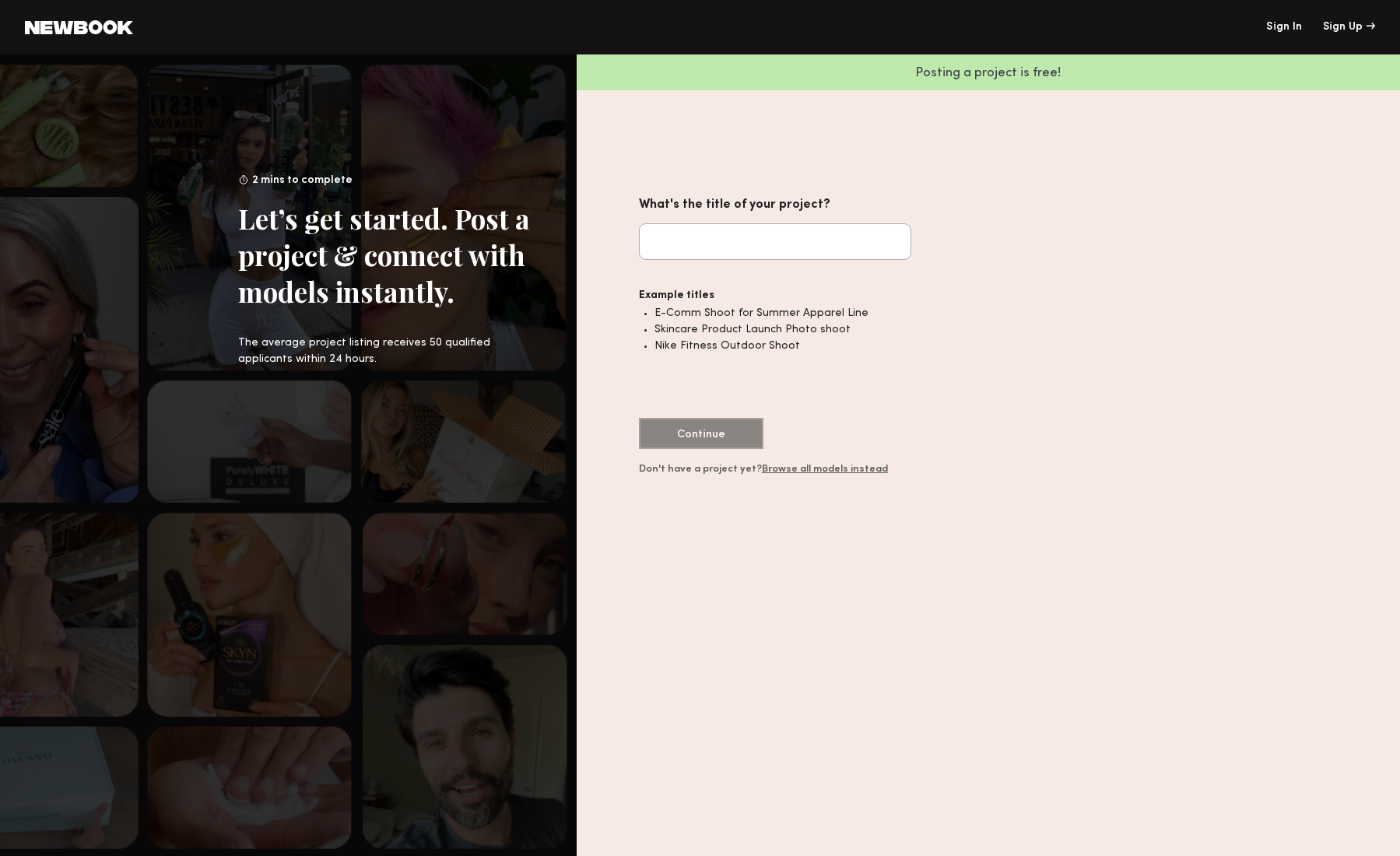
click at [125, 36] on header "Sign In Sign Up" at bounding box center [700, 27] width 1400 height 55
click at [103, 26] on common-icon at bounding box center [78, 26] width 109 height 14
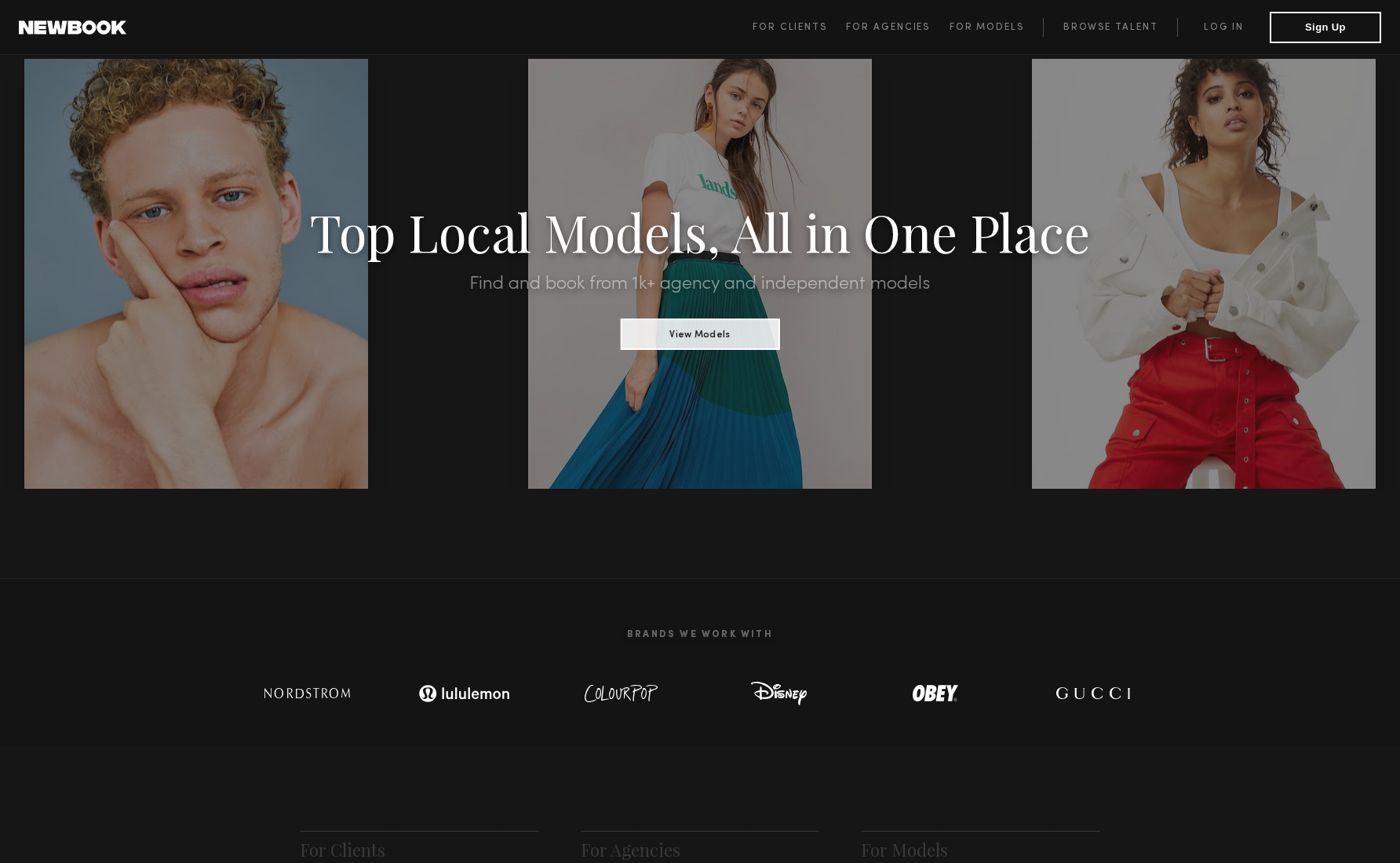
scroll to position [40, 0]
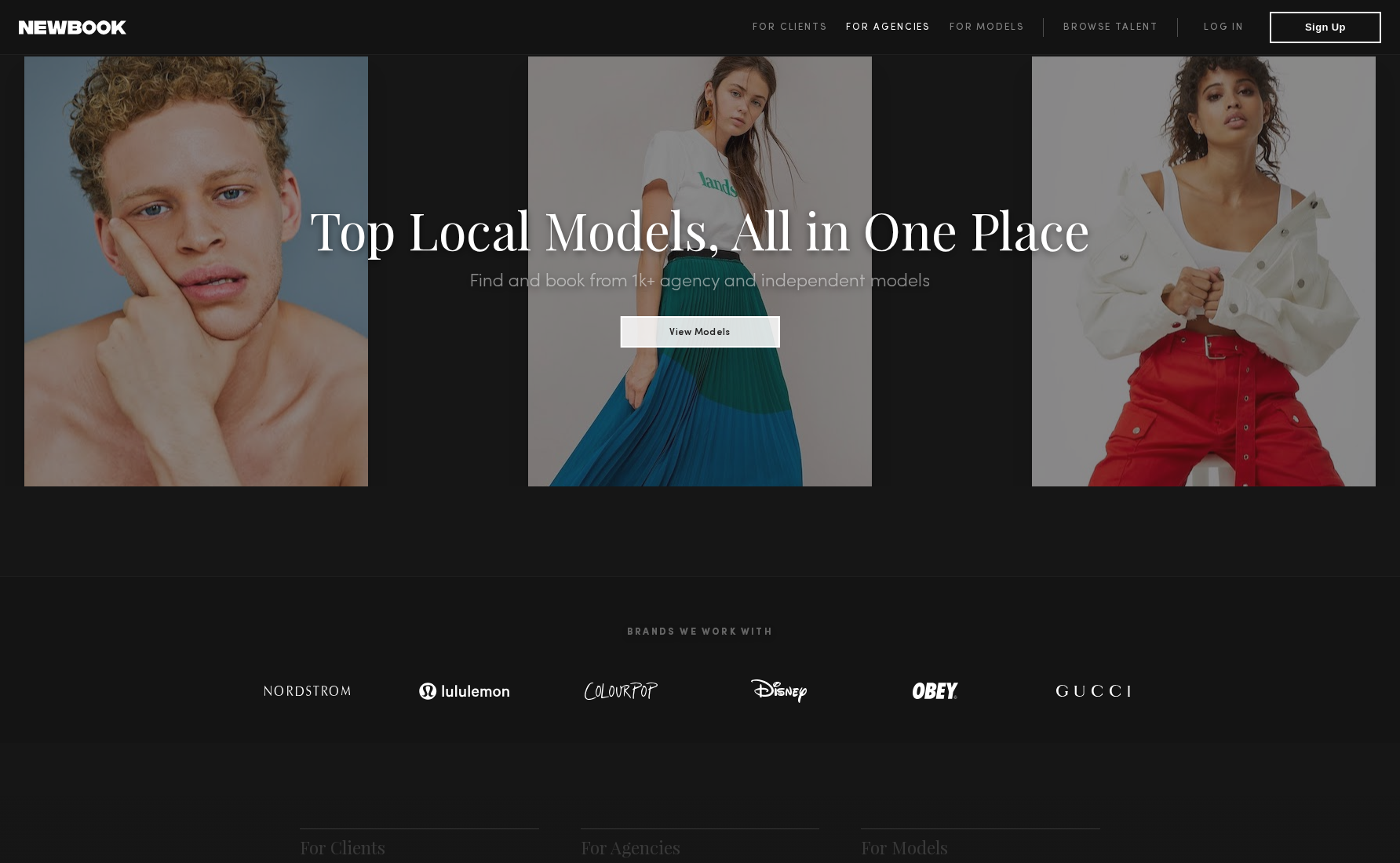
click at [891, 26] on span "For Agencies" at bounding box center [887, 28] width 84 height 9
